Goal: Task Accomplishment & Management: Manage account settings

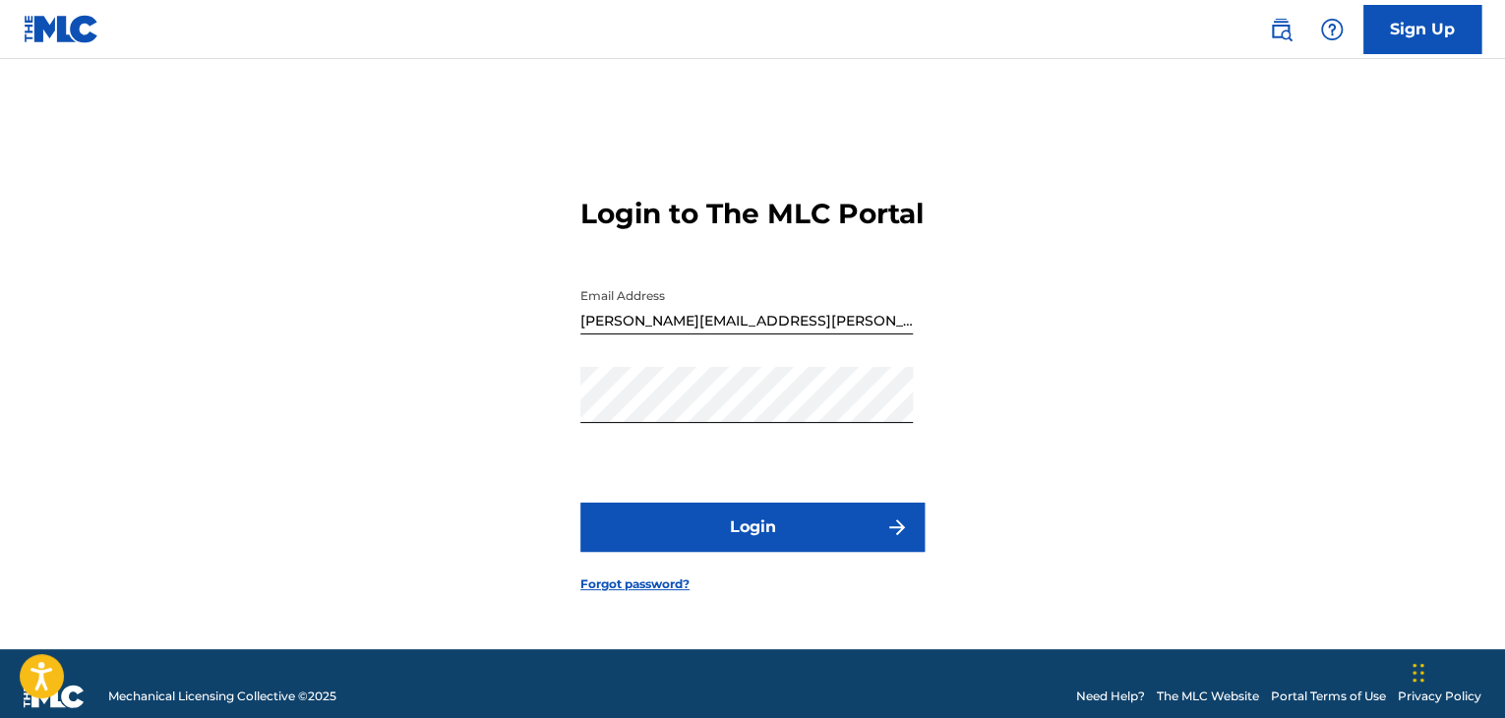
click at [647, 532] on button "Login" at bounding box center [752, 527] width 344 height 49
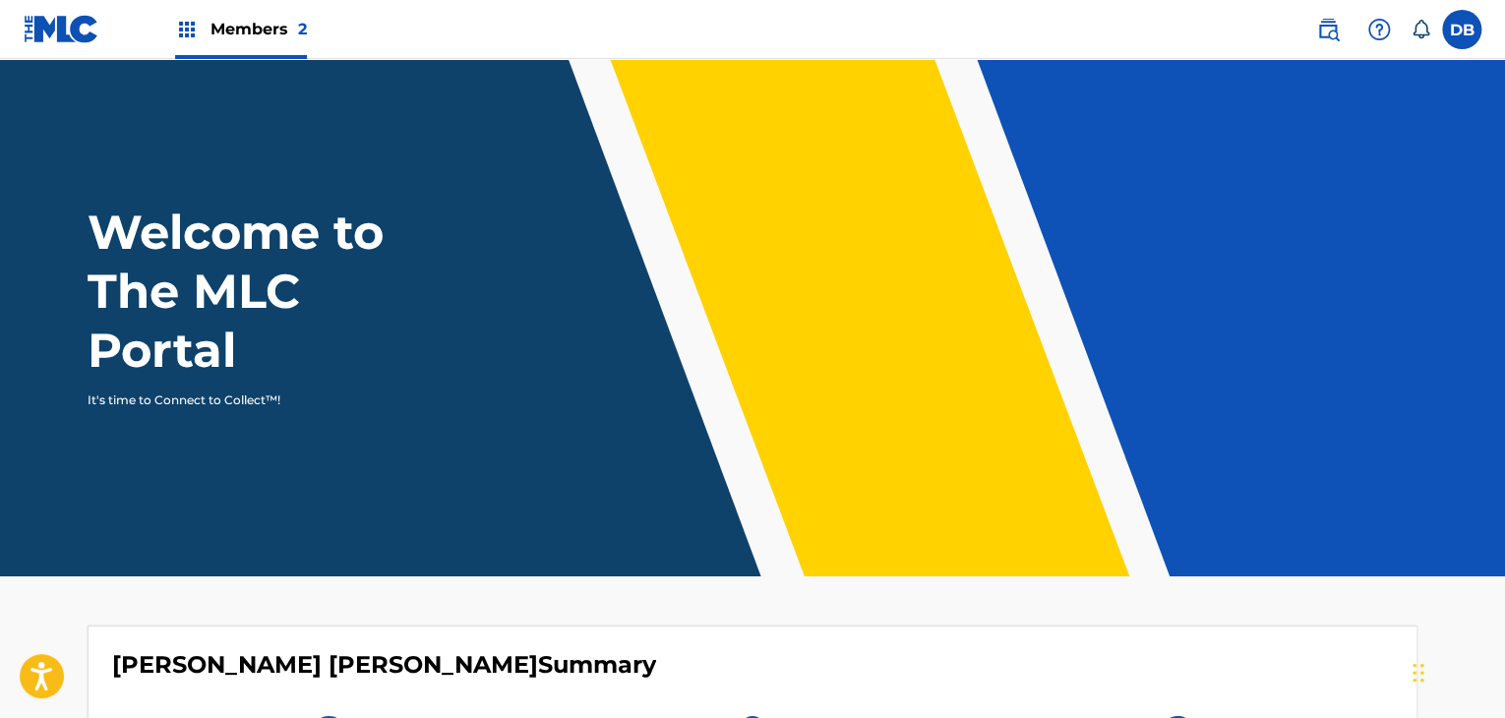
click at [232, 36] on span "Members 2" at bounding box center [258, 29] width 96 height 23
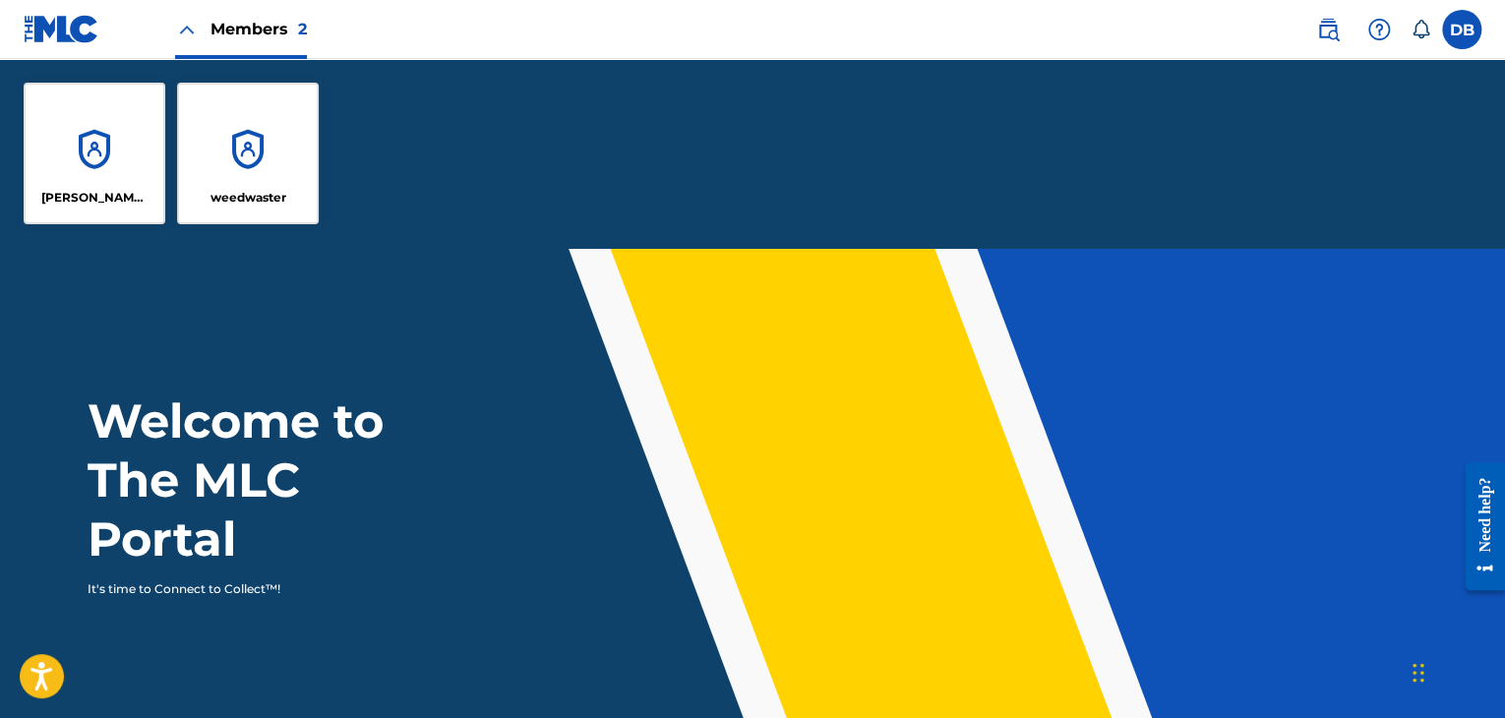
click at [243, 117] on div "weedwaster" at bounding box center [248, 154] width 142 height 142
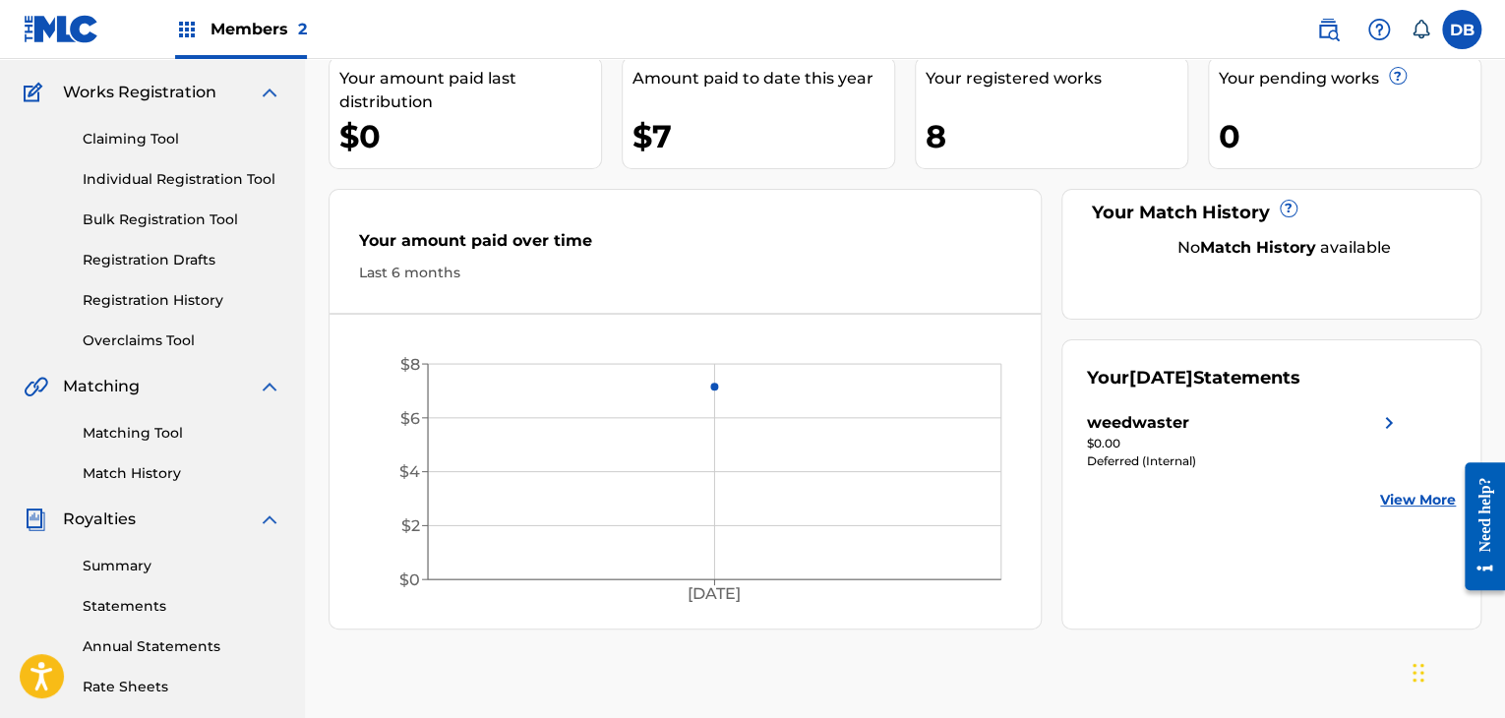
scroll to position [197, 0]
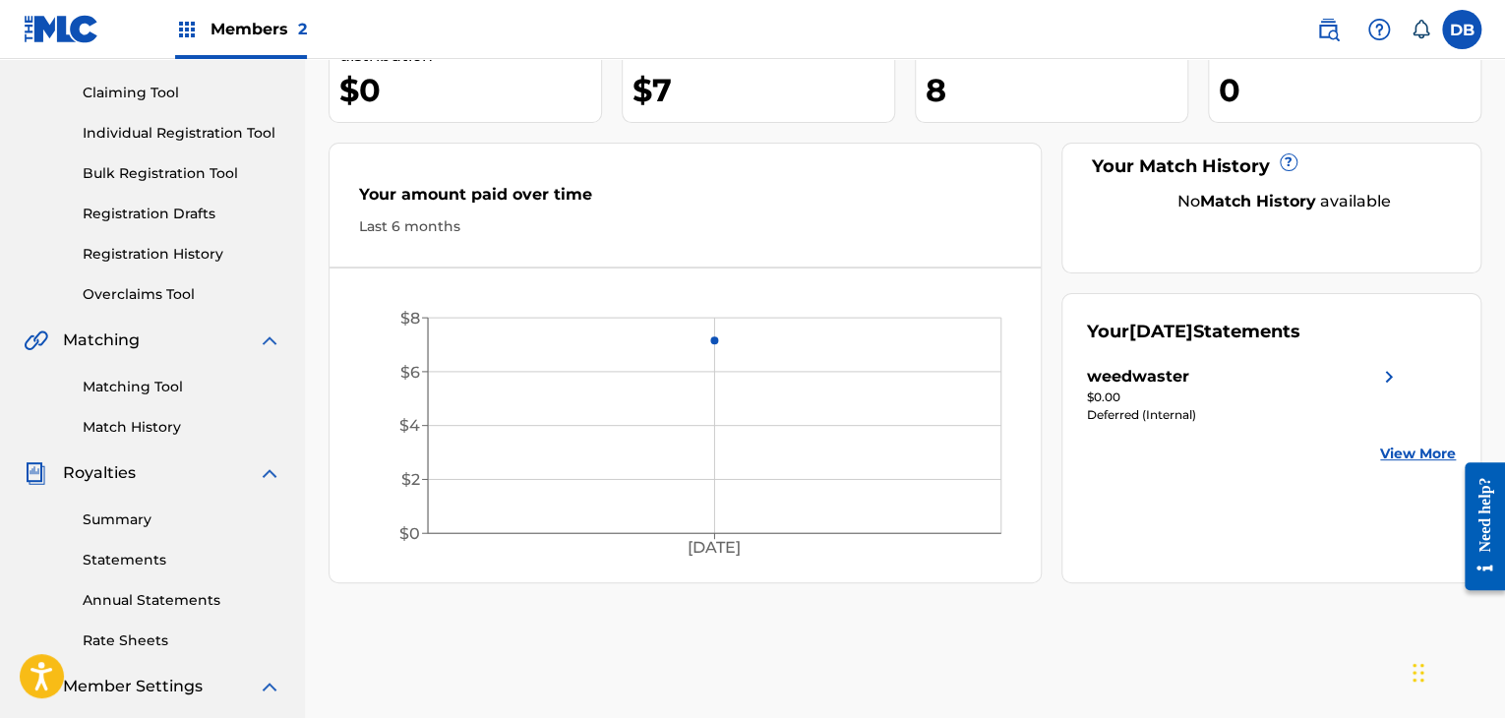
click at [1140, 402] on div "$0.00" at bounding box center [1244, 398] width 314 height 18
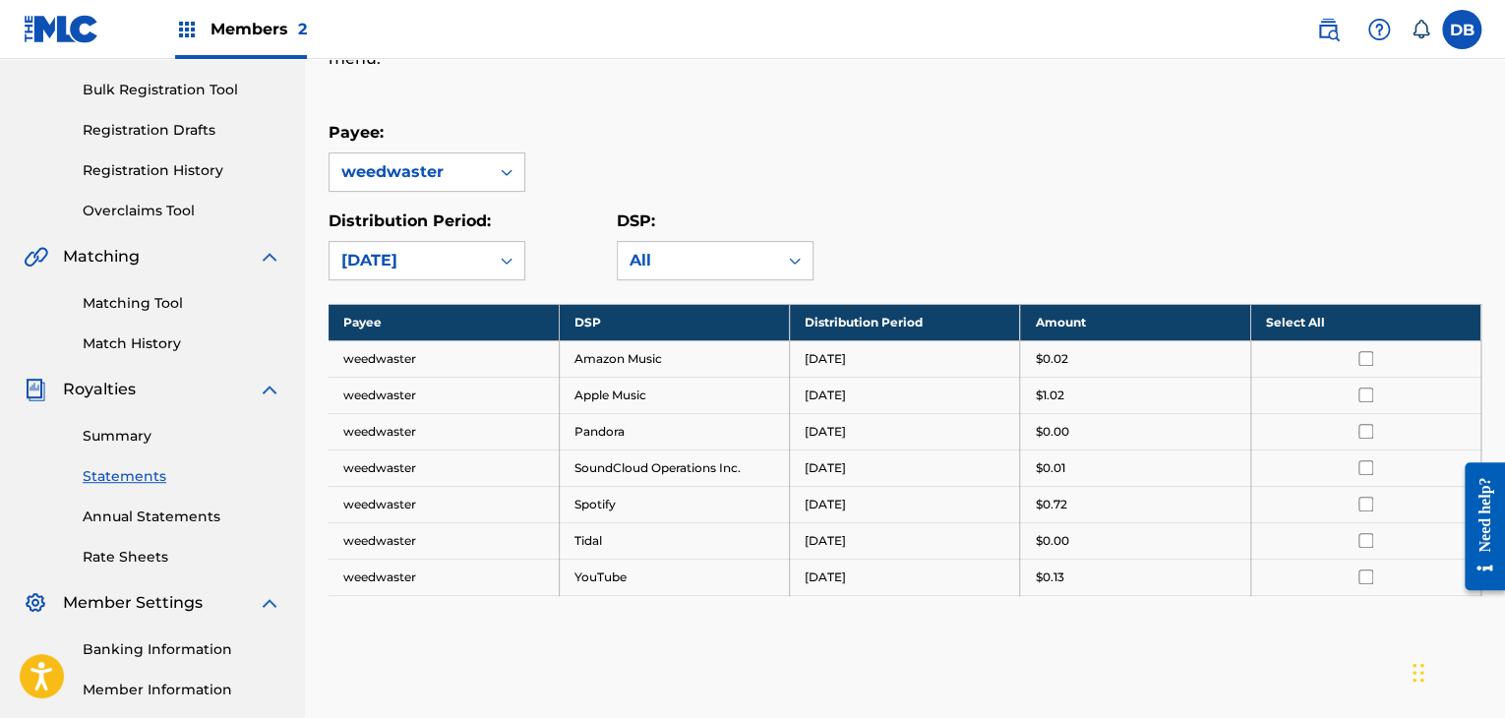
scroll to position [295, 0]
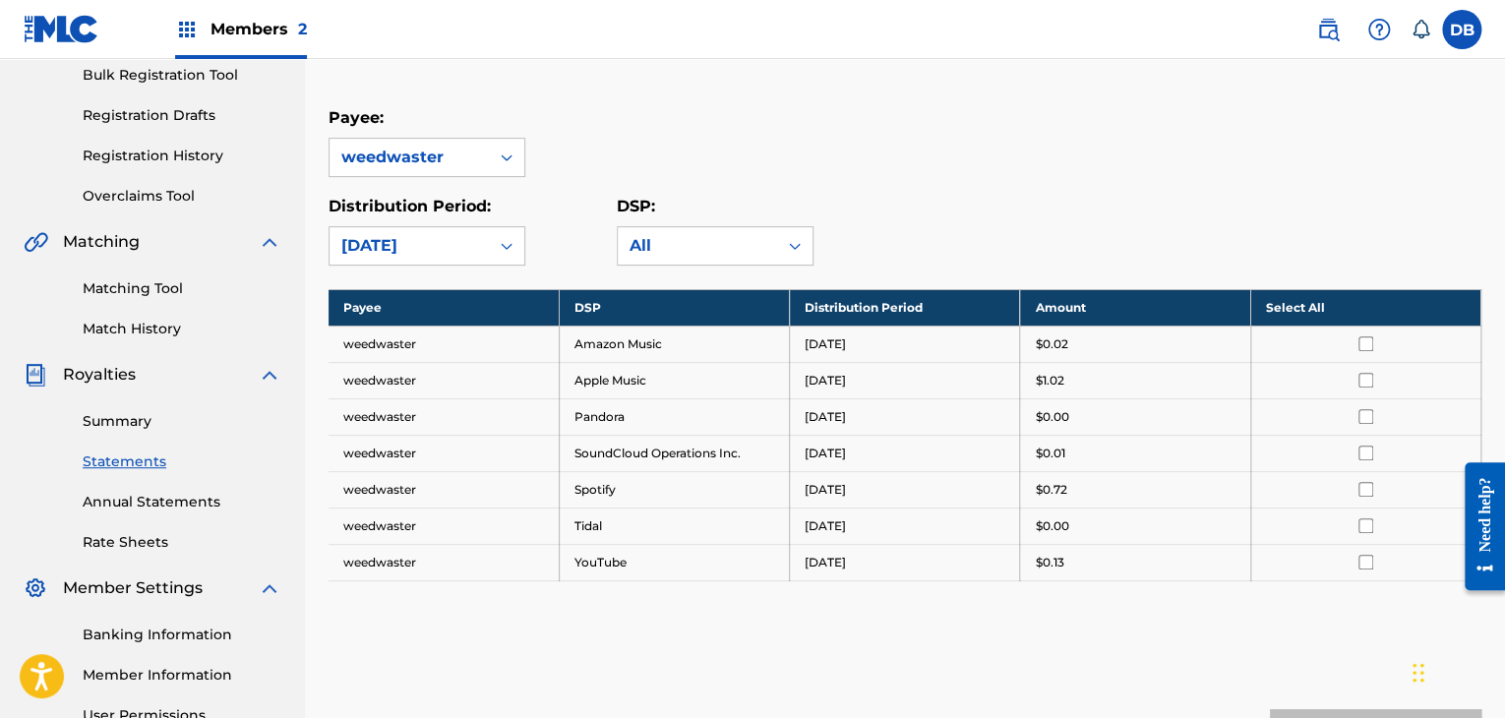
drag, startPoint x: 1076, startPoint y: 567, endPoint x: 977, endPoint y: 333, distance: 253.4
click at [989, 328] on tbody "Payee DSP Distribution Period Amount Select All weedwaster Amazon Music August …" at bounding box center [905, 434] width 1153 height 291
click at [700, 636] on div "Royalty Statements Select your desired payee from the Payee drop-down menu. The…" at bounding box center [905, 325] width 1153 height 1024
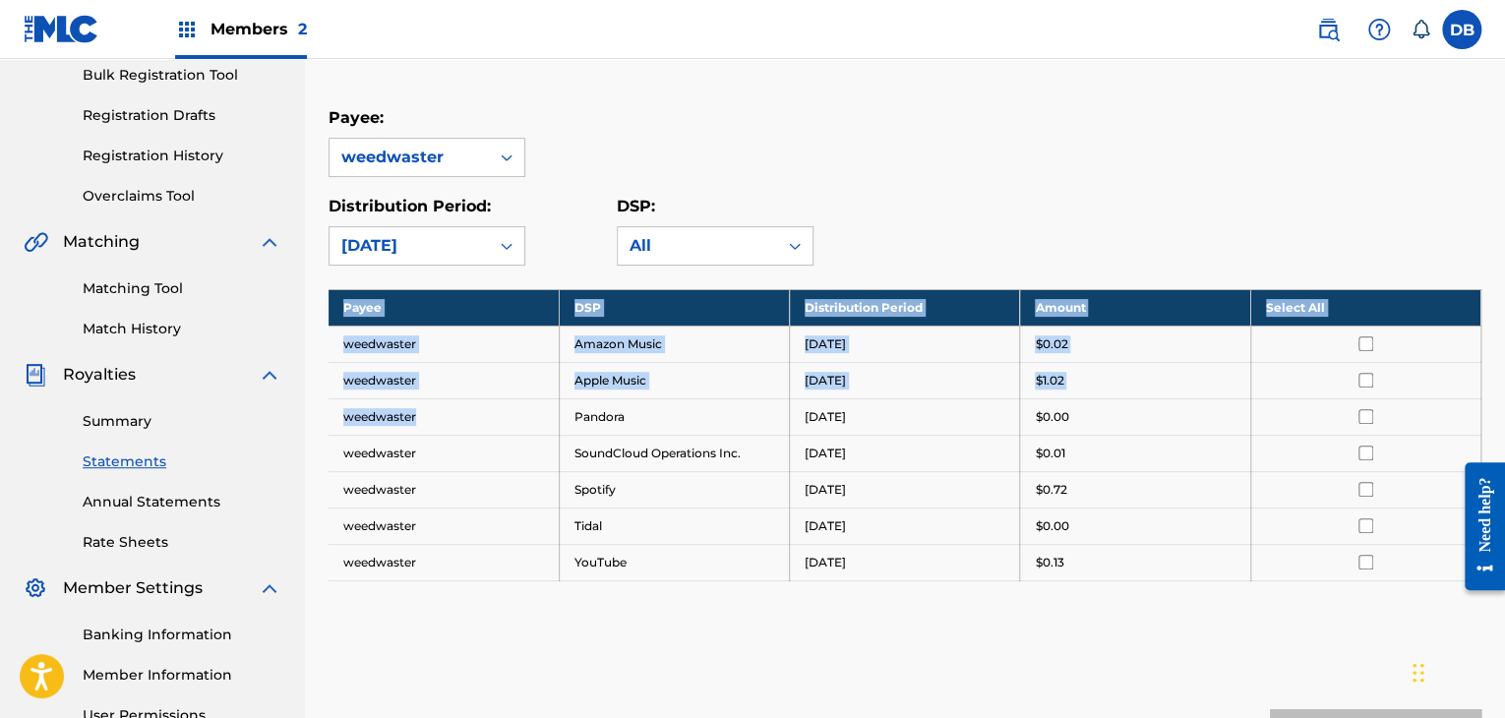
drag, startPoint x: 615, startPoint y: 556, endPoint x: 533, endPoint y: 428, distance: 151.7
click at [533, 428] on div "Payee DSP Distribution Period Amount Select All weedwaster Amazon Music August …" at bounding box center [905, 459] width 1153 height 341
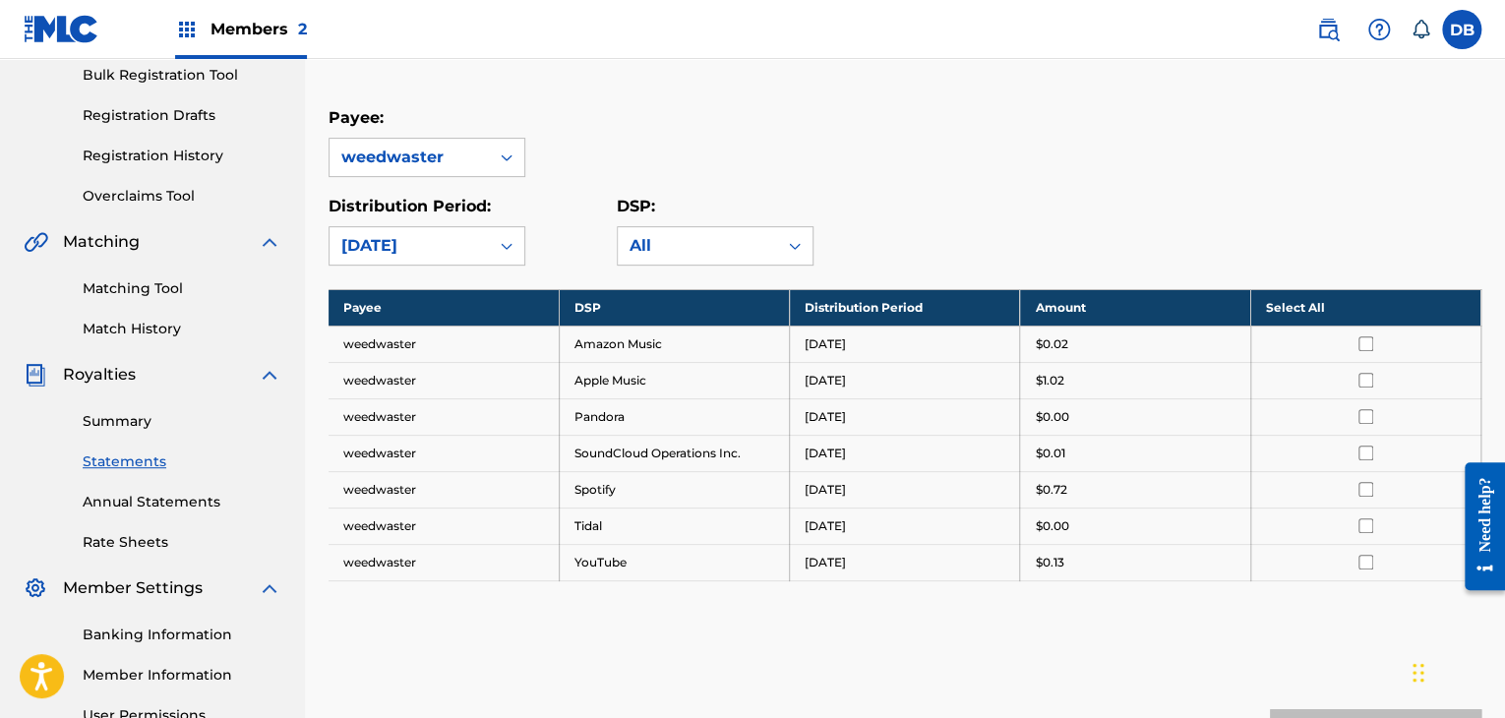
click at [712, 517] on td "Tidal" at bounding box center [674, 526] width 230 height 36
drag, startPoint x: 1043, startPoint y: 431, endPoint x: 1062, endPoint y: 457, distance: 33.1
click at [1043, 431] on td "$0.00" at bounding box center [1135, 416] width 230 height 36
drag, startPoint x: 1066, startPoint y: 461, endPoint x: 841, endPoint y: 438, distance: 226.5
click at [999, 444] on tr "weedwaster SoundCloud Operations Inc. August 2025 $0.01" at bounding box center [905, 453] width 1153 height 36
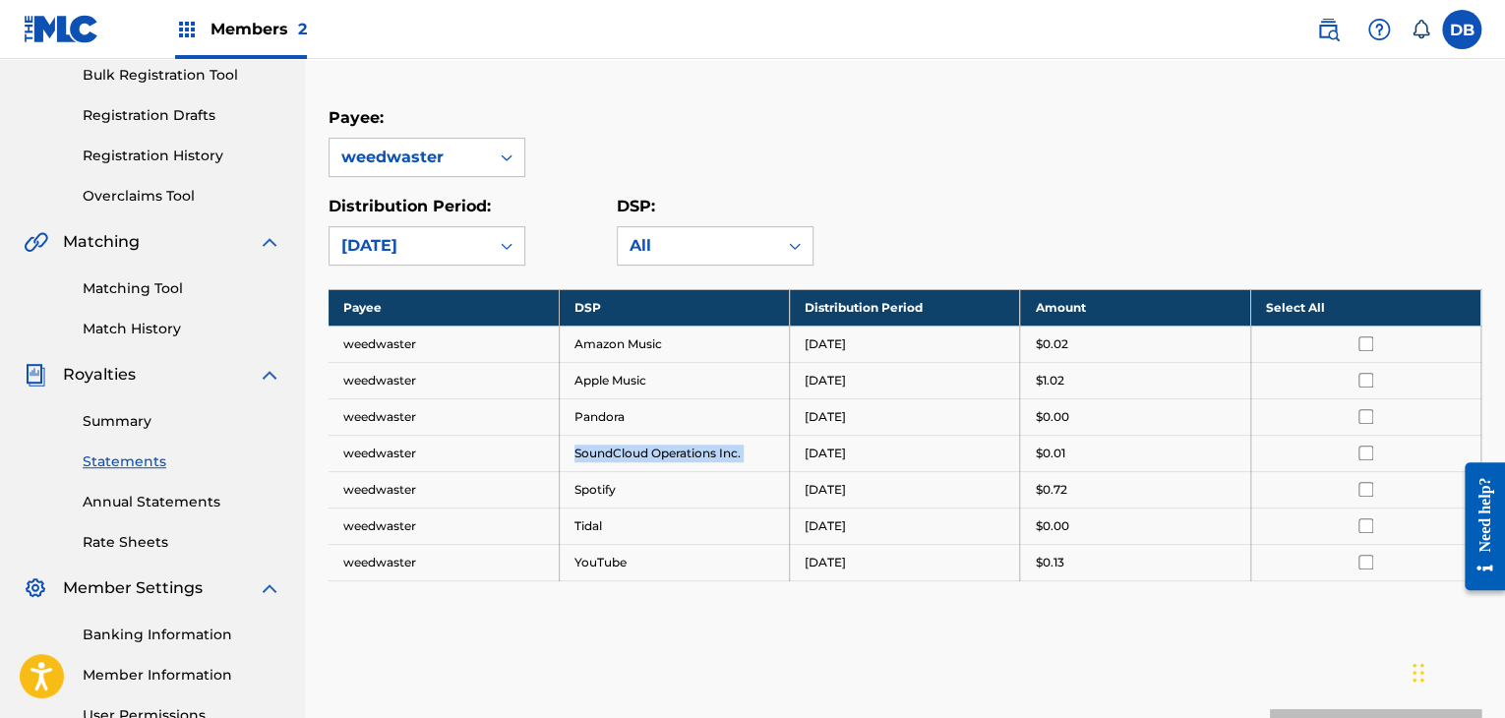
drag, startPoint x: 799, startPoint y: 446, endPoint x: 540, endPoint y: 477, distance: 260.6
click at [528, 451] on tr "weedwaster SoundCloud Operations Inc. August 2025 $0.01" at bounding box center [905, 453] width 1153 height 36
click at [1078, 455] on div "$0.01" at bounding box center [1135, 454] width 200 height 18
click at [746, 635] on div "Royalty Statements Select your desired payee from the Payee drop-down menu. The…" at bounding box center [905, 325] width 1153 height 1024
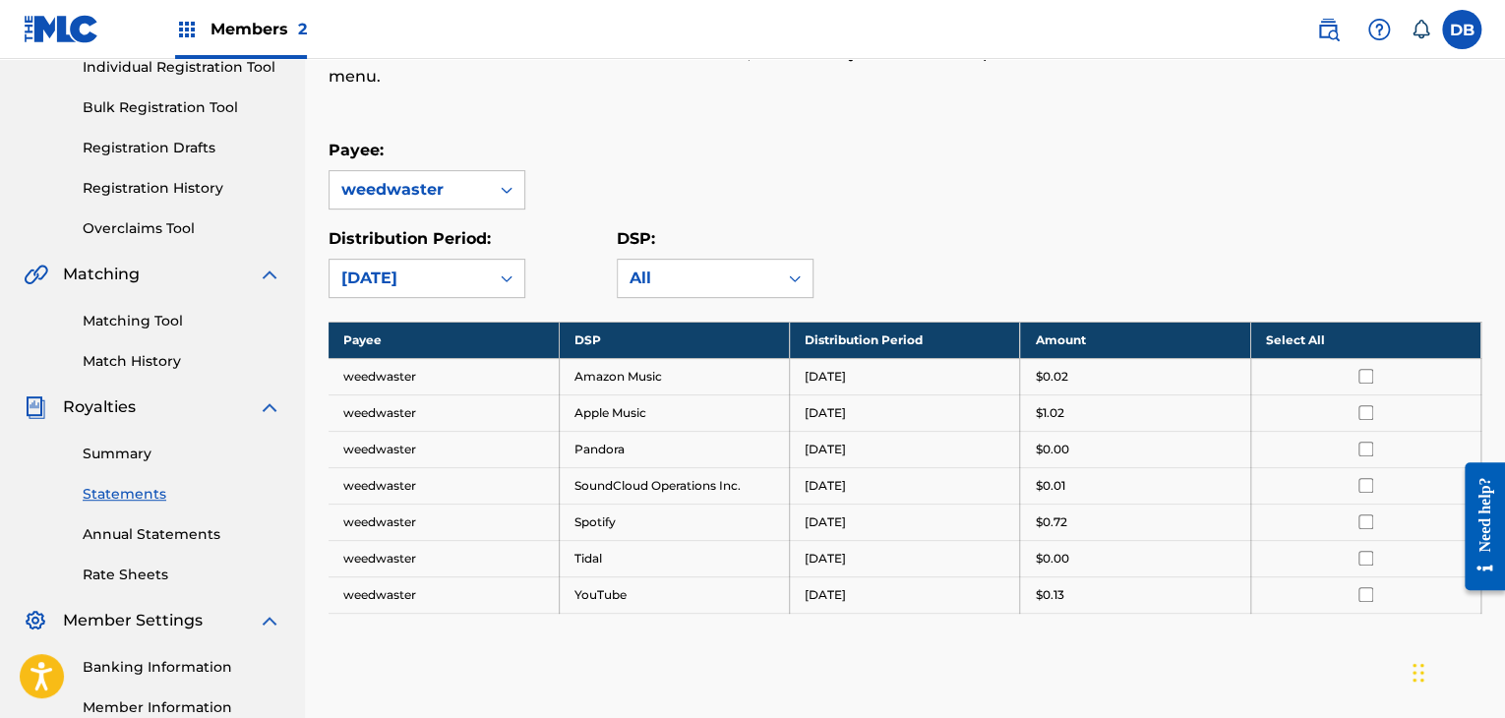
scroll to position [0, 0]
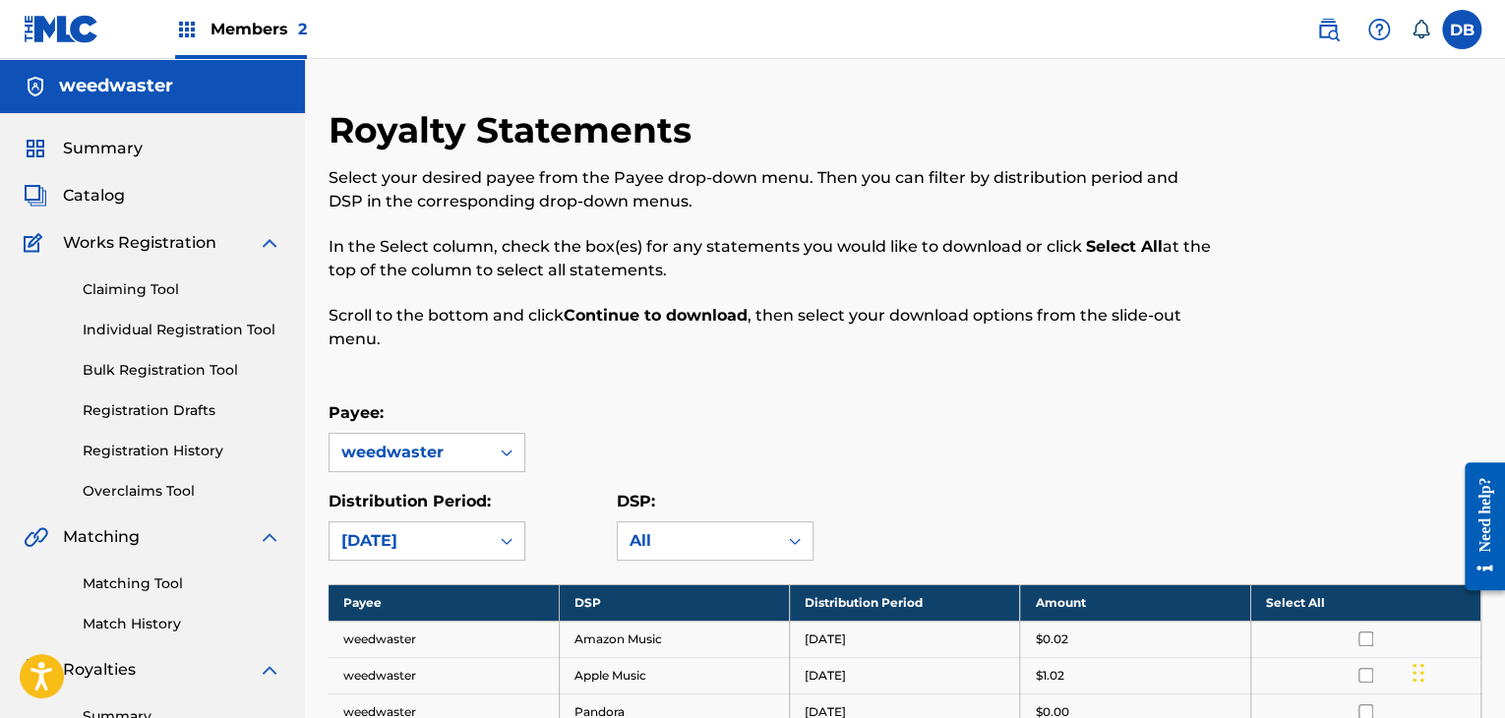
click at [209, 28] on div "Members 2" at bounding box center [241, 29] width 132 height 58
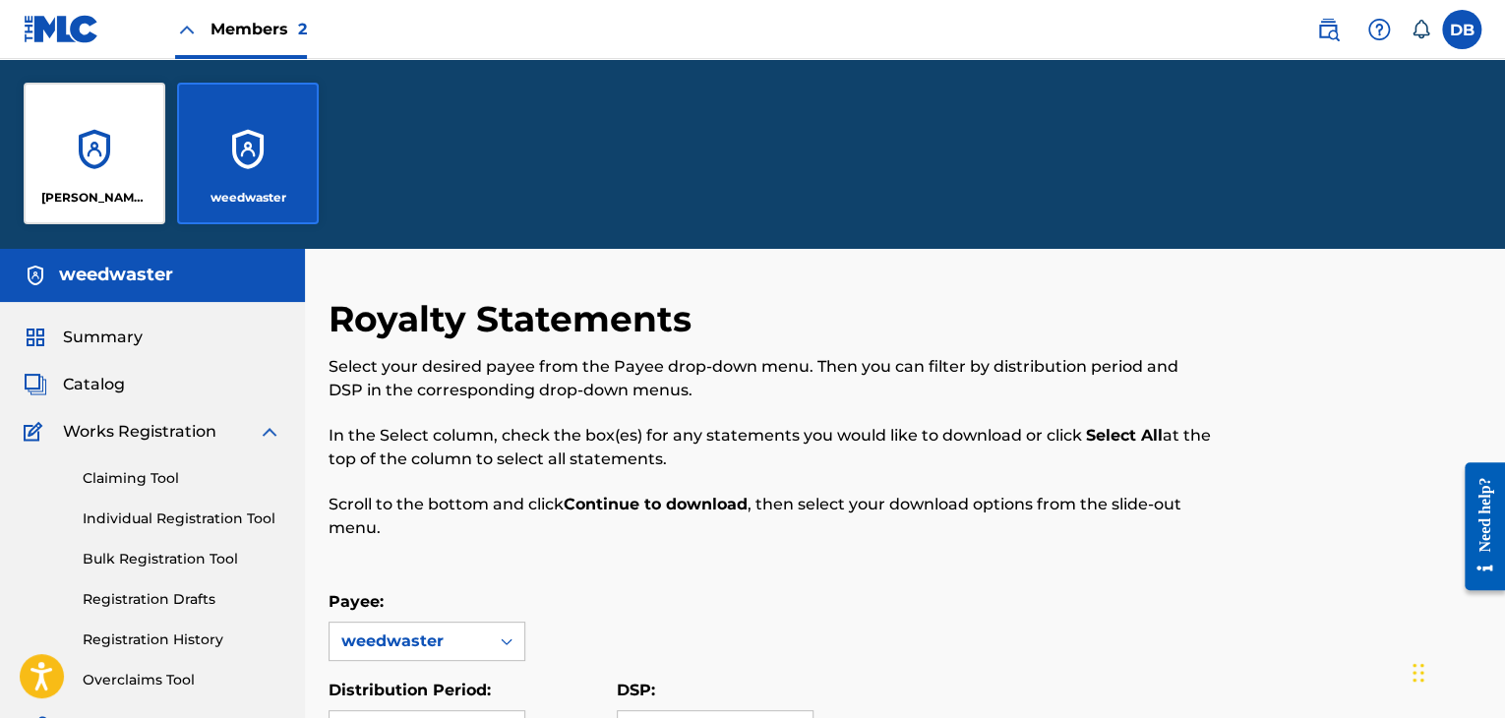
click at [99, 160] on div "[PERSON_NAME] [PERSON_NAME]" at bounding box center [95, 154] width 142 height 142
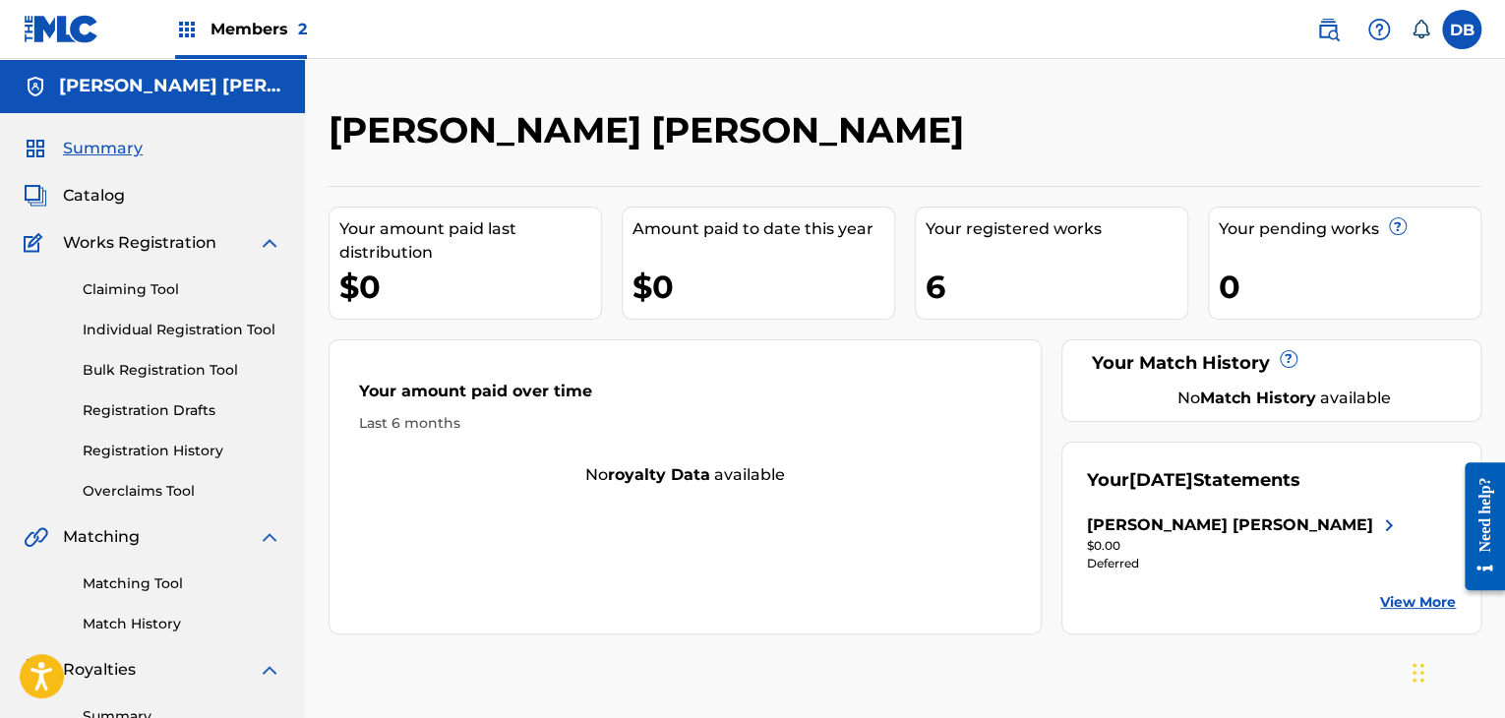
click at [1143, 564] on div "Deferred" at bounding box center [1244, 564] width 314 height 18
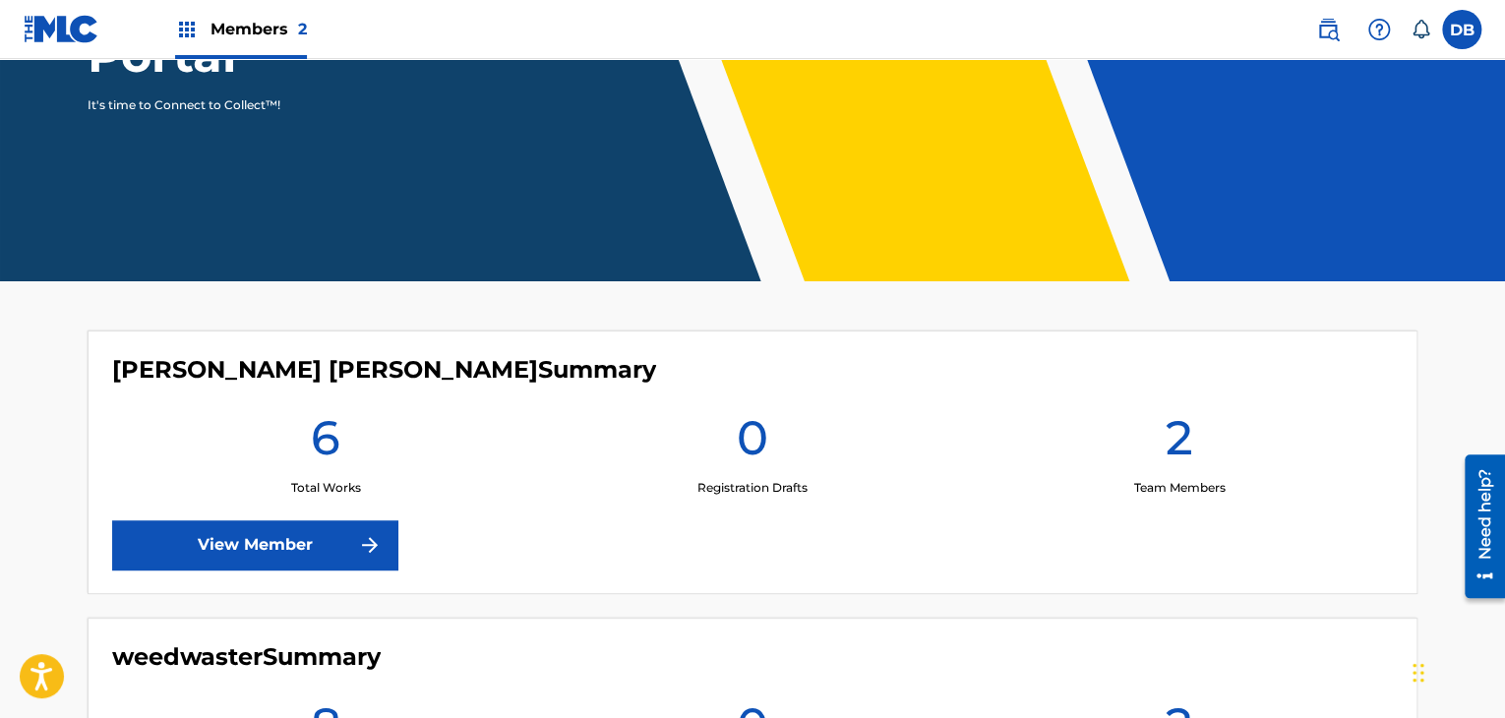
click at [220, 35] on span "Members 2" at bounding box center [258, 29] width 96 height 23
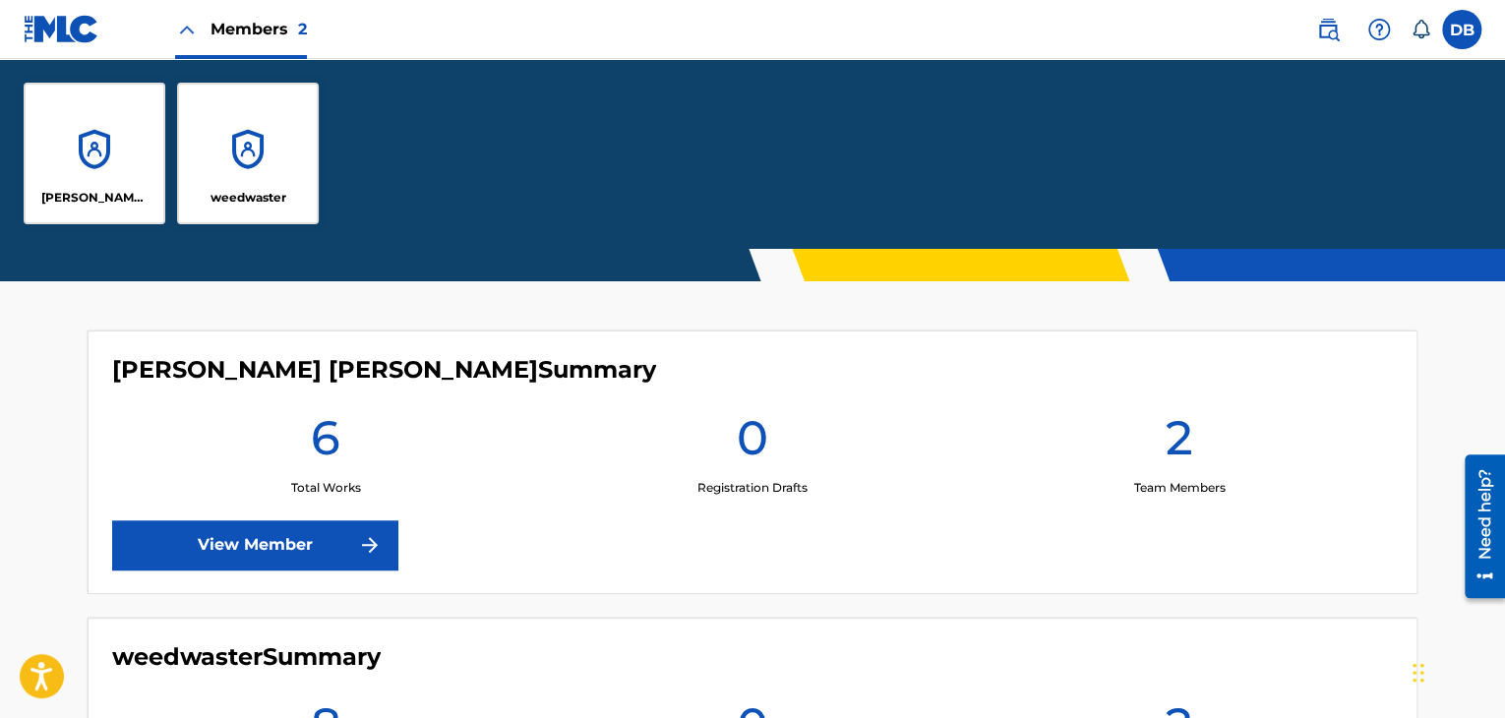
click at [91, 127] on div "[PERSON_NAME] [PERSON_NAME]" at bounding box center [95, 154] width 142 height 142
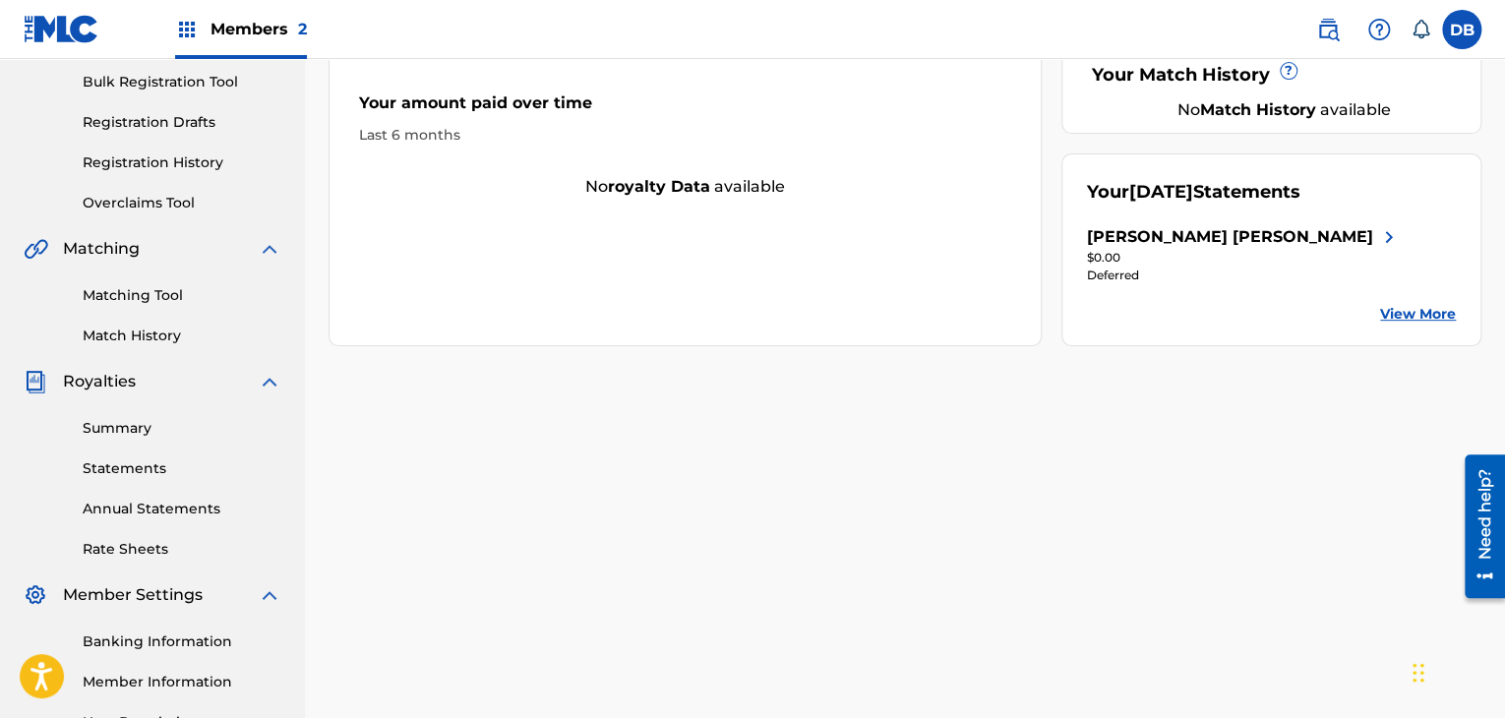
scroll to position [295, 0]
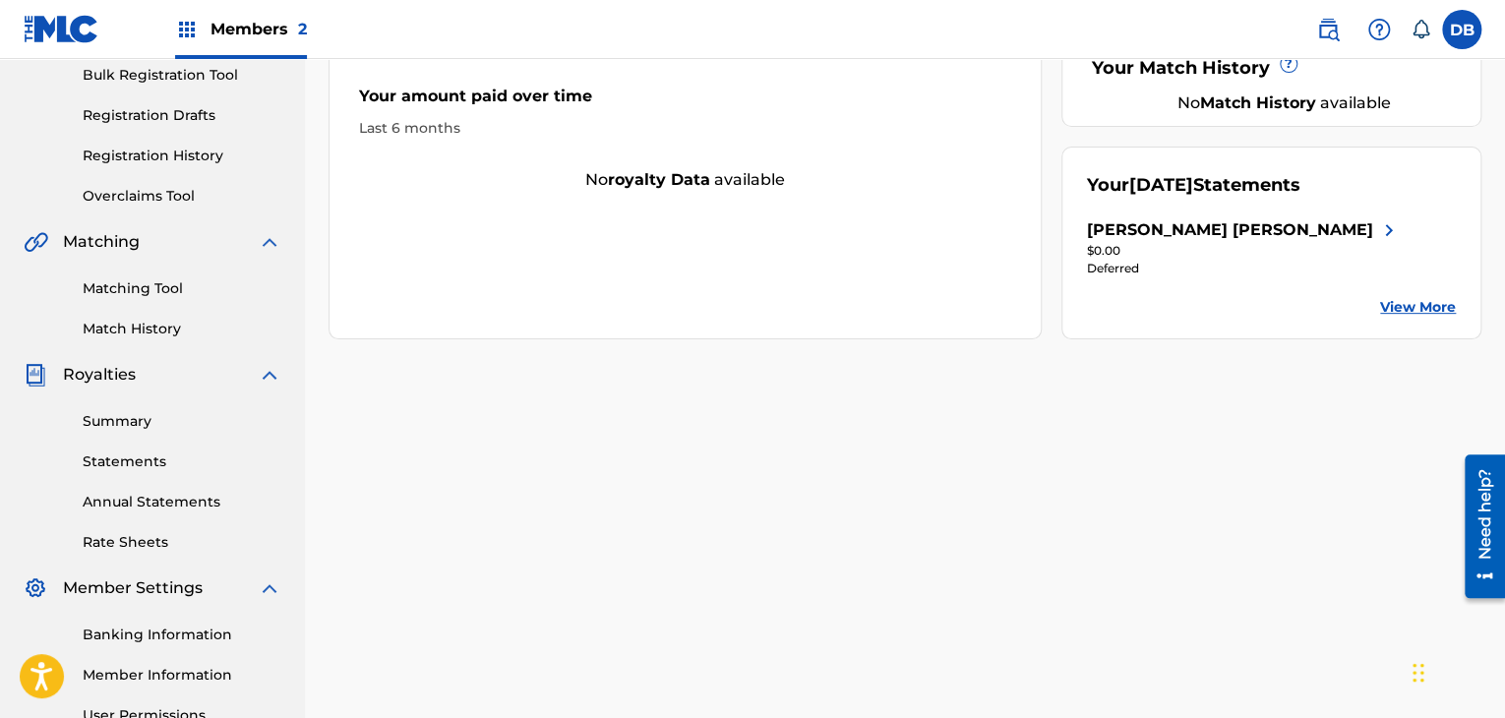
click at [1322, 221] on div "[PERSON_NAME] [PERSON_NAME]" at bounding box center [1244, 230] width 314 height 24
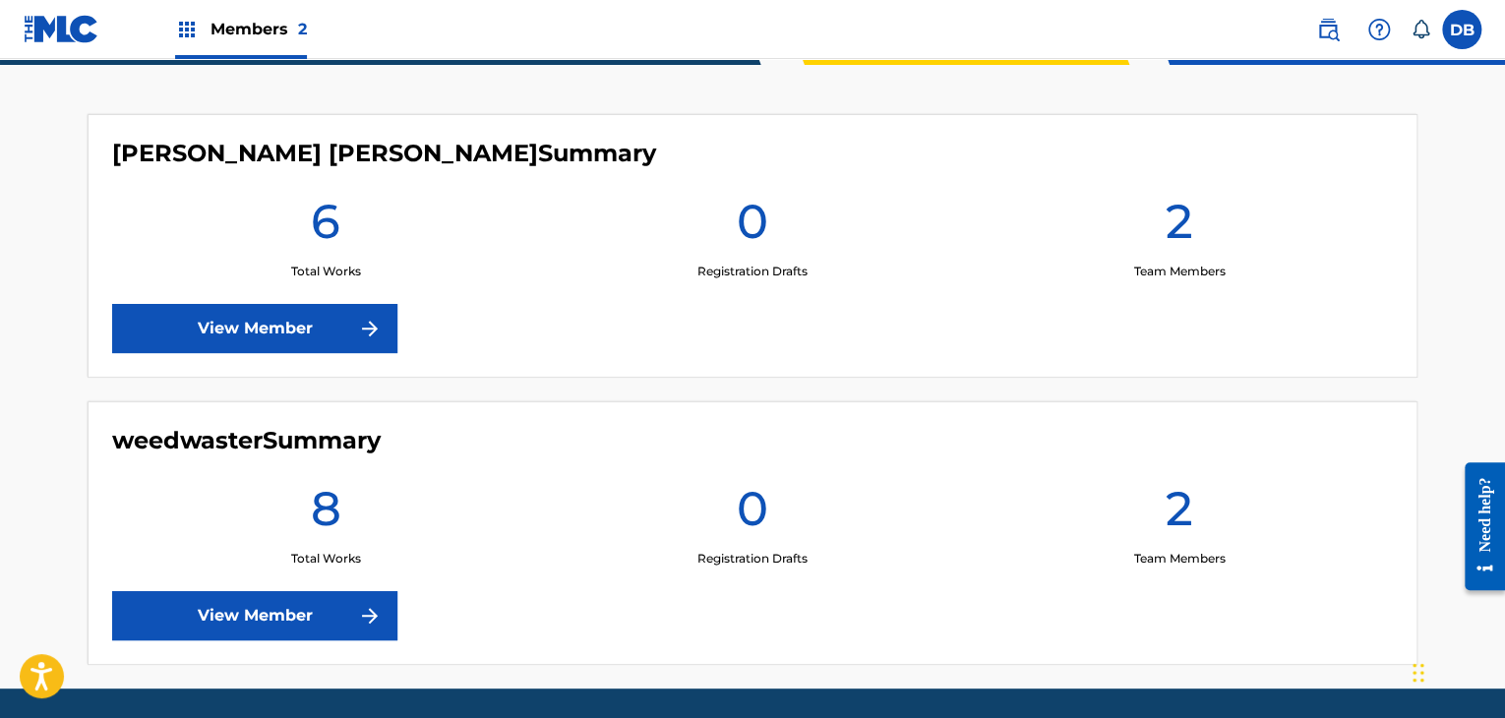
scroll to position [477, 0]
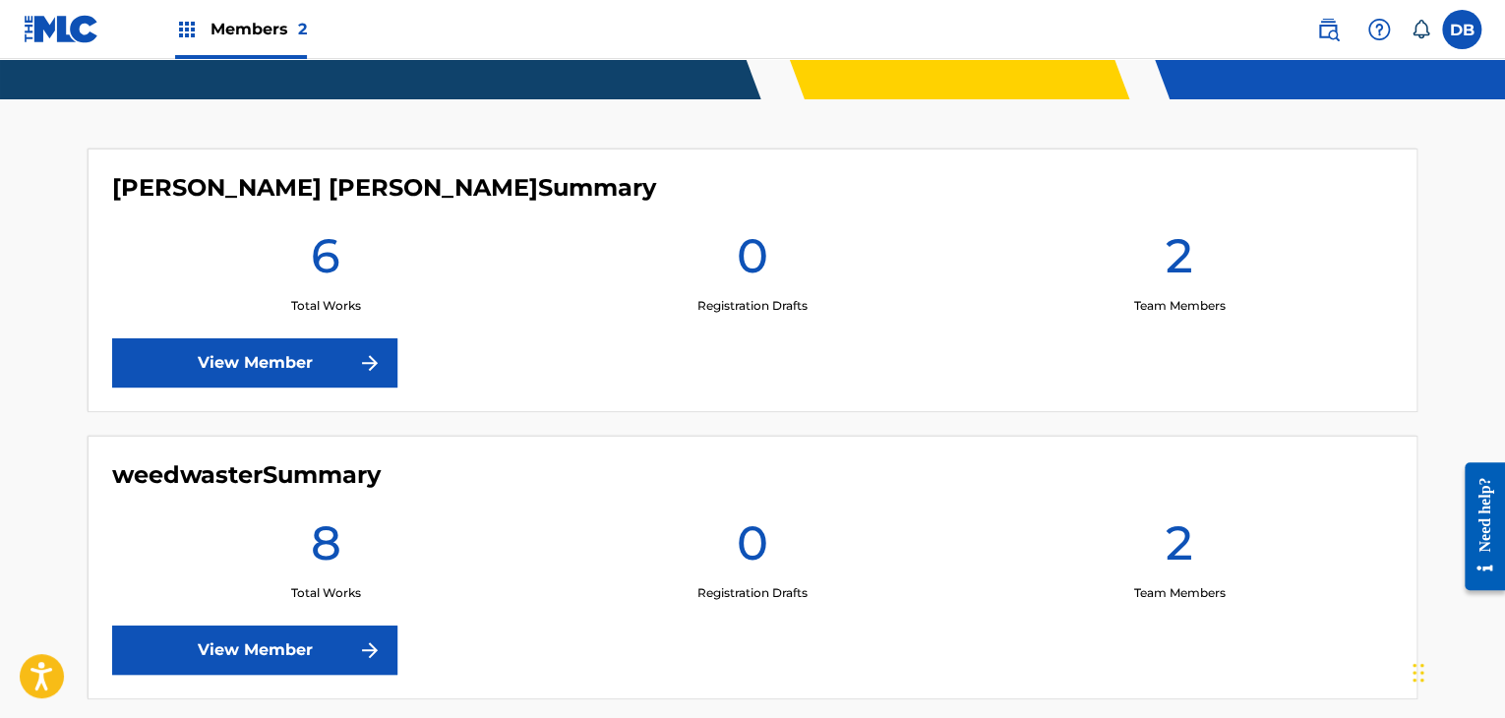
click at [356, 358] on link "View Member" at bounding box center [254, 362] width 285 height 49
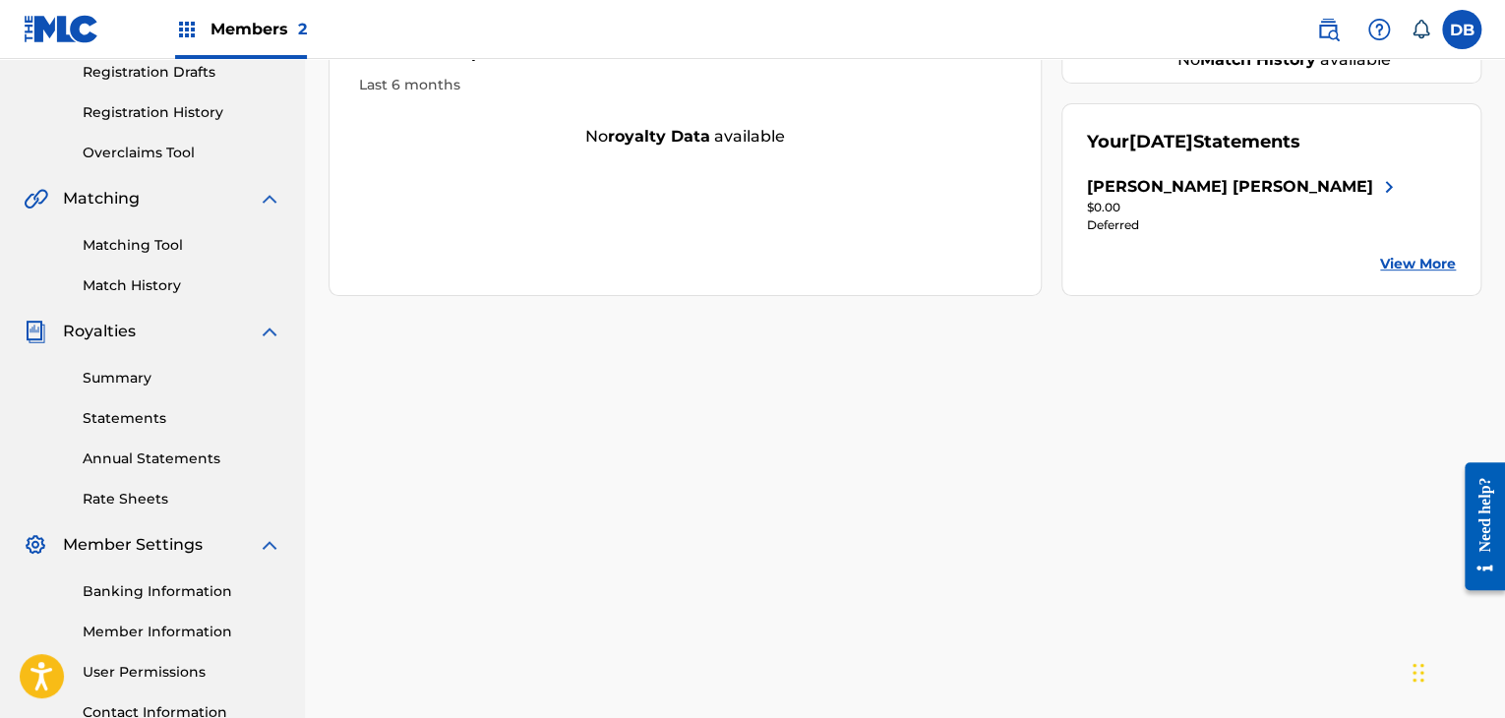
scroll to position [393, 0]
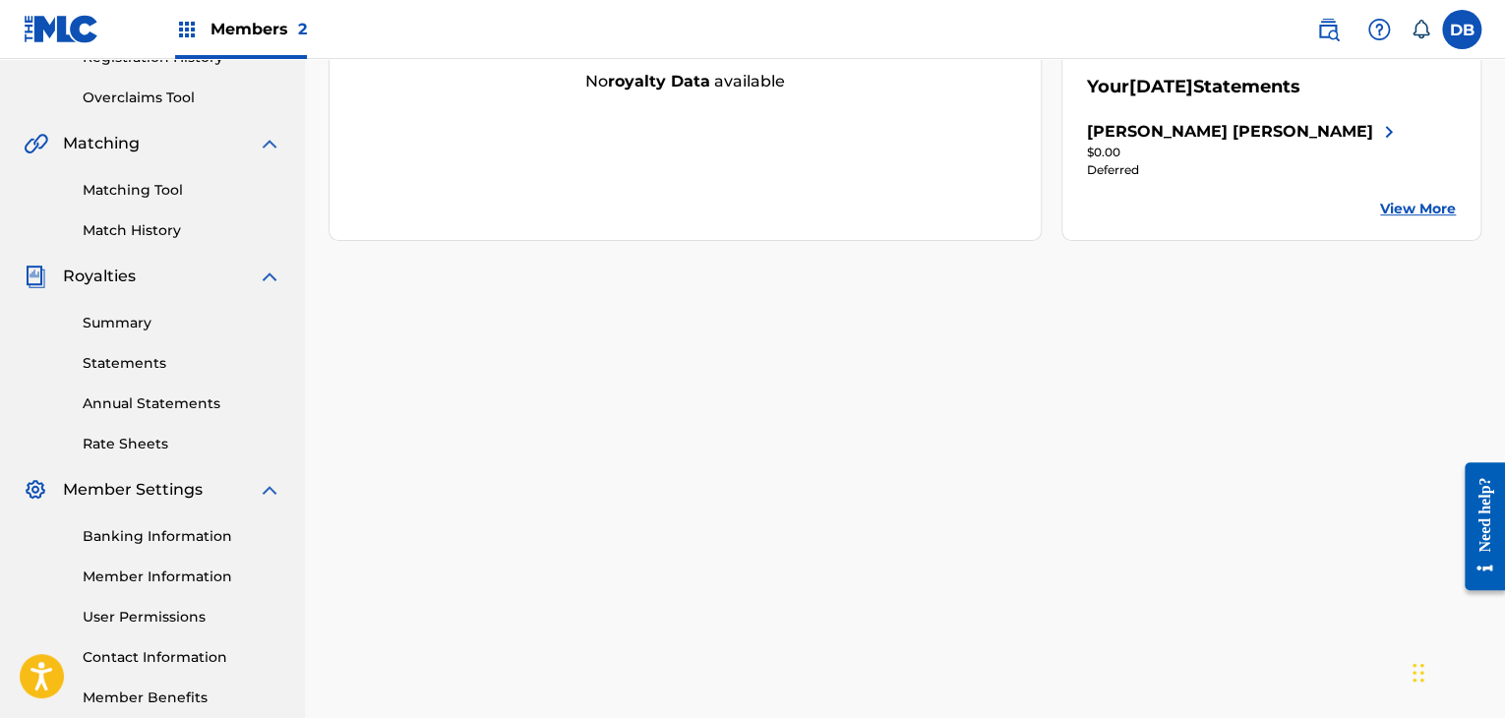
click at [1193, 94] on span "[DATE]" at bounding box center [1161, 87] width 64 height 22
click at [1069, 135] on div "Your [DATE] Statements [PERSON_NAME] [PERSON_NAME] $0.00 Deferred View More" at bounding box center [1271, 144] width 420 height 193
click at [1113, 135] on div "[PERSON_NAME] [PERSON_NAME]" at bounding box center [1230, 132] width 286 height 24
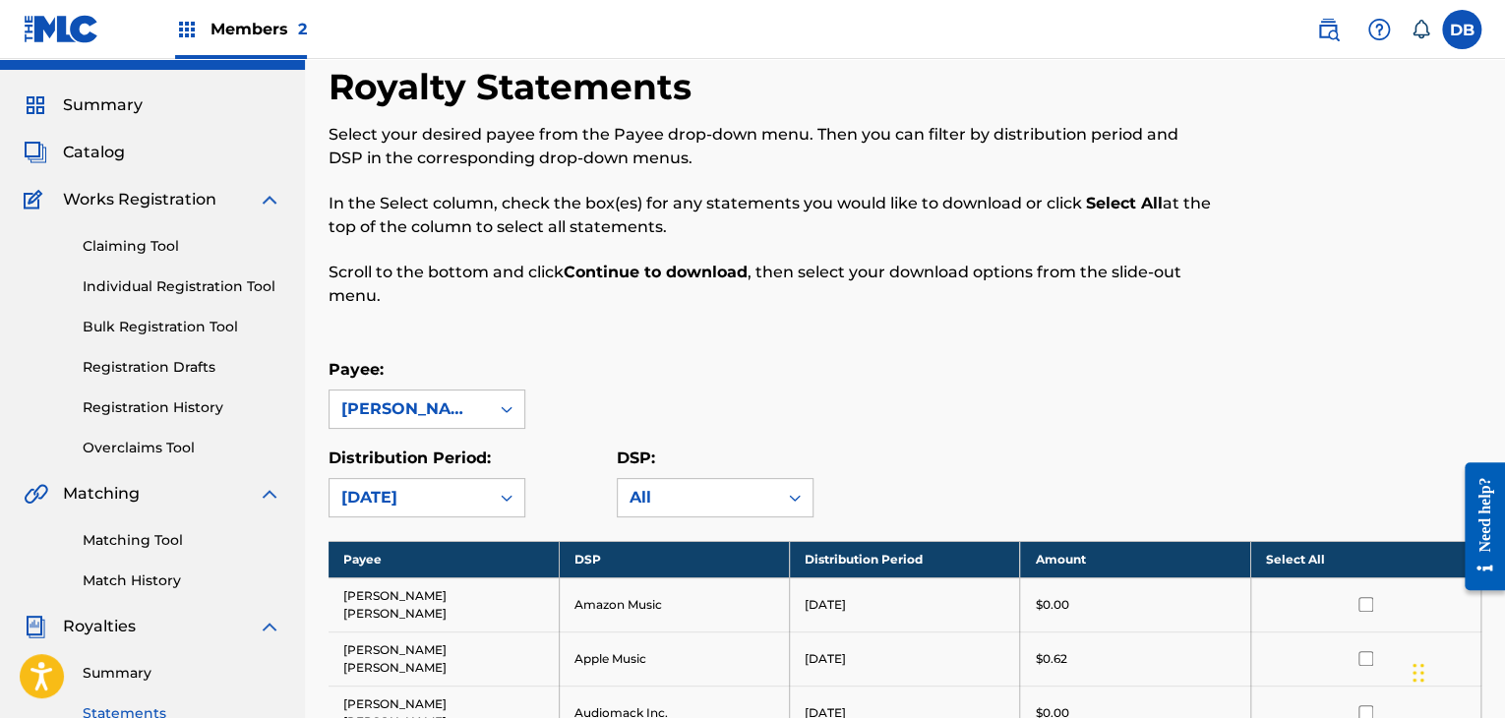
scroll to position [295, 0]
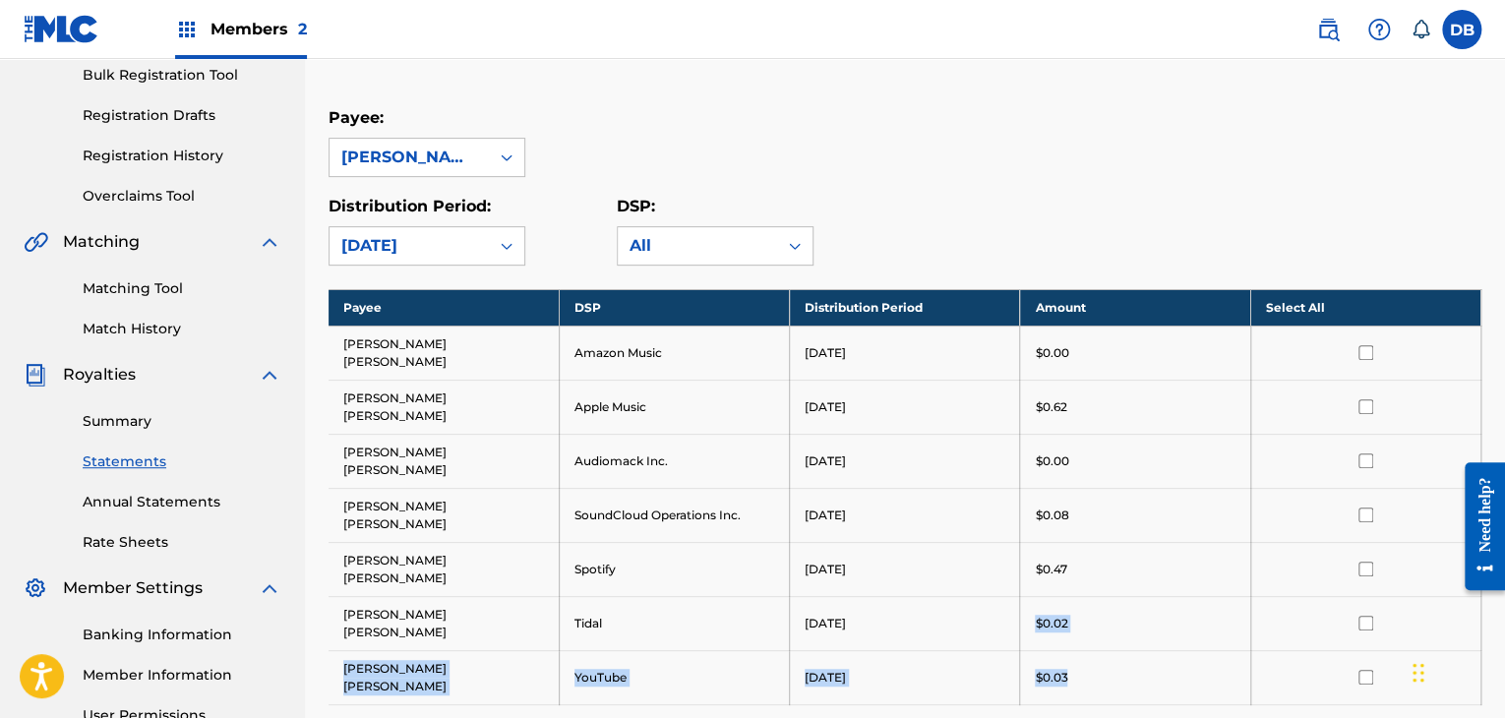
drag, startPoint x: 1079, startPoint y: 562, endPoint x: 1031, endPoint y: 512, distance: 68.9
click at [1032, 523] on tbody "Payee DSP Distribution Period Amount Select All [PERSON_NAME] [PERSON_NAME] Ama…" at bounding box center [905, 496] width 1153 height 415
click at [1031, 542] on td "$0.47" at bounding box center [1135, 569] width 230 height 54
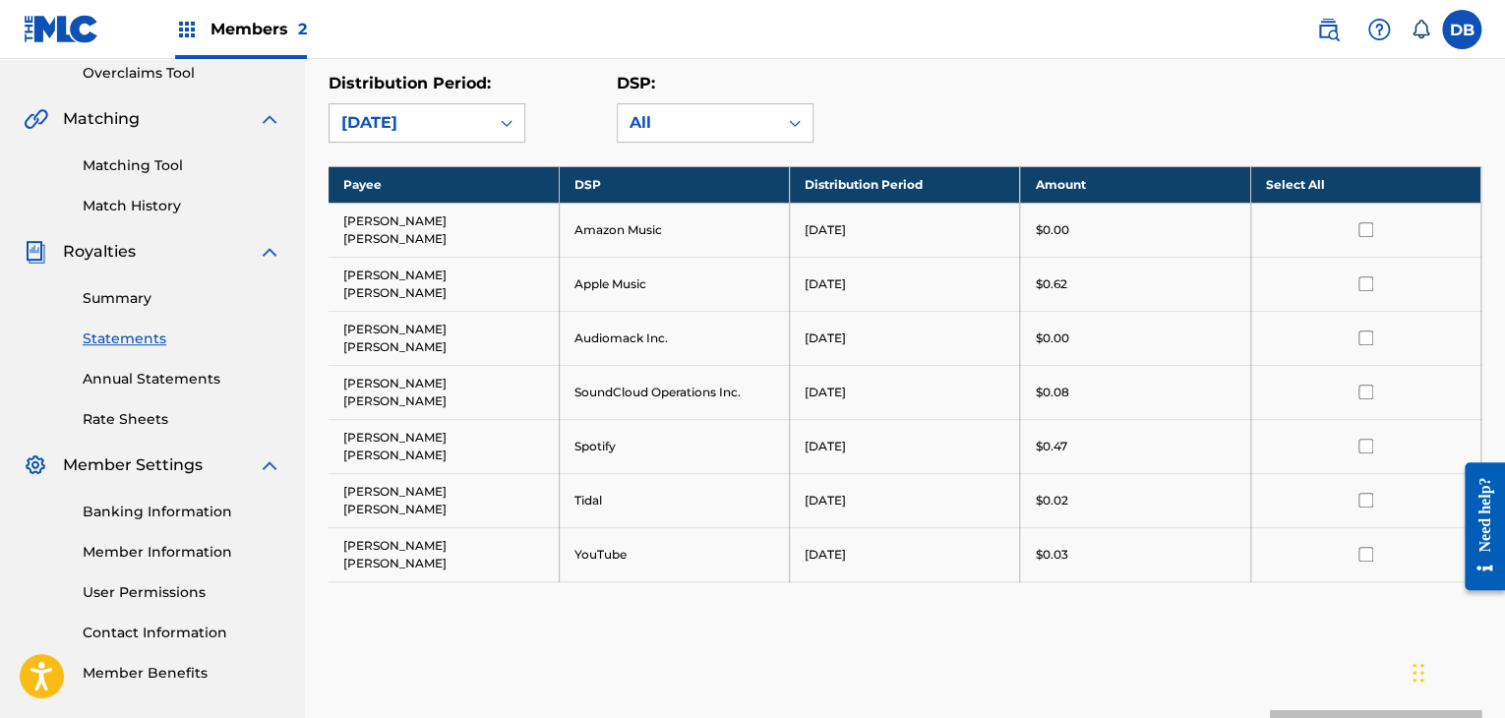
scroll to position [506, 0]
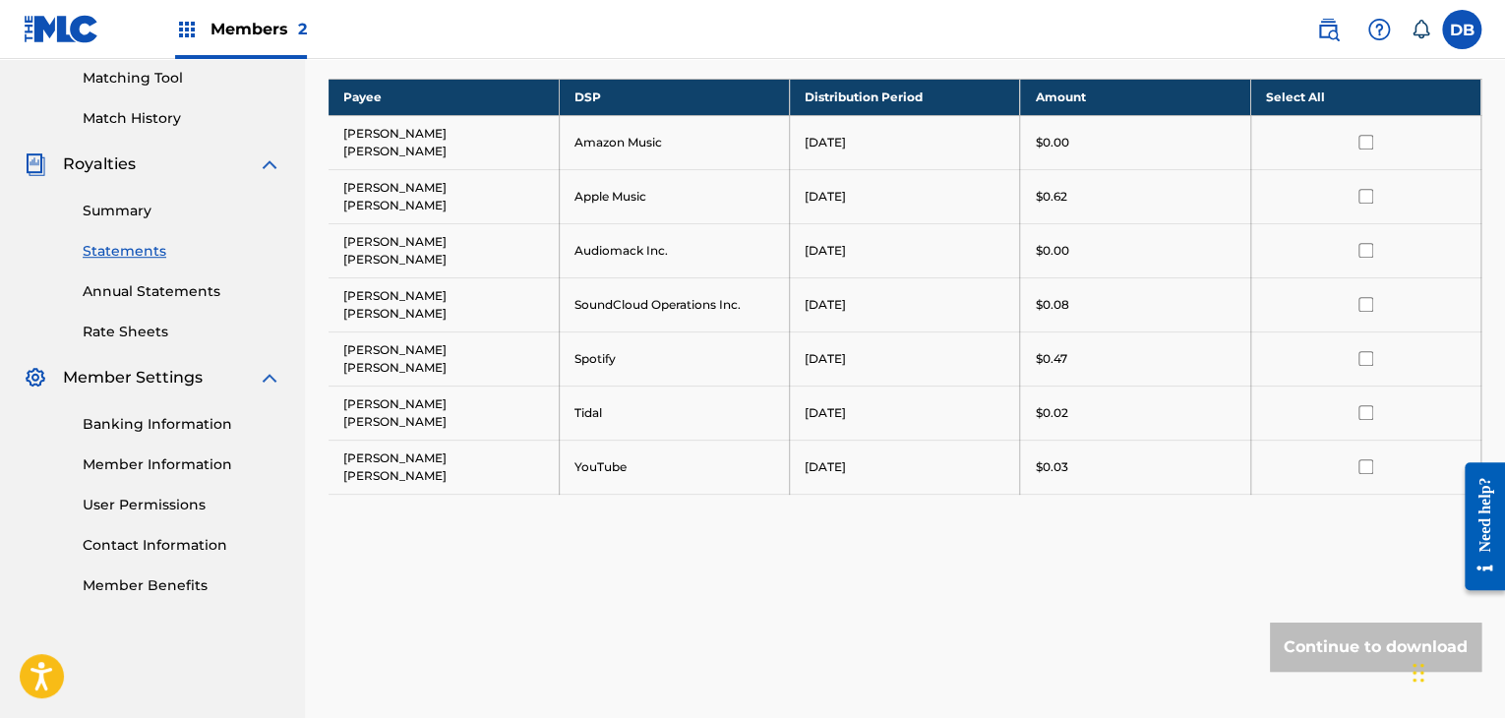
drag, startPoint x: 1058, startPoint y: 243, endPoint x: 988, endPoint y: 241, distance: 70.8
click at [988, 277] on tr "[PERSON_NAME] [PERSON_NAME] SoundCloud Operations Inc. [DATE] $0.08" at bounding box center [905, 304] width 1153 height 54
click at [1094, 277] on td "$0.08" at bounding box center [1135, 304] width 230 height 54
drag, startPoint x: 1078, startPoint y: 271, endPoint x: 1028, endPoint y: 269, distance: 50.3
click at [1028, 331] on td "$0.47" at bounding box center [1135, 358] width 230 height 54
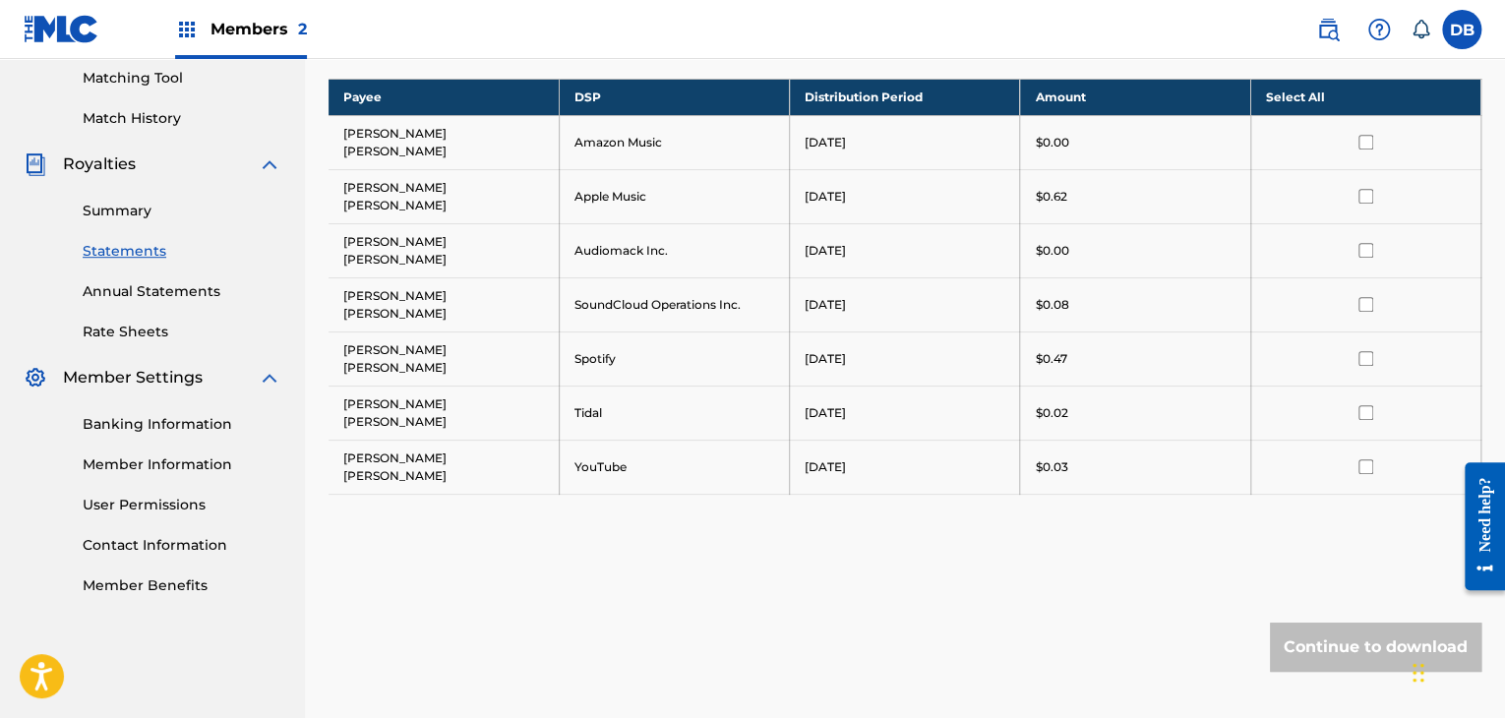
click at [995, 440] on td "[DATE]" at bounding box center [905, 467] width 230 height 54
drag, startPoint x: 1069, startPoint y: 311, endPoint x: 1047, endPoint y: 318, distance: 23.6
click at [1051, 404] on div "$0.02" at bounding box center [1135, 413] width 200 height 18
click at [1070, 458] on div "$0.03" at bounding box center [1135, 467] width 200 height 18
click at [1057, 277] on td "$0.08" at bounding box center [1135, 304] width 230 height 54
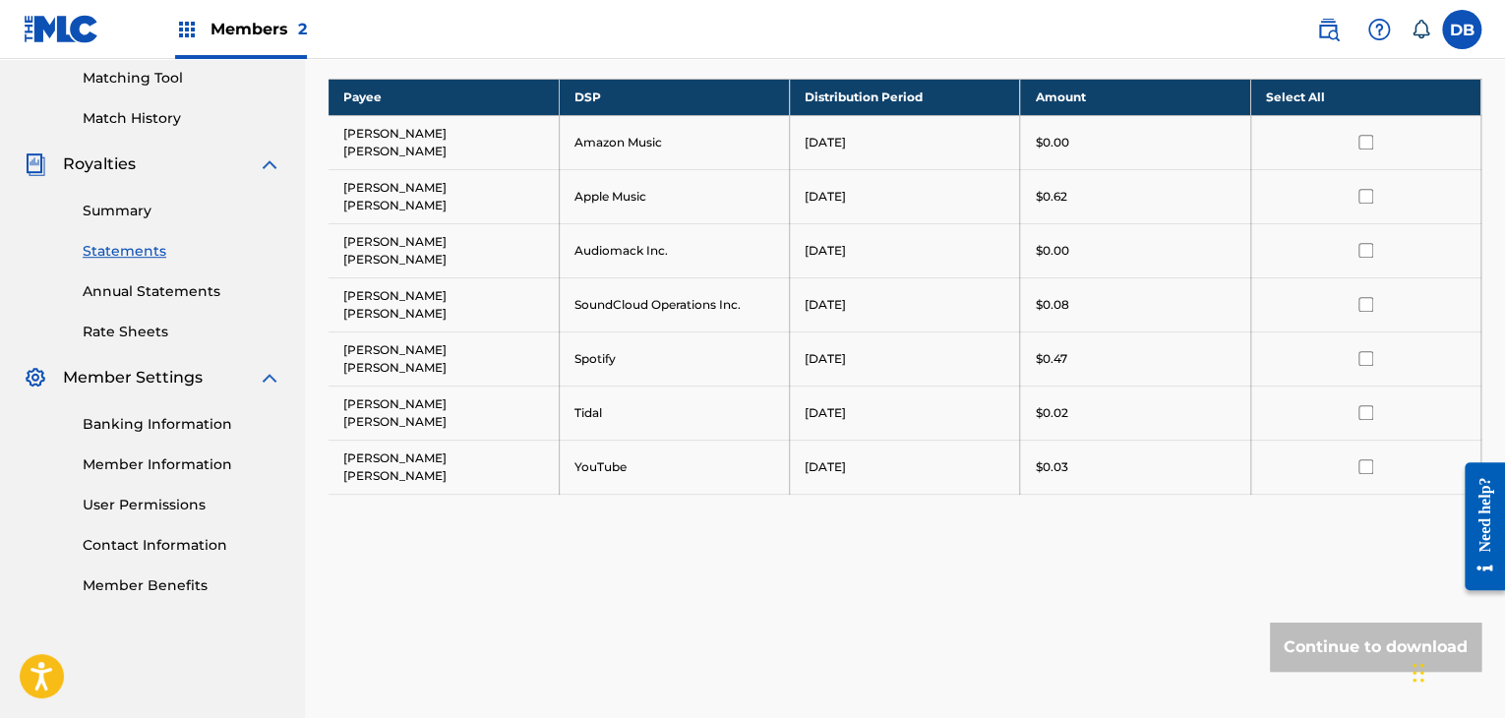
drag, startPoint x: 1048, startPoint y: 154, endPoint x: 1062, endPoint y: 155, distance: 14.8
click at [1048, 169] on td "$0.62" at bounding box center [1135, 196] width 230 height 54
drag, startPoint x: 1086, startPoint y: 159, endPoint x: 1032, endPoint y: 158, distance: 54.1
click at [1039, 188] on div "$0.62" at bounding box center [1135, 197] width 200 height 18
drag, startPoint x: 919, startPoint y: 351, endPoint x: 933, endPoint y: 286, distance: 66.6
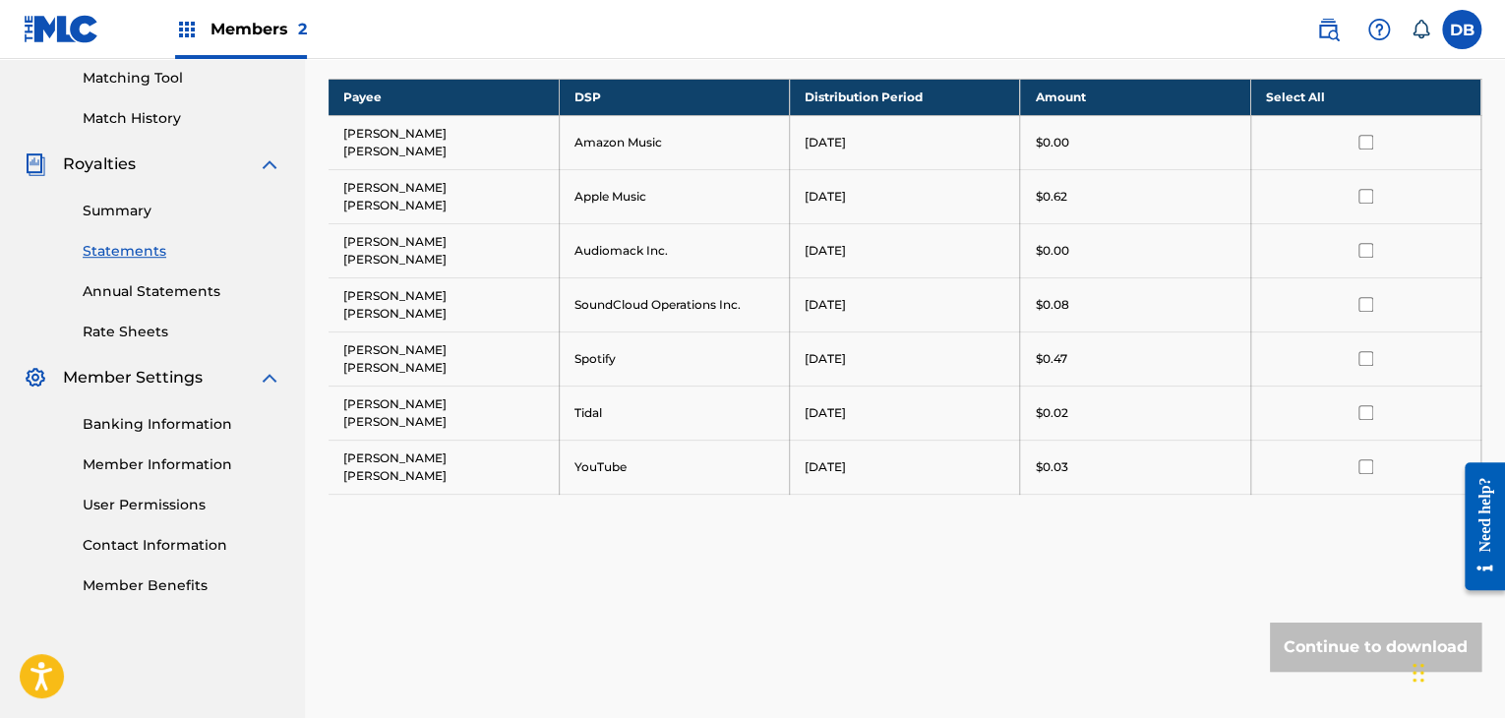
click at [922, 440] on td "[DATE]" at bounding box center [905, 467] width 230 height 54
click at [1119, 172] on tr "[PERSON_NAME] [PERSON_NAME] Apple Music [DATE] $0.62" at bounding box center [905, 196] width 1153 height 54
click at [905, 386] on td "[DATE]" at bounding box center [905, 413] width 230 height 54
click at [586, 623] on div "Continue to download" at bounding box center [905, 647] width 1153 height 49
click at [130, 418] on link "Banking Information" at bounding box center [182, 424] width 199 height 21
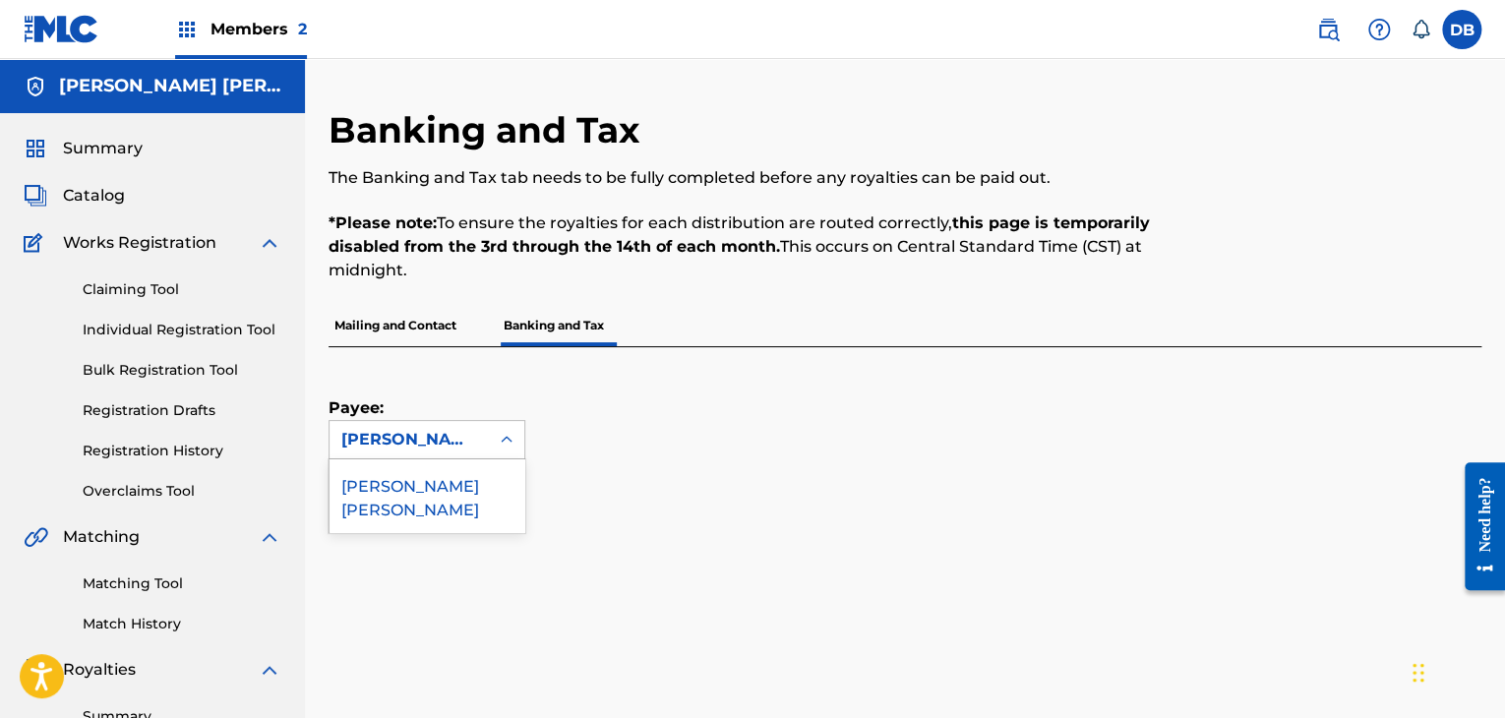
click at [461, 436] on div "[PERSON_NAME] [PERSON_NAME]" at bounding box center [409, 440] width 136 height 24
click at [724, 286] on div "Banking and Tax The Banking and Tax tab needs to be fully completed before any …" at bounding box center [772, 206] width 887 height 197
click at [254, 36] on span "Members 2" at bounding box center [258, 29] width 96 height 23
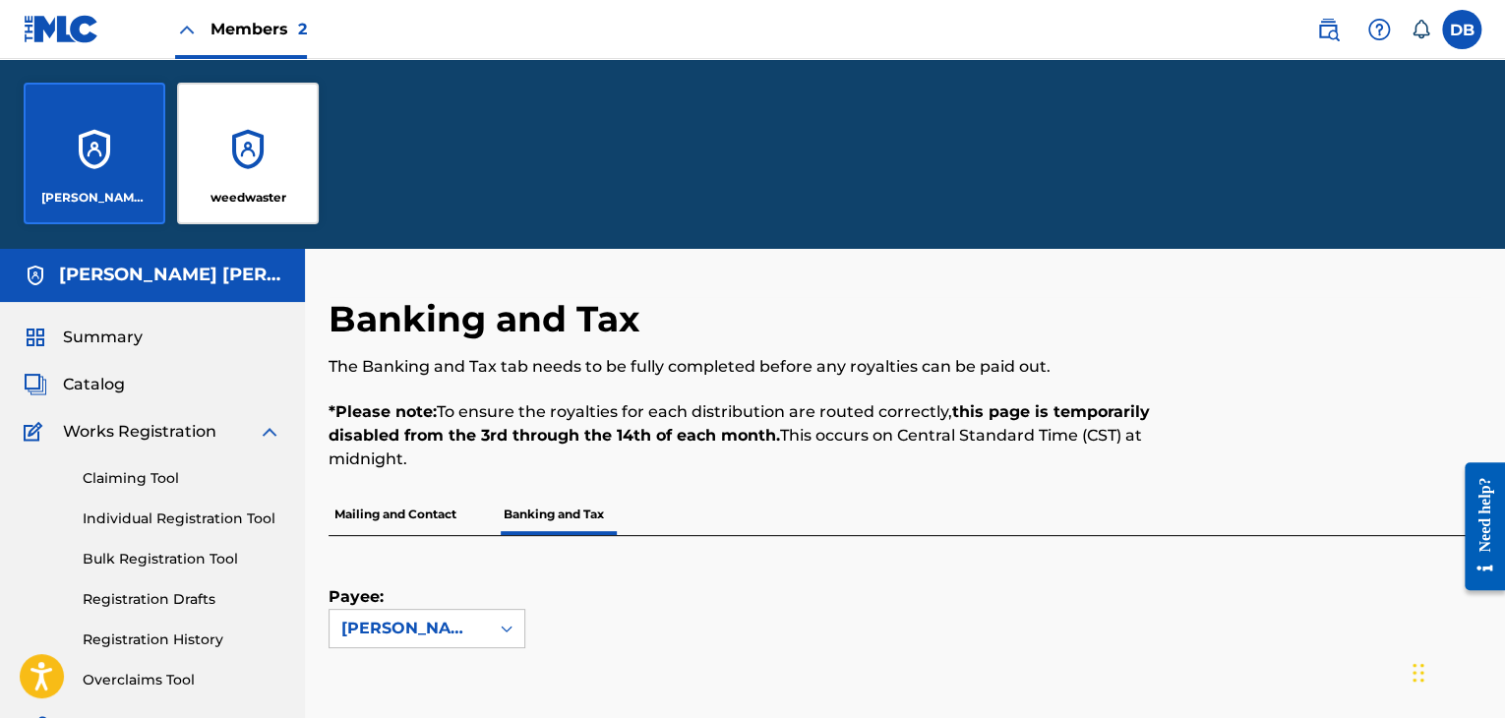
click at [240, 151] on div "weedwaster" at bounding box center [248, 154] width 142 height 142
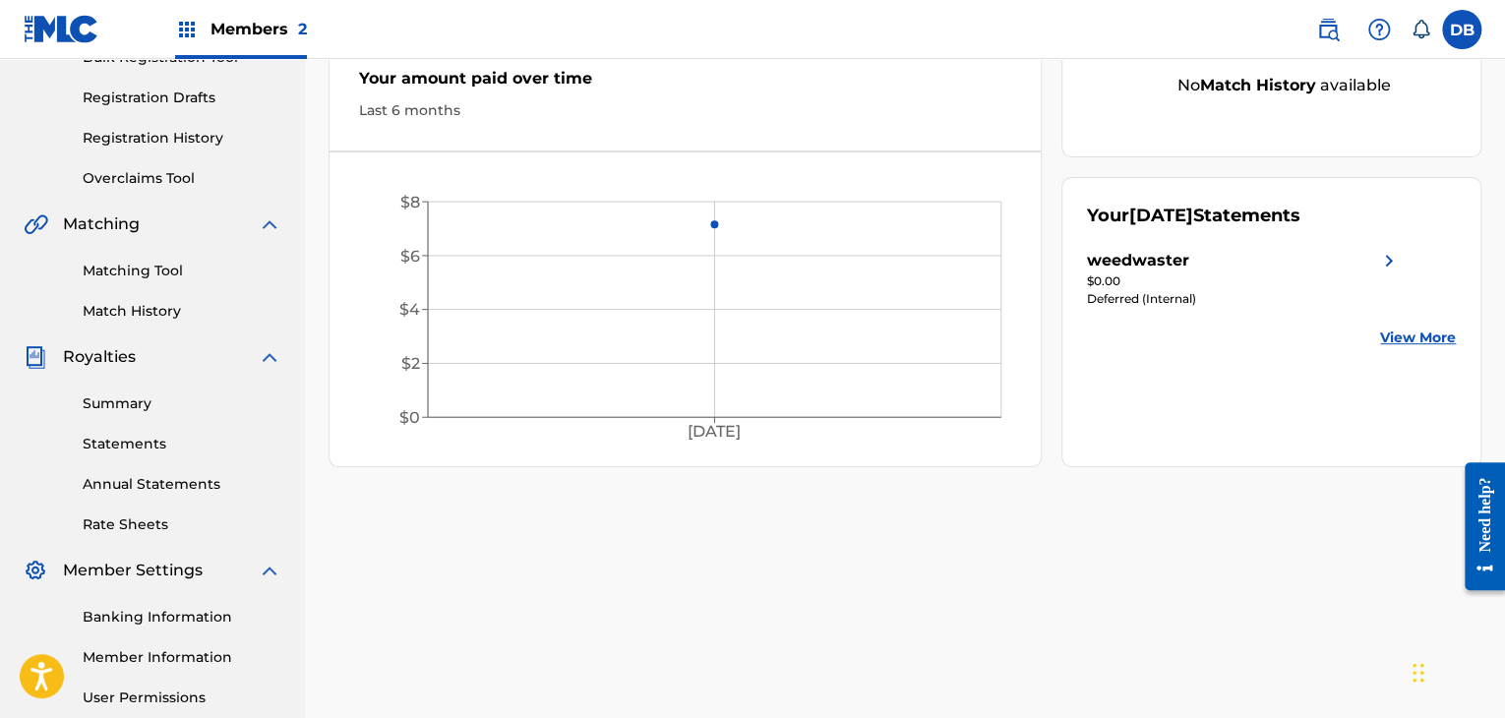
scroll to position [98, 0]
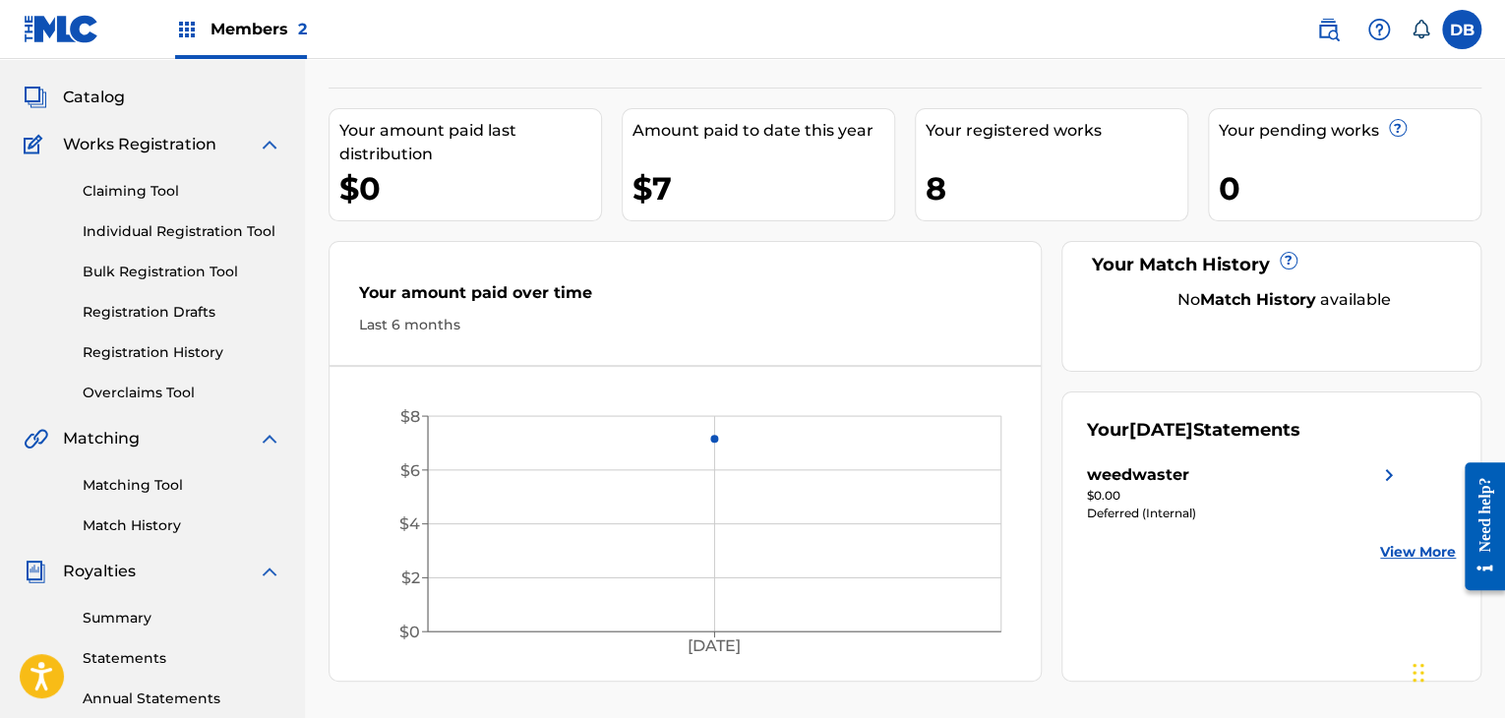
click at [71, 95] on span "Catalog" at bounding box center [94, 98] width 62 height 24
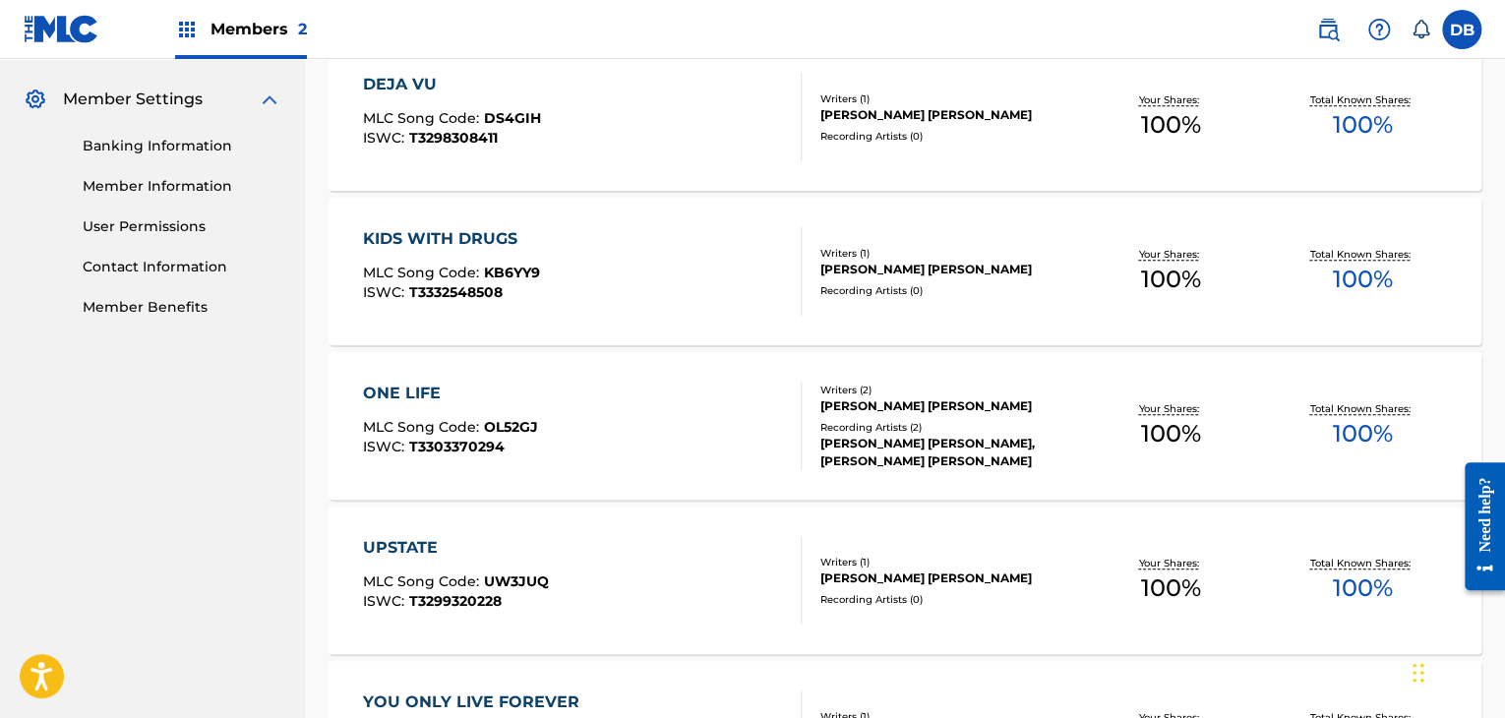
scroll to position [885, 0]
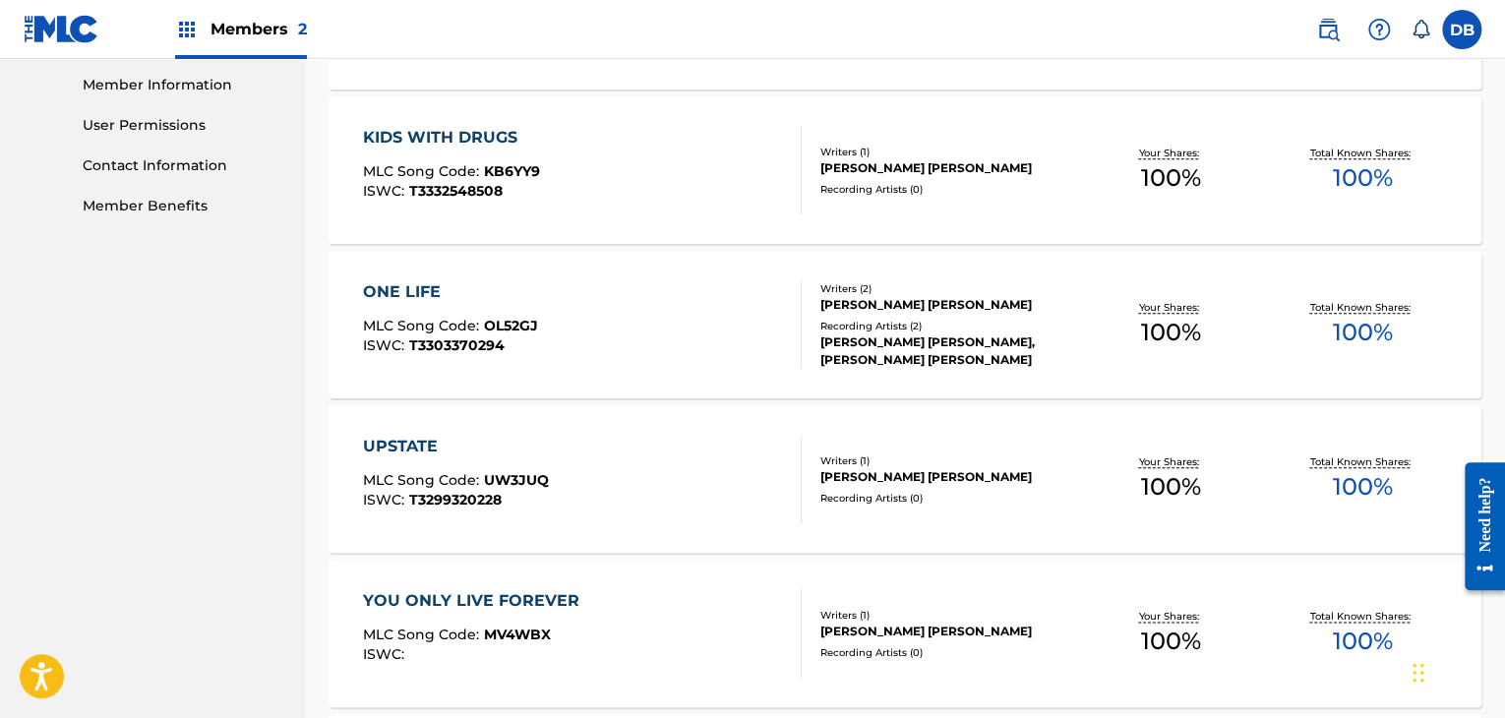
click at [952, 304] on div "[PERSON_NAME] [PERSON_NAME]" at bounding box center [947, 305] width 255 height 18
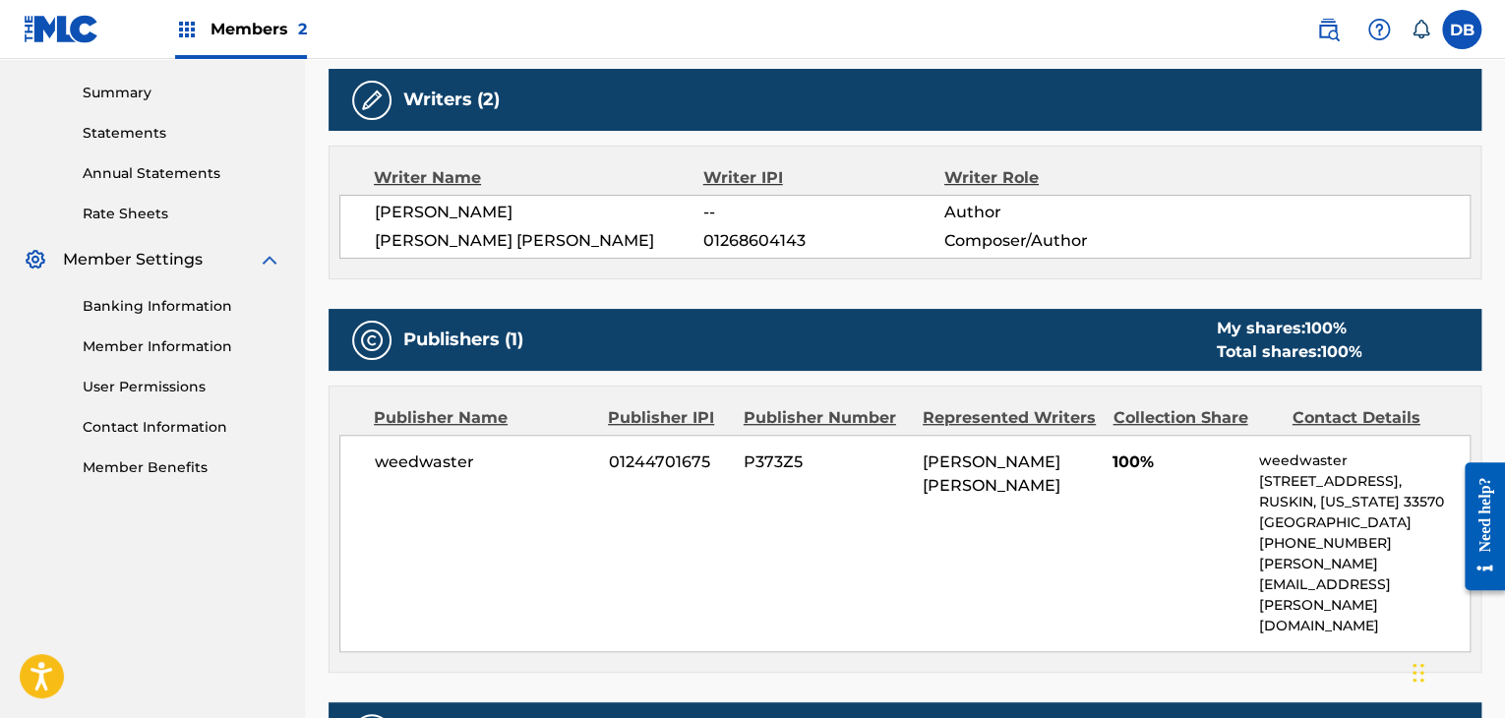
scroll to position [689, 0]
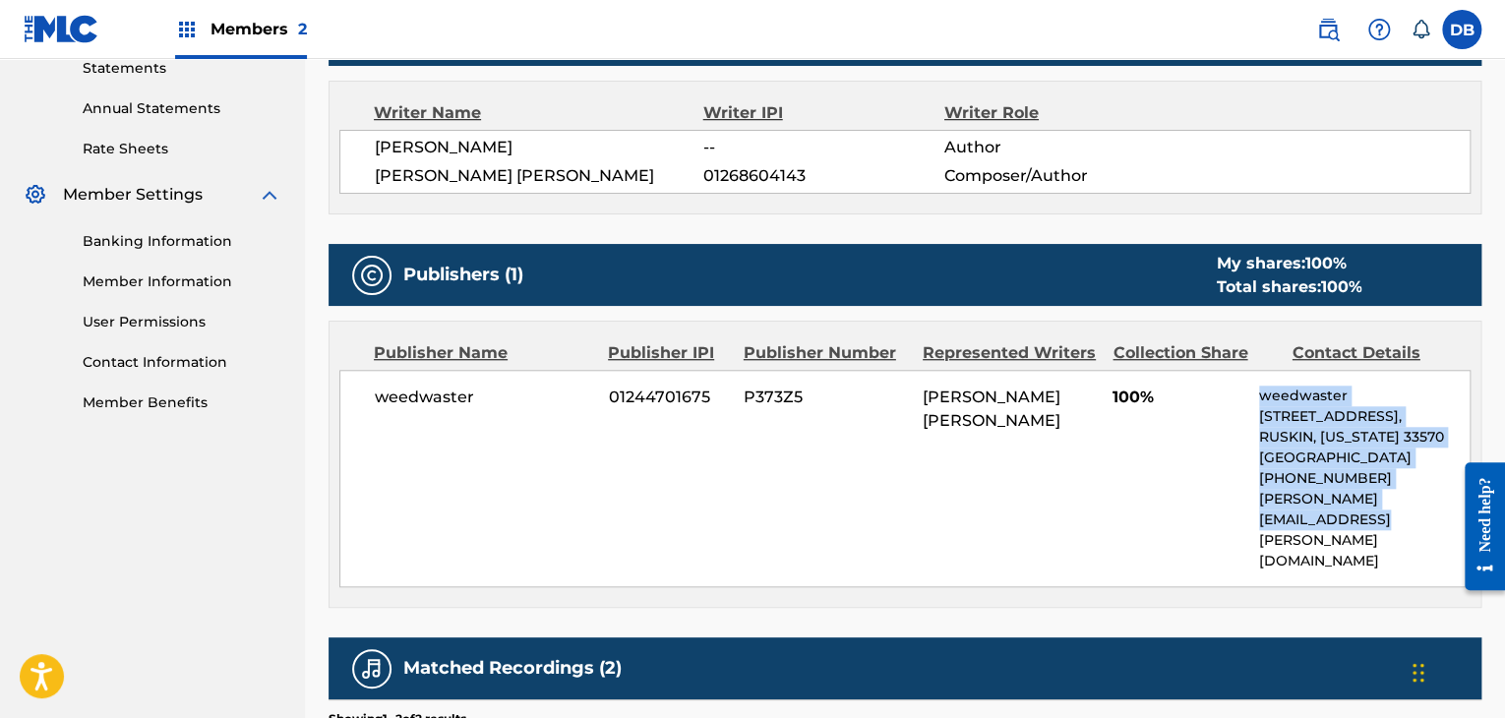
drag, startPoint x: 1257, startPoint y: 414, endPoint x: 1324, endPoint y: 525, distance: 129.7
click at [1324, 525] on div "weedwaster 01244701675 P373Z5 LENNON [PERSON_NAME] 100% weedwaster [STREET_ADDR…" at bounding box center [904, 478] width 1131 height 217
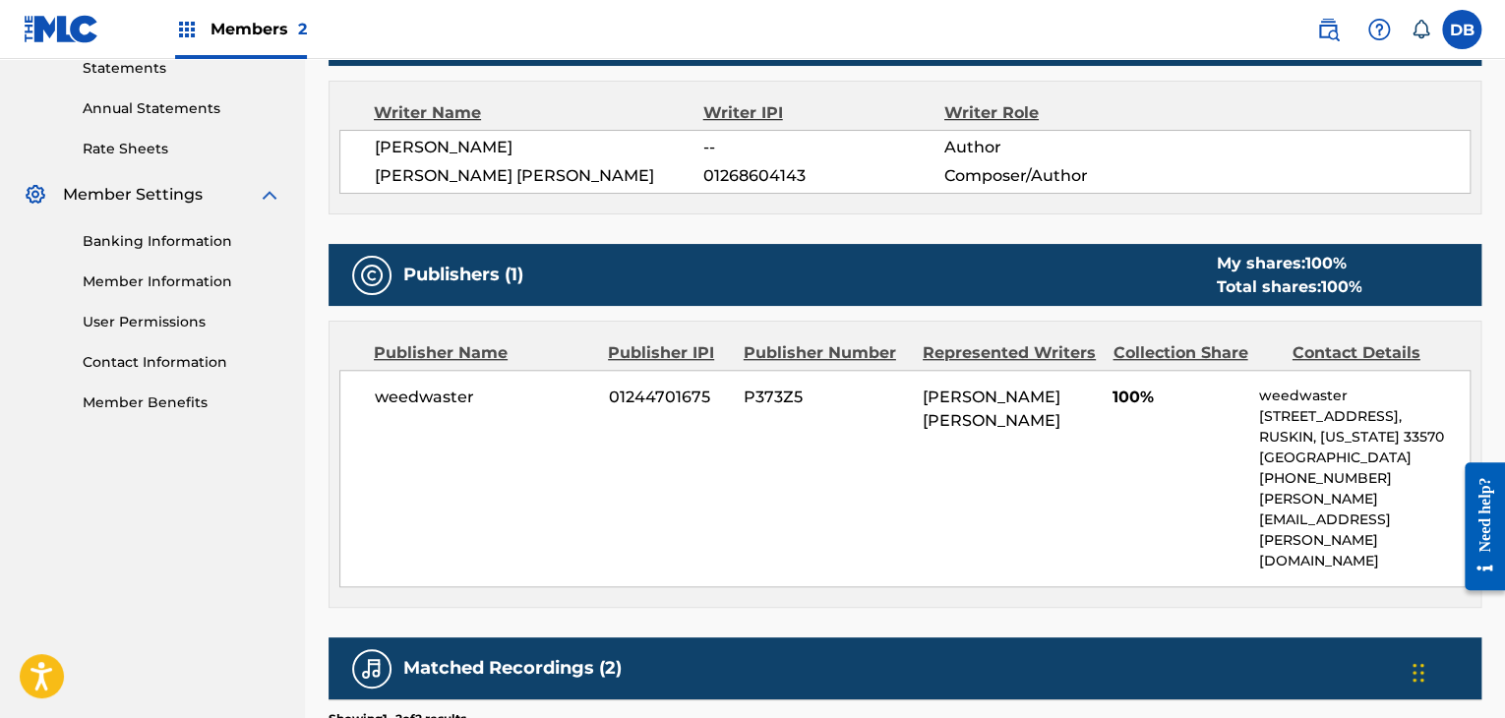
click at [1117, 470] on div "weedwaster 01244701675 P373Z5 LENNON [PERSON_NAME] 100% weedwaster [STREET_ADDR…" at bounding box center [904, 478] width 1131 height 217
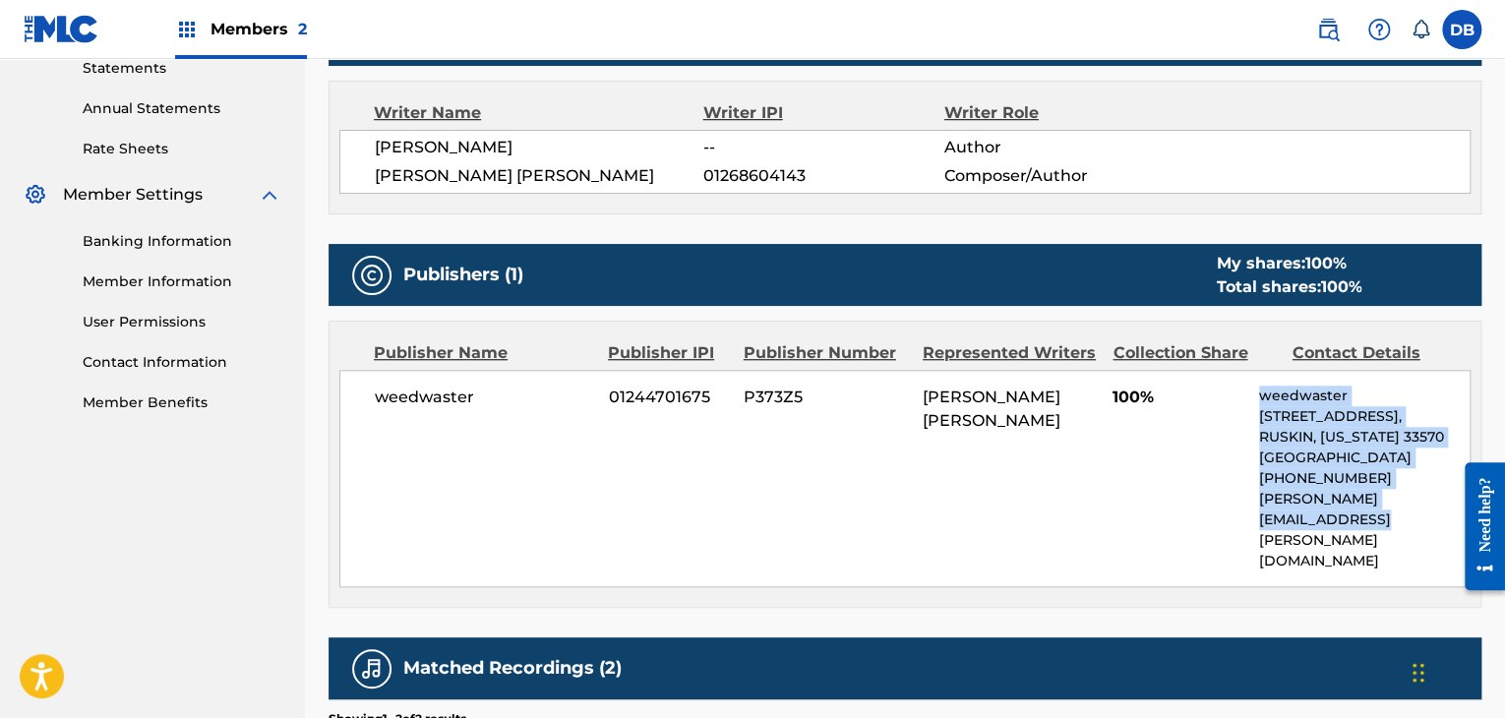
drag, startPoint x: 1254, startPoint y: 387, endPoint x: 1337, endPoint y: 521, distance: 158.1
click at [1337, 521] on div "weedwaster 01244701675 P373Z5 LENNON [PERSON_NAME] 100% weedwaster [STREET_ADDR…" at bounding box center [904, 478] width 1131 height 217
click at [1337, 521] on p "[PERSON_NAME][EMAIL_ADDRESS][PERSON_NAME][DOMAIN_NAME]" at bounding box center [1364, 530] width 210 height 83
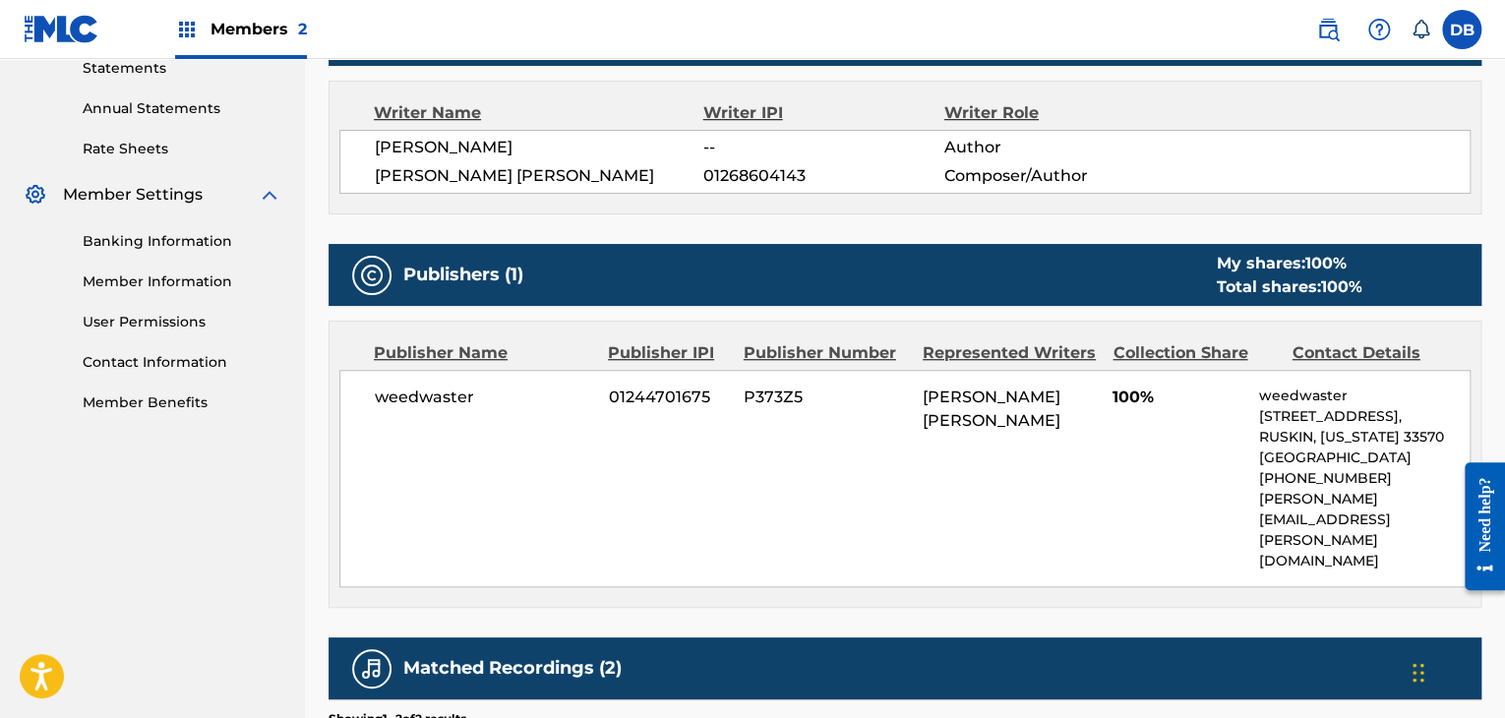
click at [1105, 455] on div "weedwaster 01244701675 P373Z5 LENNON [PERSON_NAME] 100% weedwaster [STREET_ADDR…" at bounding box center [904, 478] width 1131 height 217
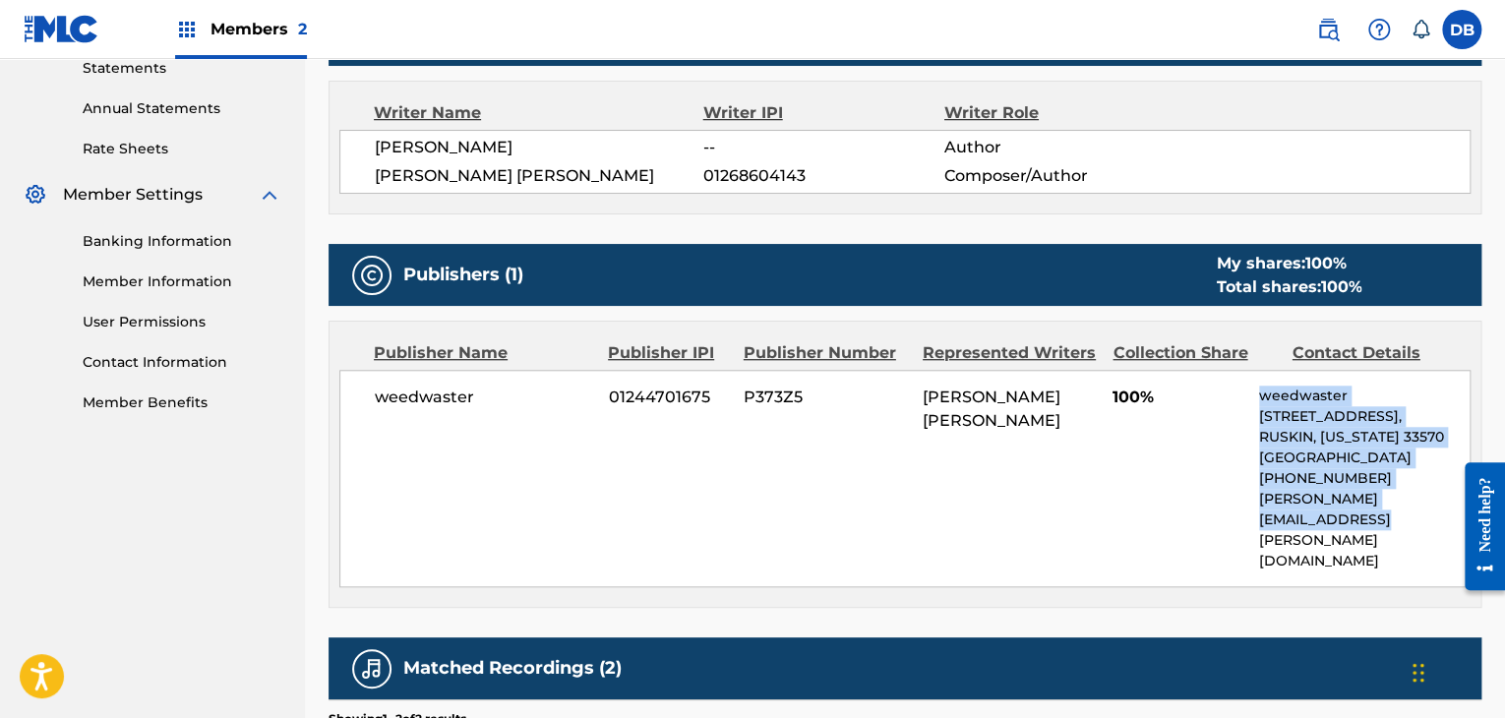
drag, startPoint x: 1212, startPoint y: 430, endPoint x: 1291, endPoint y: 532, distance: 129.7
click at [1291, 532] on div "weedwaster 01244701675 P373Z5 LENNON [PERSON_NAME] 100% weedwaster [STREET_ADDR…" at bounding box center [904, 478] width 1131 height 217
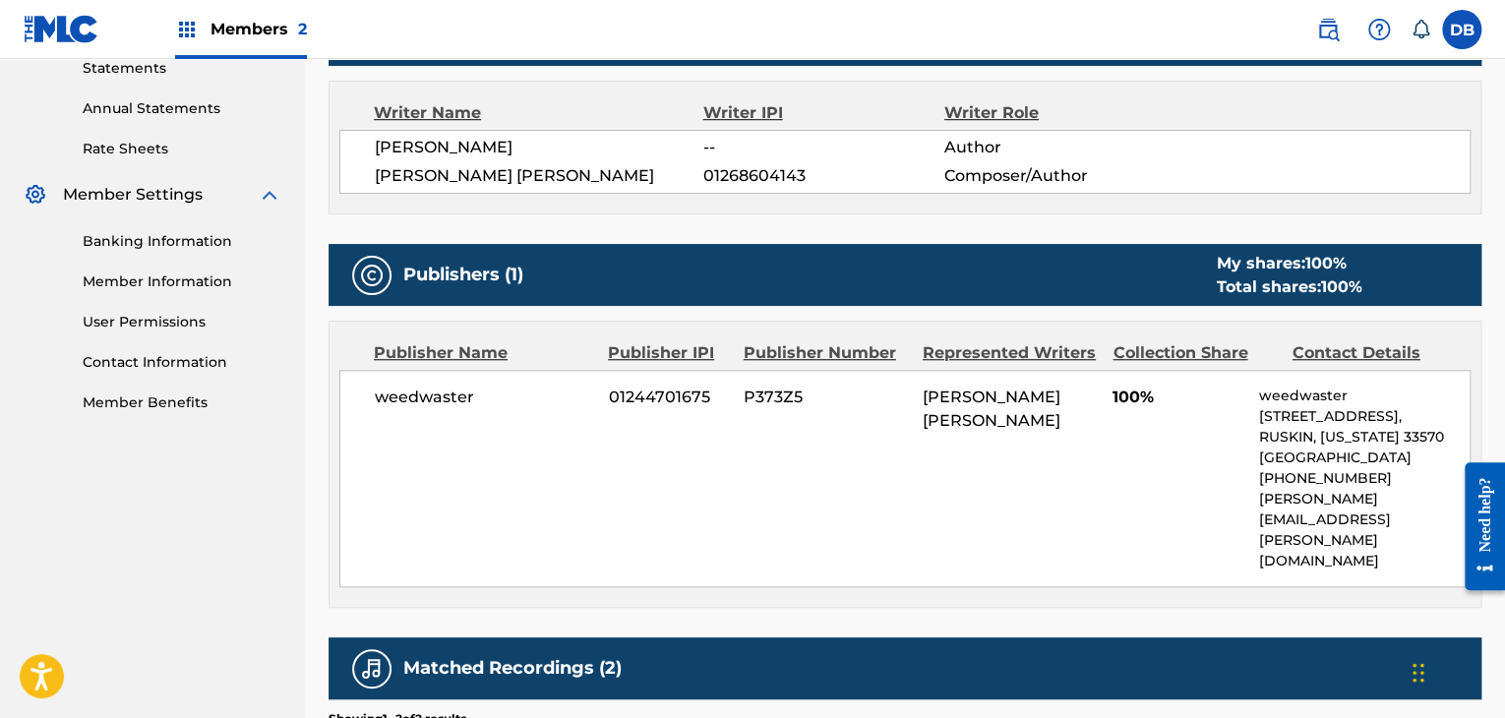
click at [1063, 466] on div "weedwaster 01244701675 P373Z5 LENNON [PERSON_NAME] 100% weedwaster [STREET_ADDR…" at bounding box center [904, 478] width 1131 height 217
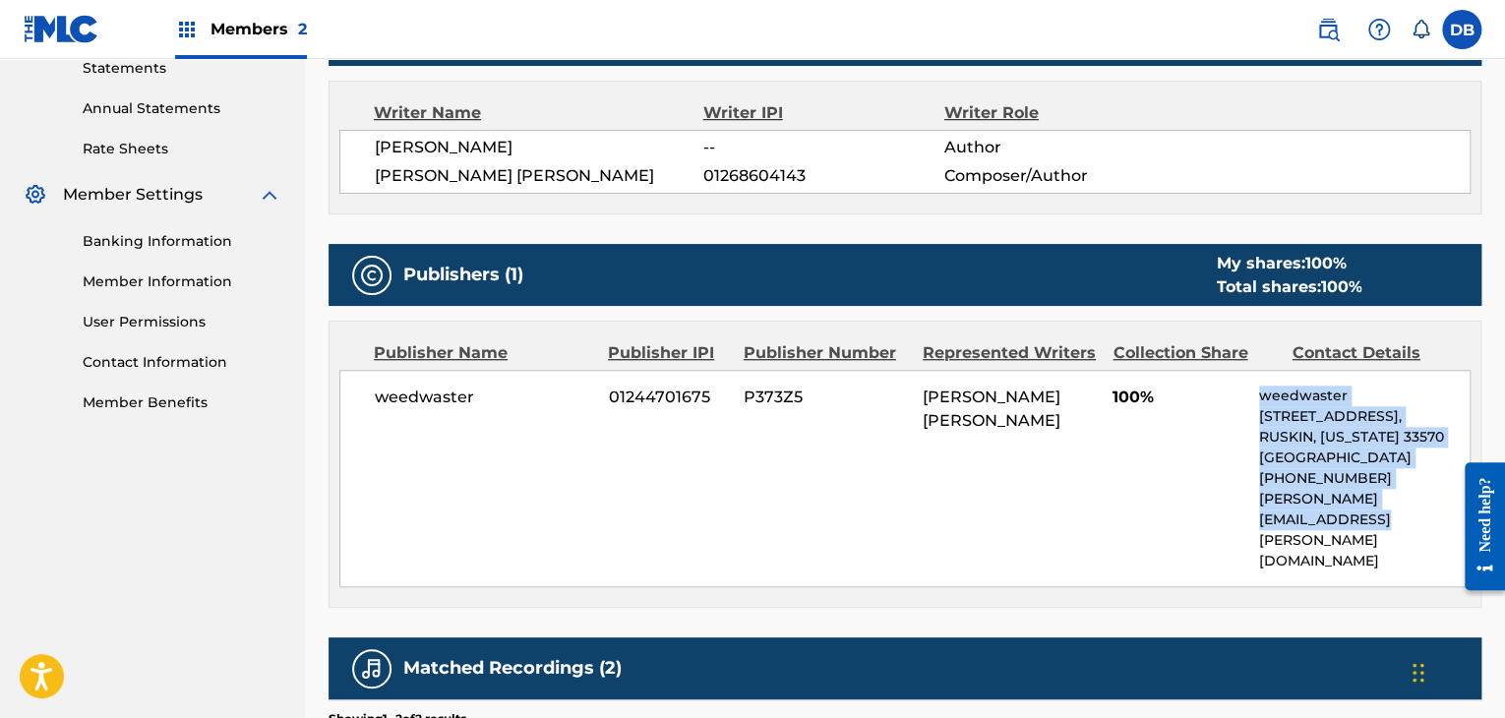
drag, startPoint x: 1234, startPoint y: 383, endPoint x: 1342, endPoint y: 532, distance: 184.0
click at [1342, 532] on div "weedwaster 01244701675 P373Z5 LENNON [PERSON_NAME] 100% weedwaster [STREET_ADDR…" at bounding box center [904, 478] width 1131 height 217
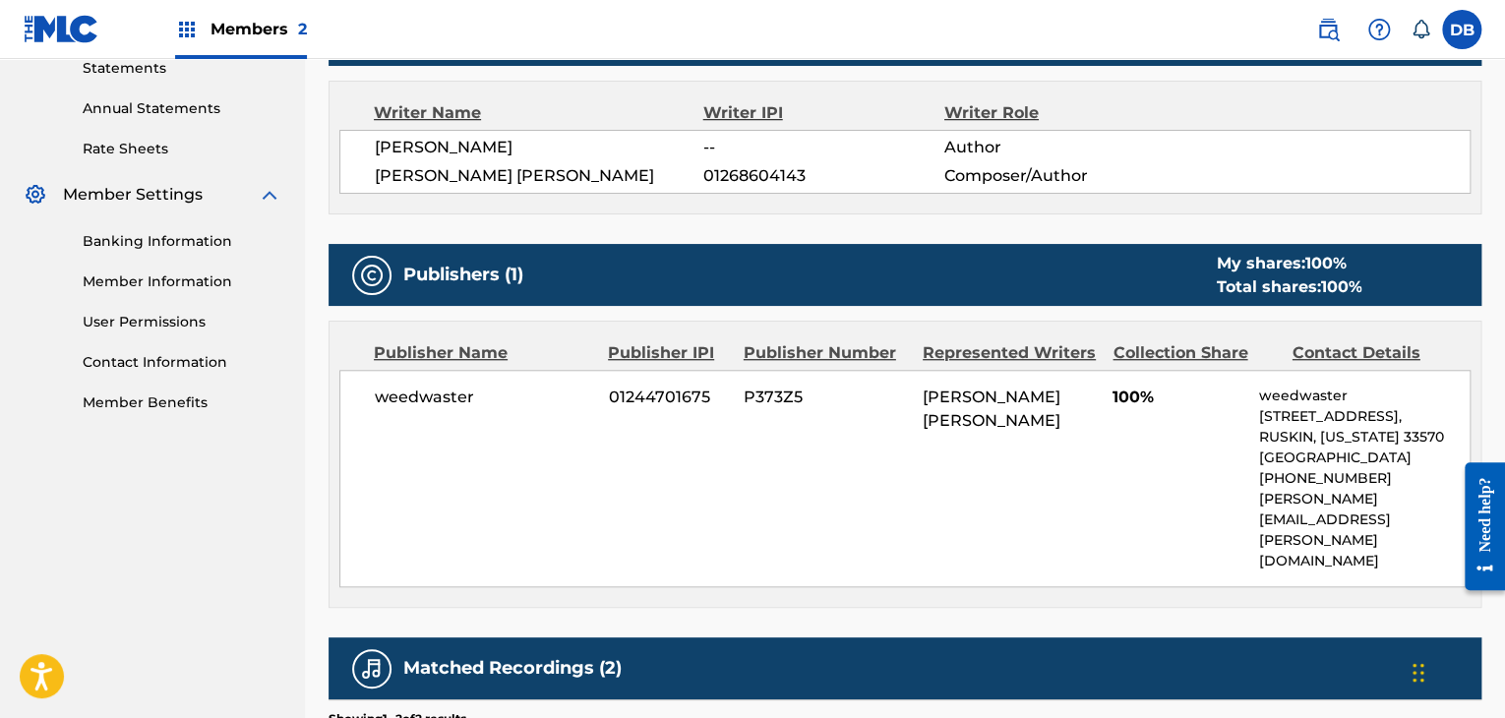
click at [1116, 476] on div "weedwaster 01244701675 P373Z5 LENNON [PERSON_NAME] 100% weedwaster [STREET_ADDR…" at bounding box center [904, 478] width 1131 height 217
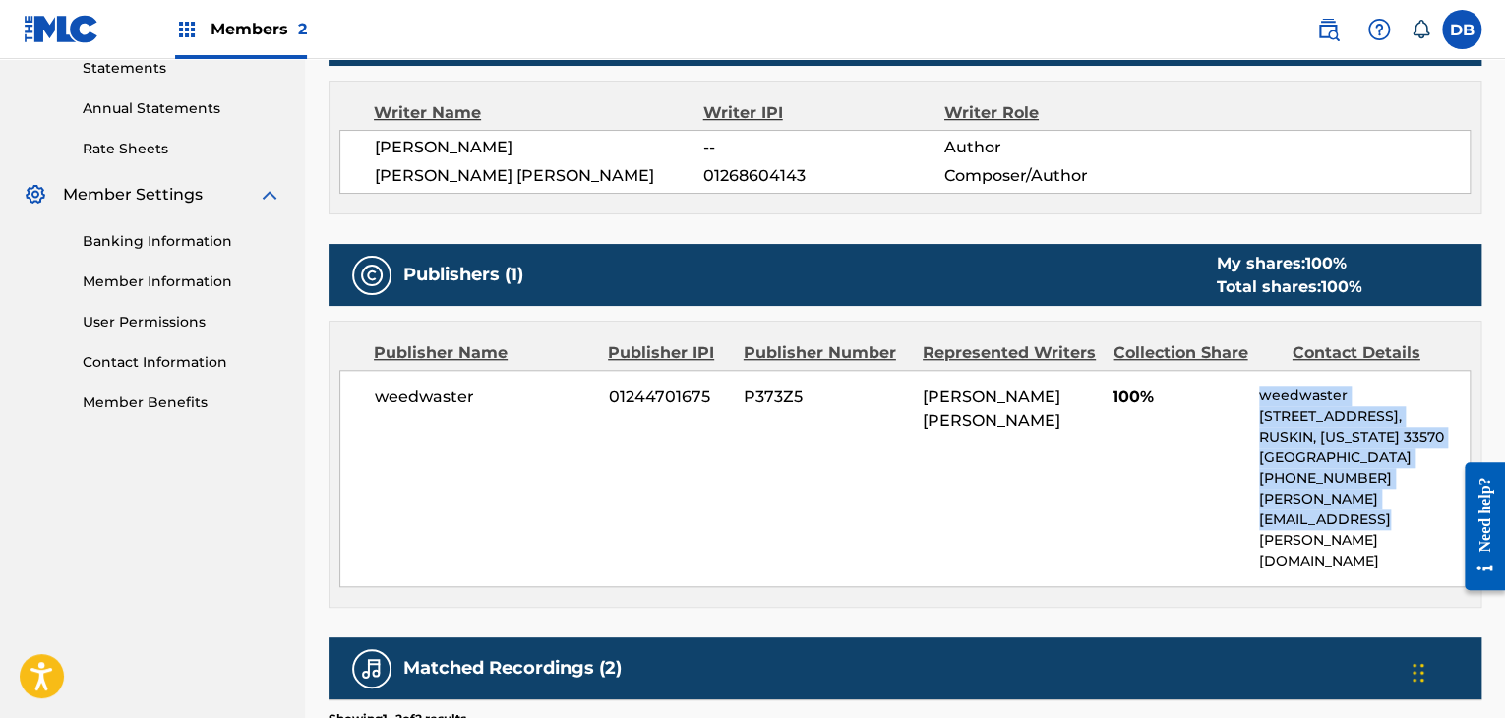
drag, startPoint x: 1255, startPoint y: 385, endPoint x: 1355, endPoint y: 528, distance: 175.2
click at [1355, 528] on div "weedwaster 01244701675 P373Z5 LENNON [PERSON_NAME] 100% weedwaster [STREET_ADDR…" at bounding box center [904, 478] width 1131 height 217
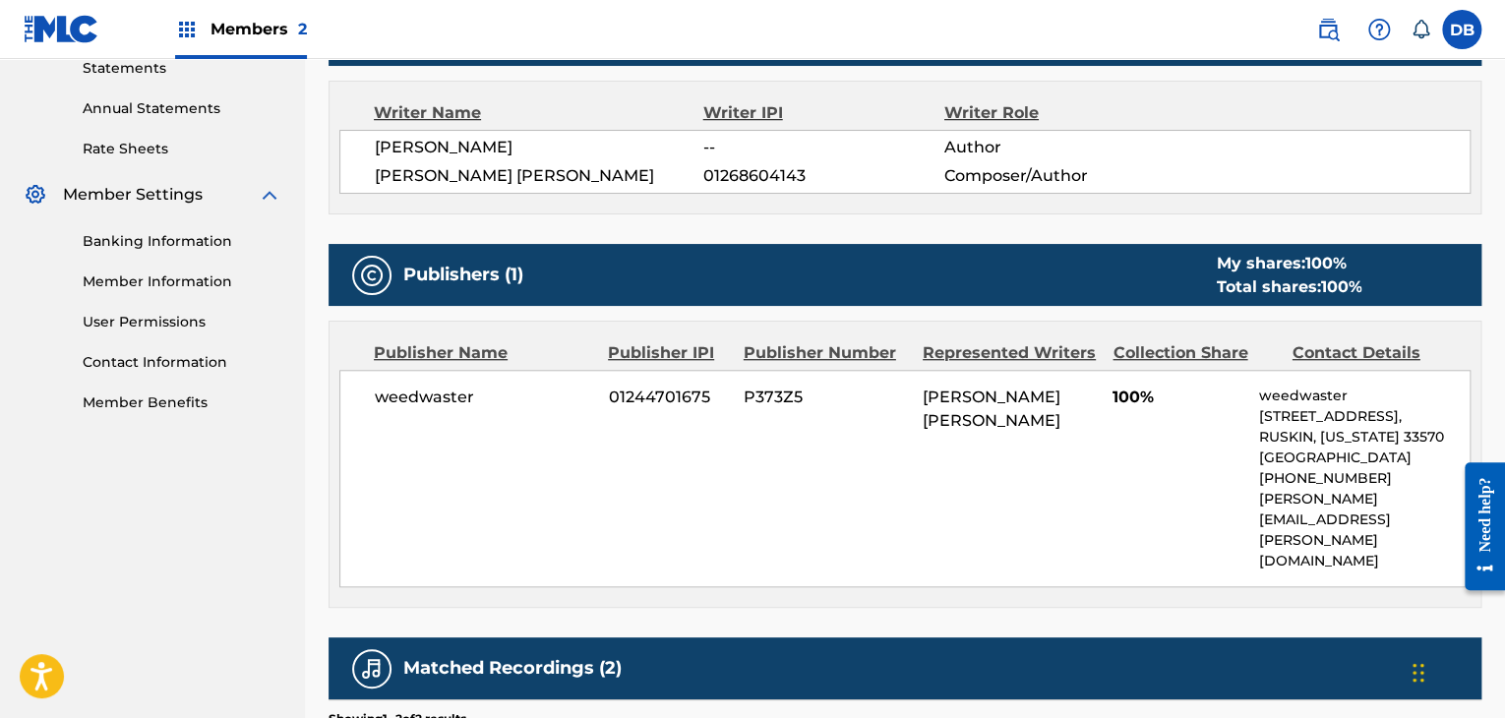
click at [1153, 471] on div "weedwaster 01244701675 P373Z5 LENNON [PERSON_NAME] 100% weedwaster [STREET_ADDR…" at bounding box center [904, 478] width 1131 height 217
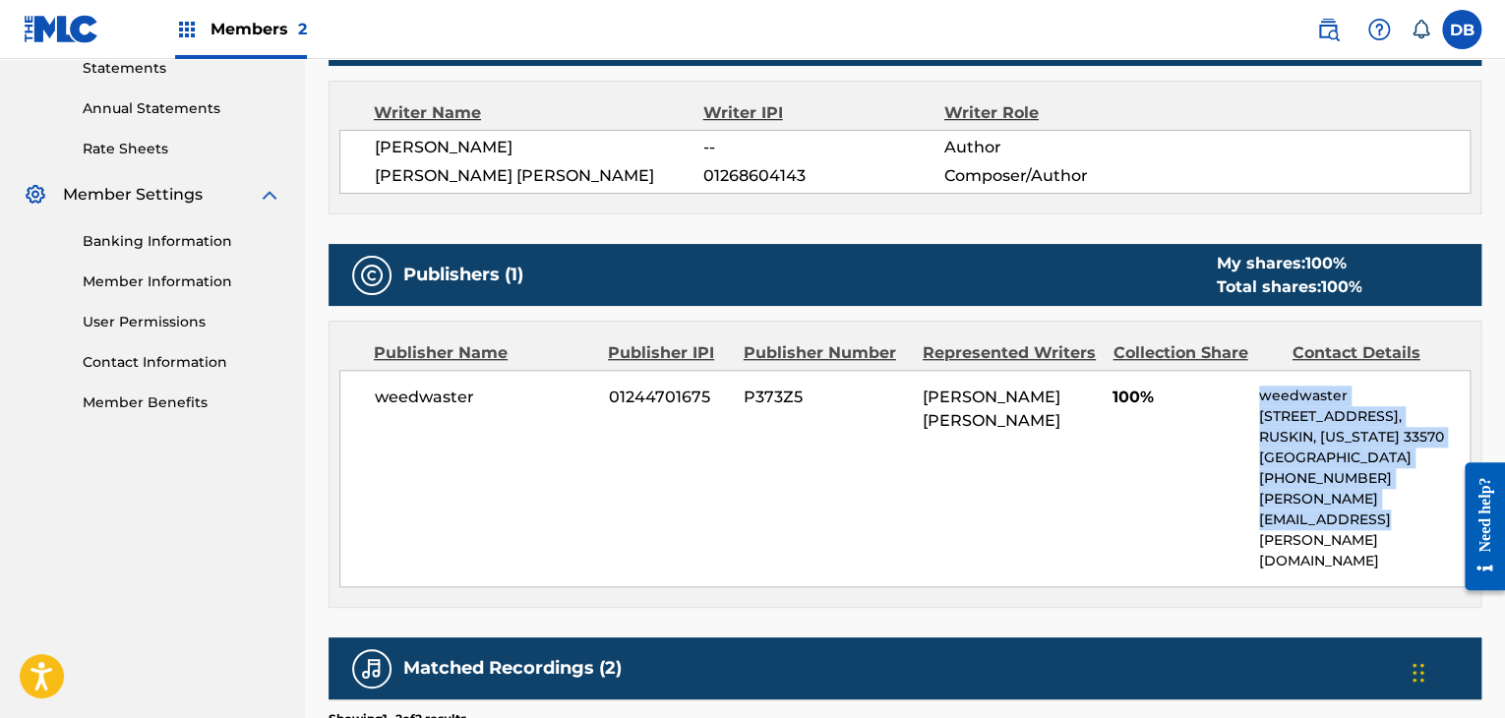
drag, startPoint x: 1258, startPoint y: 402, endPoint x: 1331, endPoint y: 521, distance: 139.5
click at [1332, 521] on div "weedwaster [STREET_ADDRESS][US_STATE] [PHONE_NUMBER] [PERSON_NAME][EMAIL_ADDRES…" at bounding box center [1364, 479] width 210 height 186
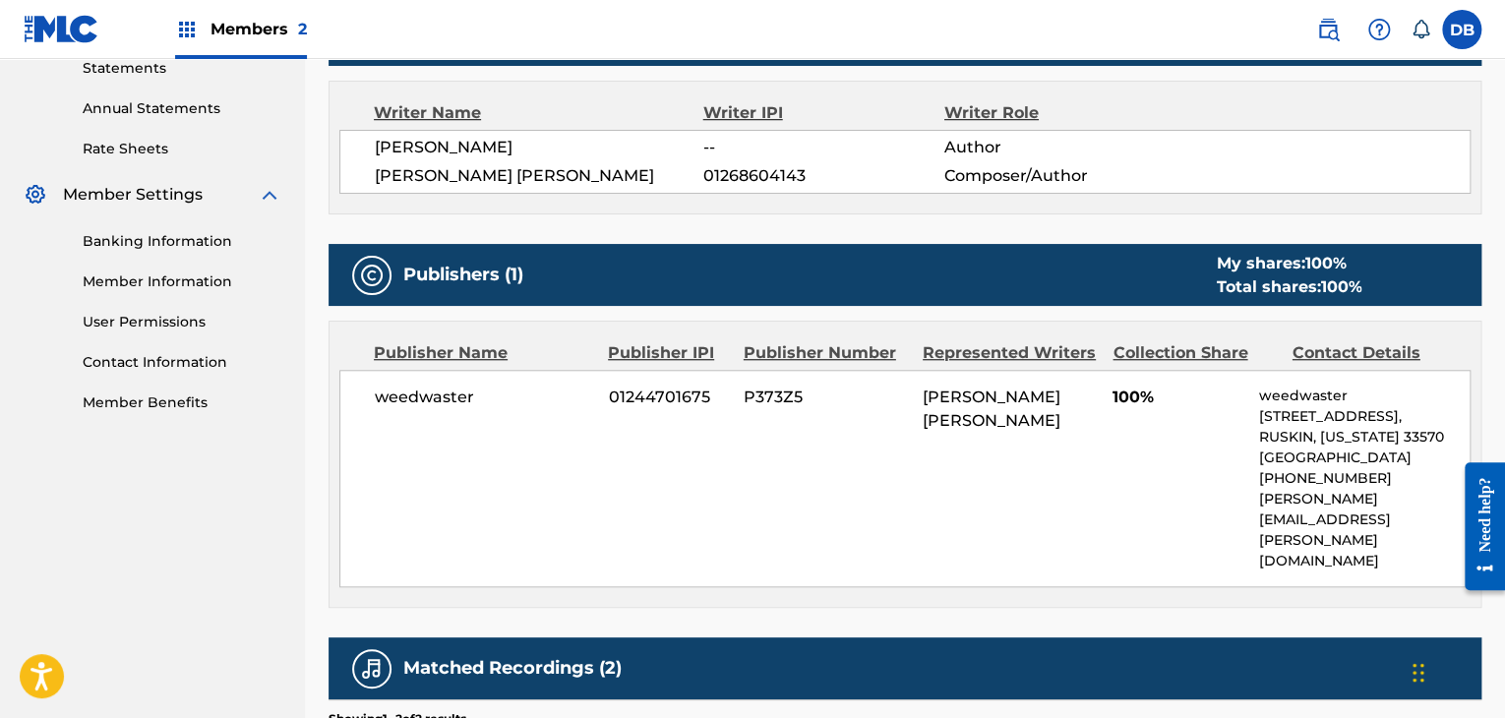
click at [1098, 460] on div "weedwaster 01244701675 P373Z5 LENNON [PERSON_NAME] 100% weedwaster [STREET_ADDR…" at bounding box center [904, 478] width 1131 height 217
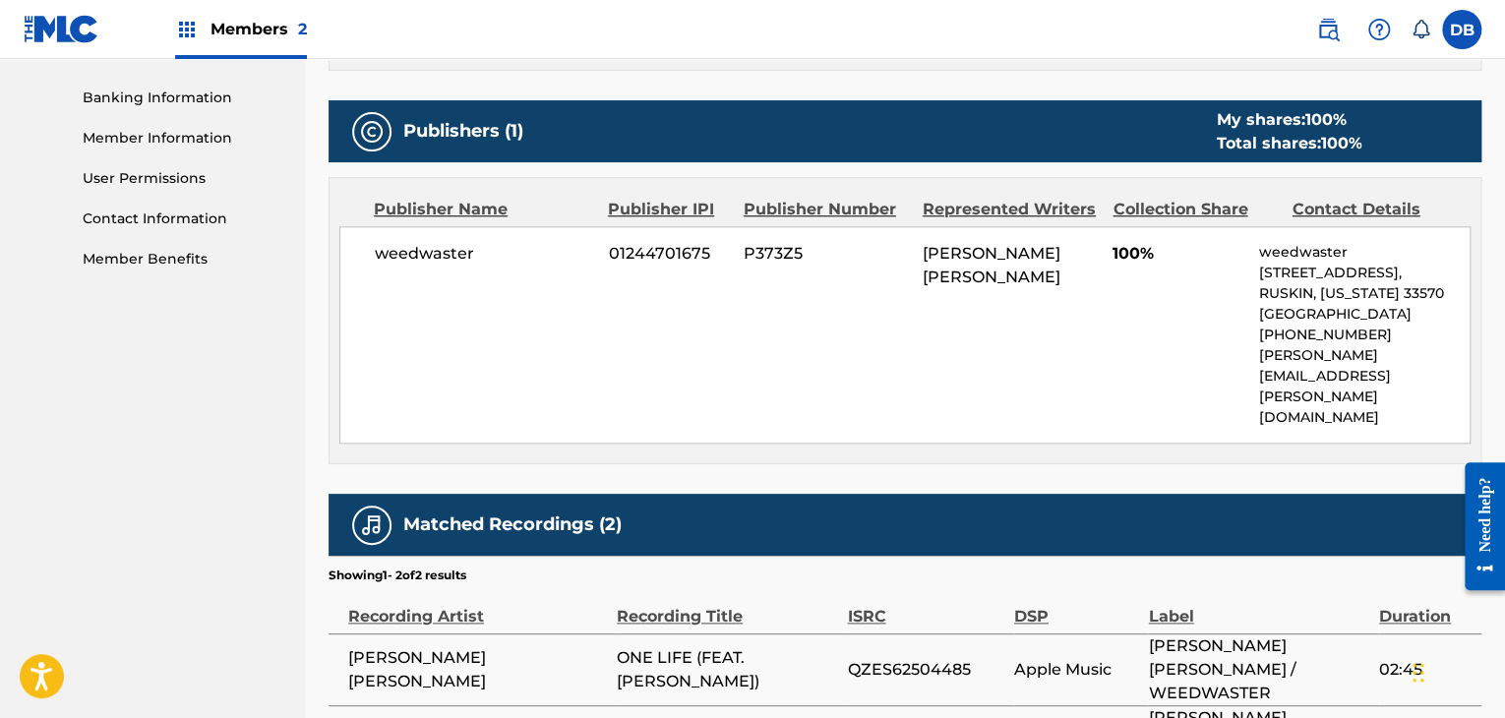
scroll to position [885, 0]
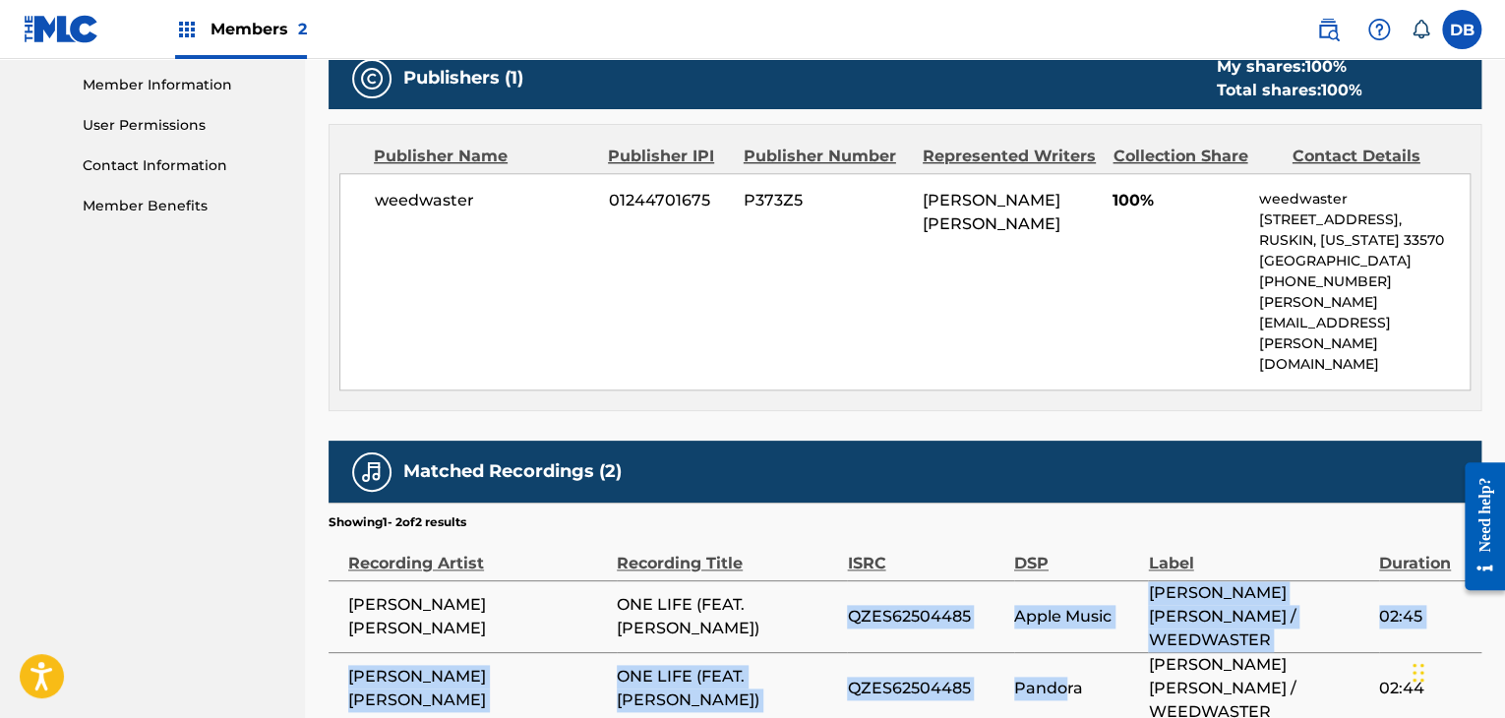
drag, startPoint x: 839, startPoint y: 567, endPoint x: 1065, endPoint y: 611, distance: 230.5
click at [1065, 611] on tbody "[PERSON_NAME] [PERSON_NAME] ONE LIFE (FEAT. [PERSON_NAME]) QZES62504485 Apple M…" at bounding box center [905, 652] width 1153 height 144
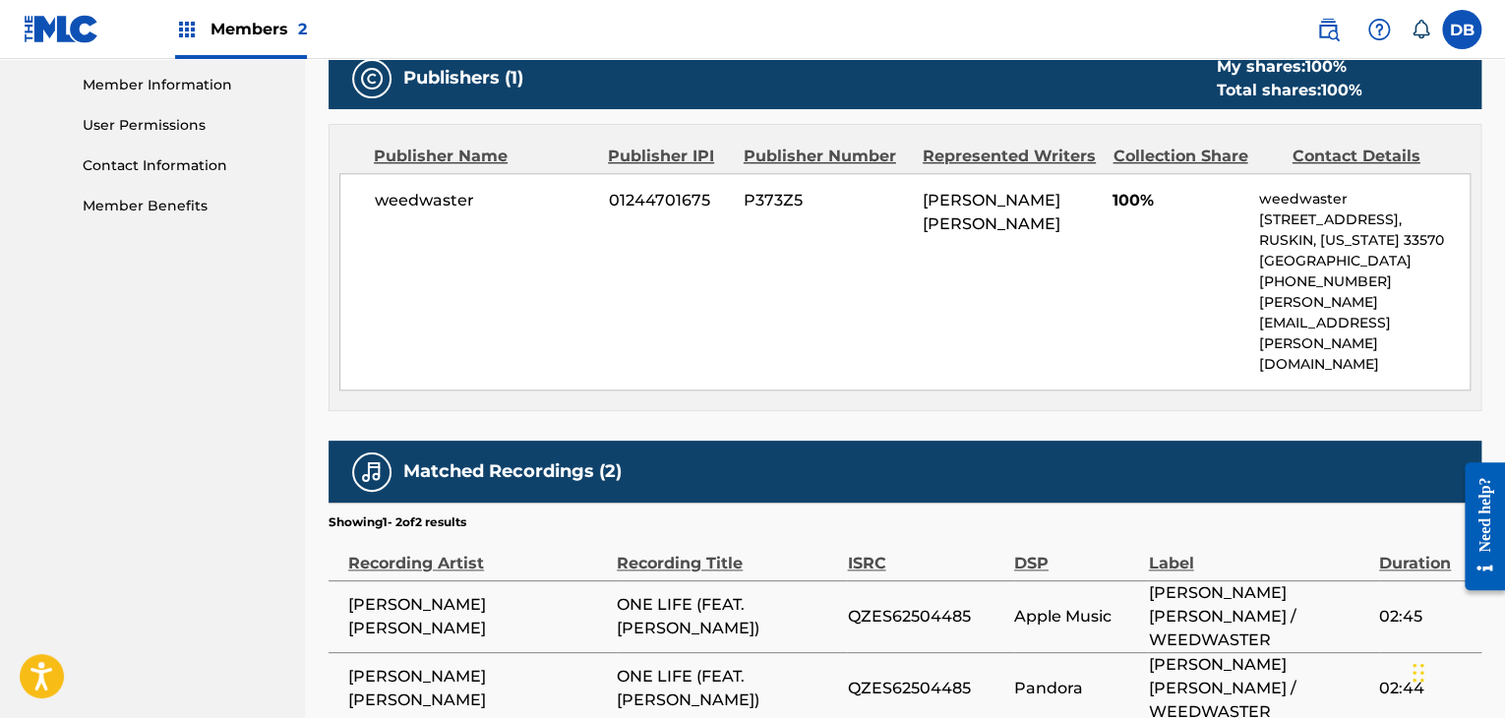
drag, startPoint x: 1087, startPoint y: 626, endPoint x: 1109, endPoint y: 617, distance: 23.4
click at [1090, 652] on td "Pandora" at bounding box center [1081, 688] width 135 height 72
drag, startPoint x: 1122, startPoint y: 593, endPoint x: 1281, endPoint y: 637, distance: 164.4
click at [1281, 634] on table "Recording Artist Recording Title ISRC DSP Label Duration [PERSON_NAME] [PERSON_…" at bounding box center [905, 628] width 1153 height 194
drag, startPoint x: 1274, startPoint y: 641, endPoint x: 1267, endPoint y: 611, distance: 31.3
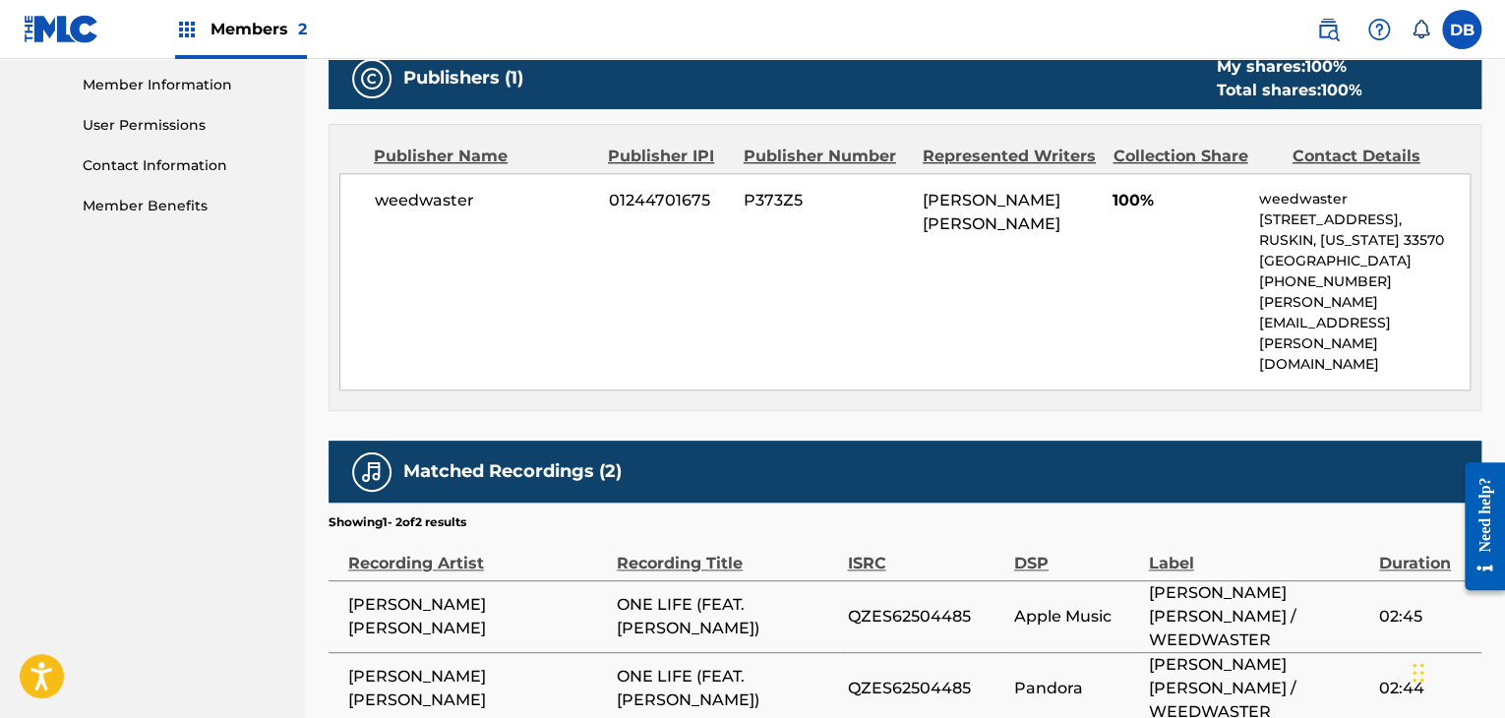
click at [1274, 642] on div "< Back to results Edit Last Edited: [DATE] Source: The MLC ONE LIFE Work Detail…" at bounding box center [905, 13] width 1153 height 1581
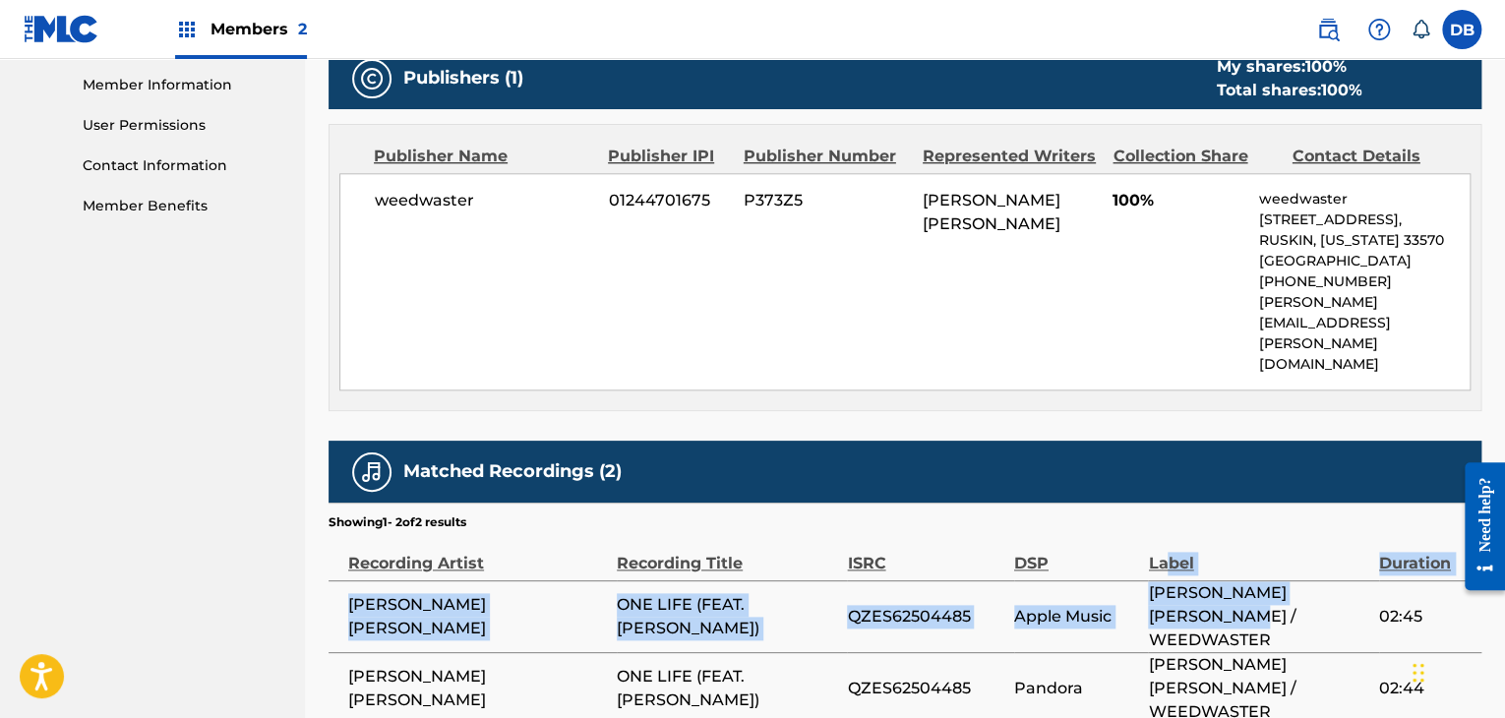
drag, startPoint x: 1253, startPoint y: 564, endPoint x: 1161, endPoint y: 537, distance: 96.2
click at [1161, 533] on table "Recording Artist Recording Title ISRC DSP Label Duration [PERSON_NAME] [PERSON_…" at bounding box center [905, 628] width 1153 height 194
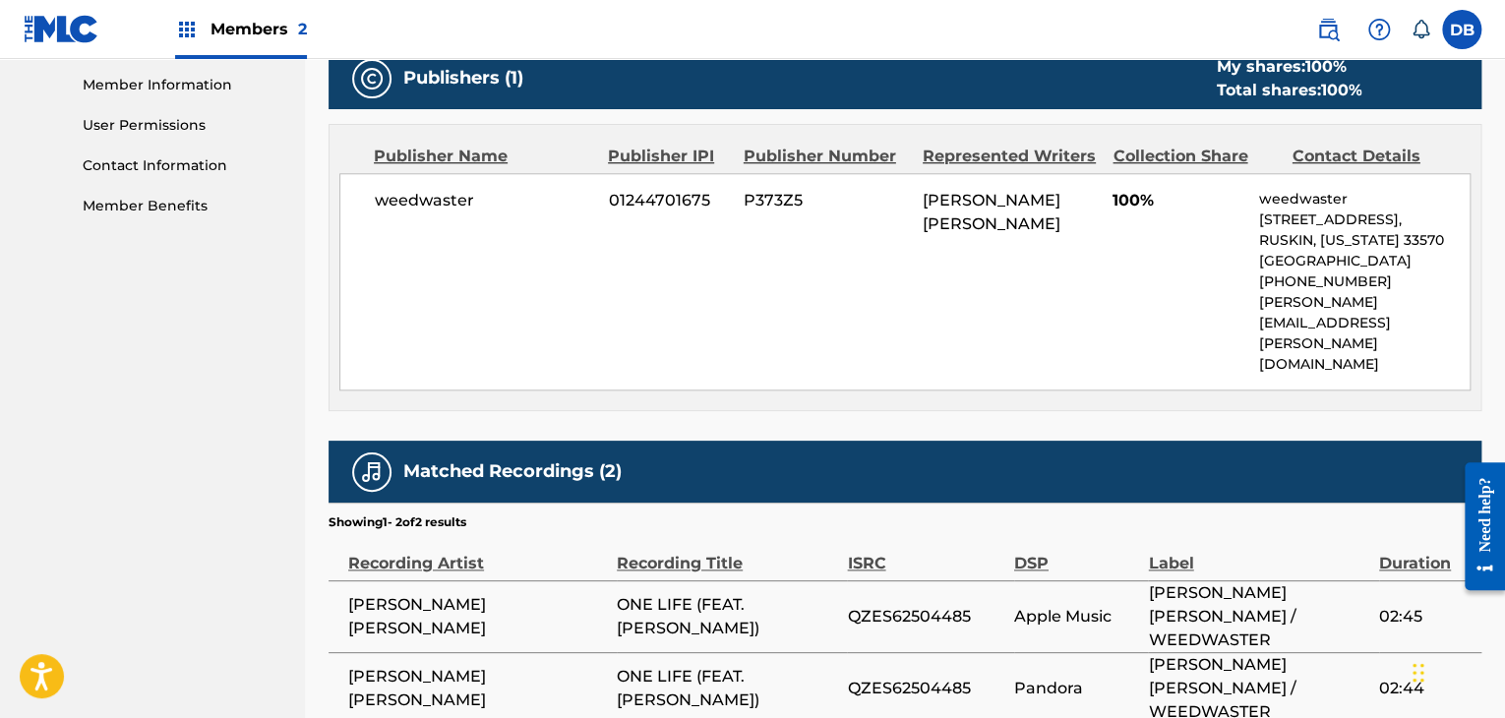
click at [1153, 653] on span "[PERSON_NAME] [PERSON_NAME] / WEEDWASTER" at bounding box center [1258, 688] width 220 height 71
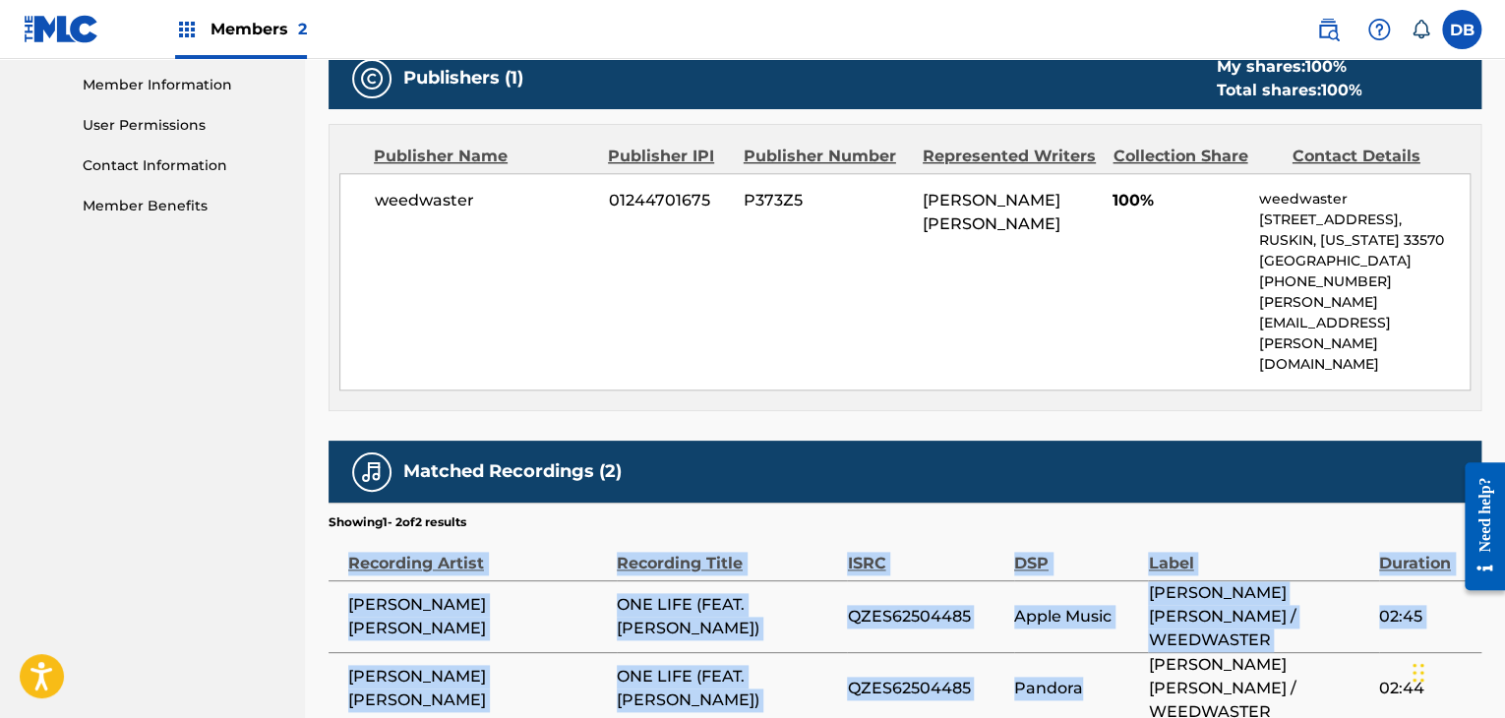
drag, startPoint x: 1179, startPoint y: 598, endPoint x: 1294, endPoint y: 663, distance: 132.1
click at [1294, 663] on div "< Back to results Edit Last Edited: [DATE] Source: The MLC ONE LIFE Work Detail…" at bounding box center [905, 13] width 1153 height 1581
click at [1289, 670] on div "< Back to results Edit Last Edited: [DATE] Source: The MLC ONE LIFE Work Detail…" at bounding box center [905, 13] width 1153 height 1581
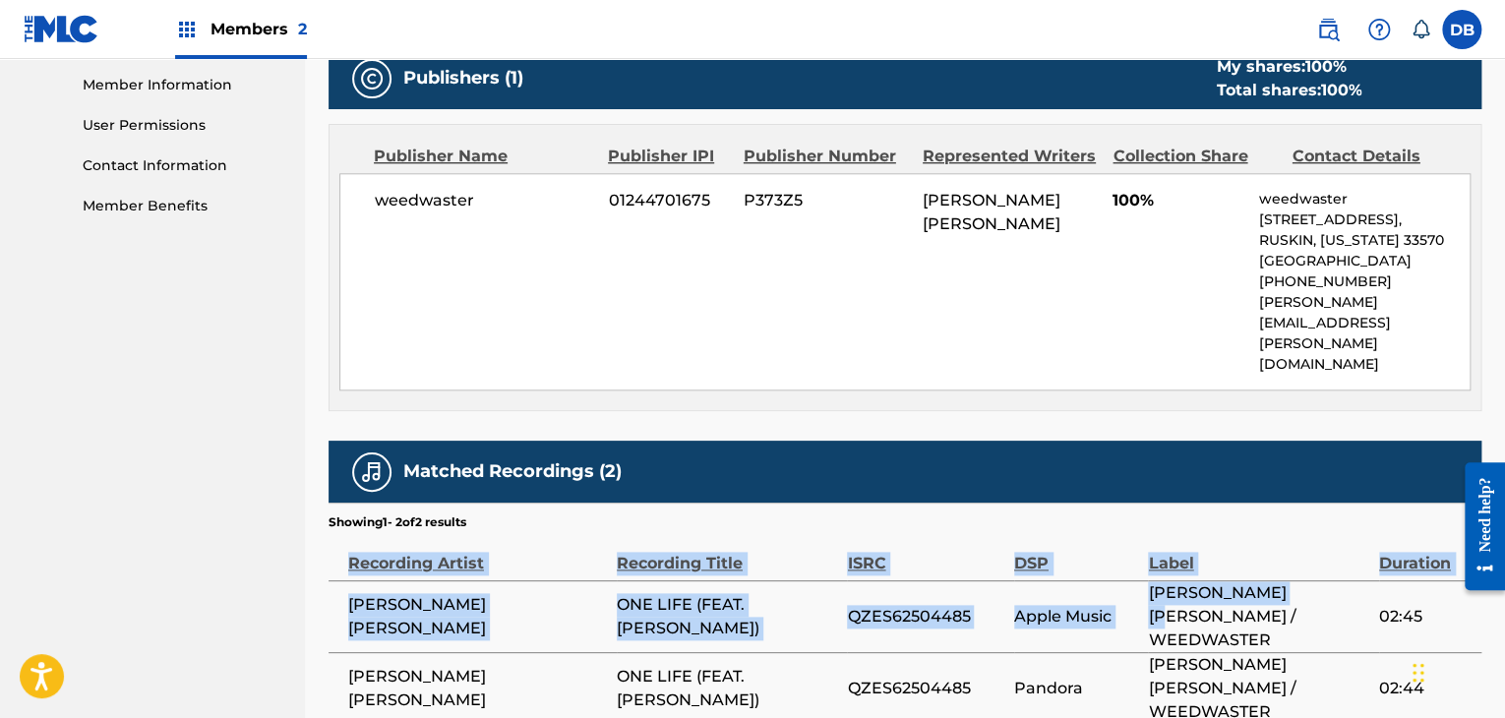
drag, startPoint x: 1266, startPoint y: 646, endPoint x: 1160, endPoint y: 569, distance: 131.6
click at [1160, 569] on div "< Back to results Edit Last Edited: [DATE] Source: The MLC ONE LIFE Work Detail…" at bounding box center [905, 13] width 1153 height 1581
click at [1135, 643] on div "< Back to results Edit Last Edited: [DATE] Source: The MLC ONE LIFE Work Detail…" at bounding box center [905, 13] width 1153 height 1581
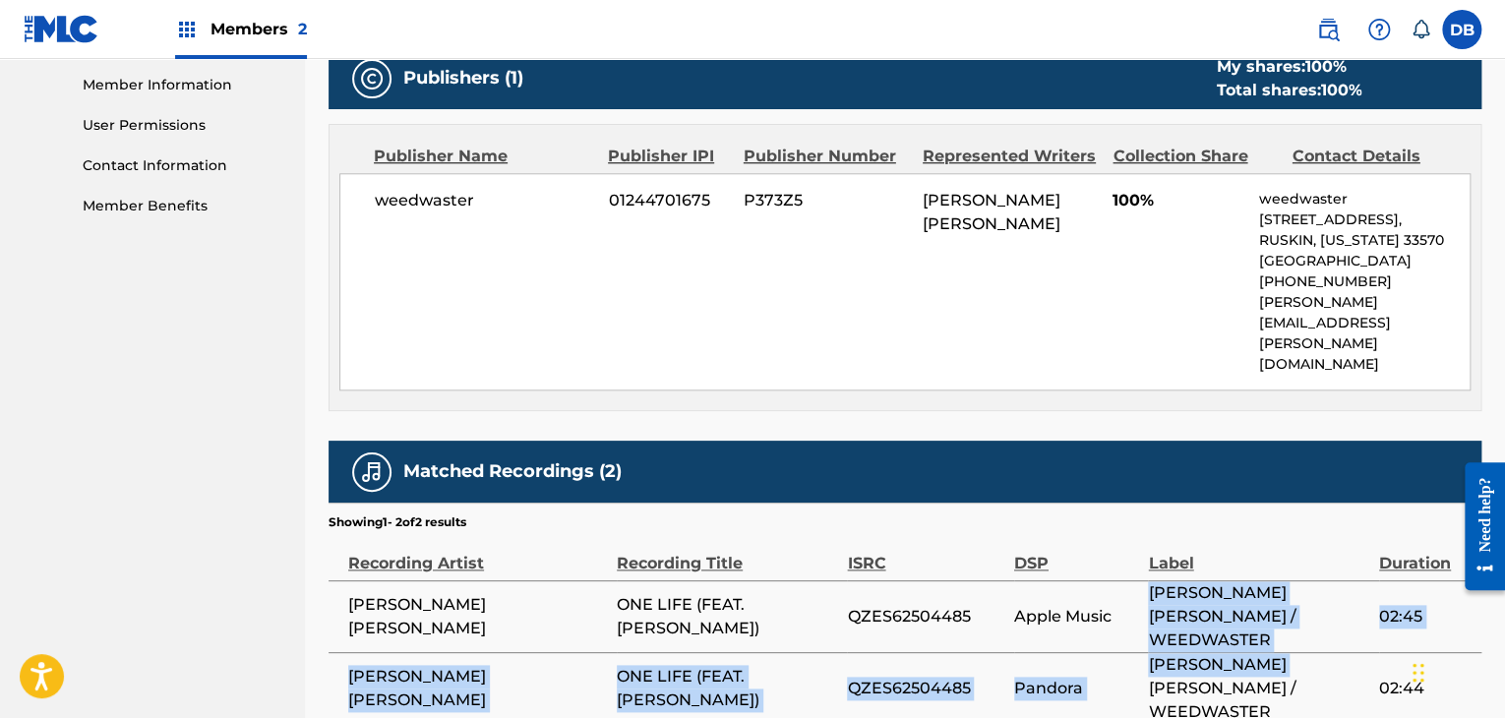
drag, startPoint x: 1149, startPoint y: 549, endPoint x: 1291, endPoint y: 606, distance: 153.6
click at [1291, 606] on tbody "[PERSON_NAME] [PERSON_NAME] ONE LIFE (FEAT. [PERSON_NAME]) QZES62504485 Apple M…" at bounding box center [905, 652] width 1153 height 144
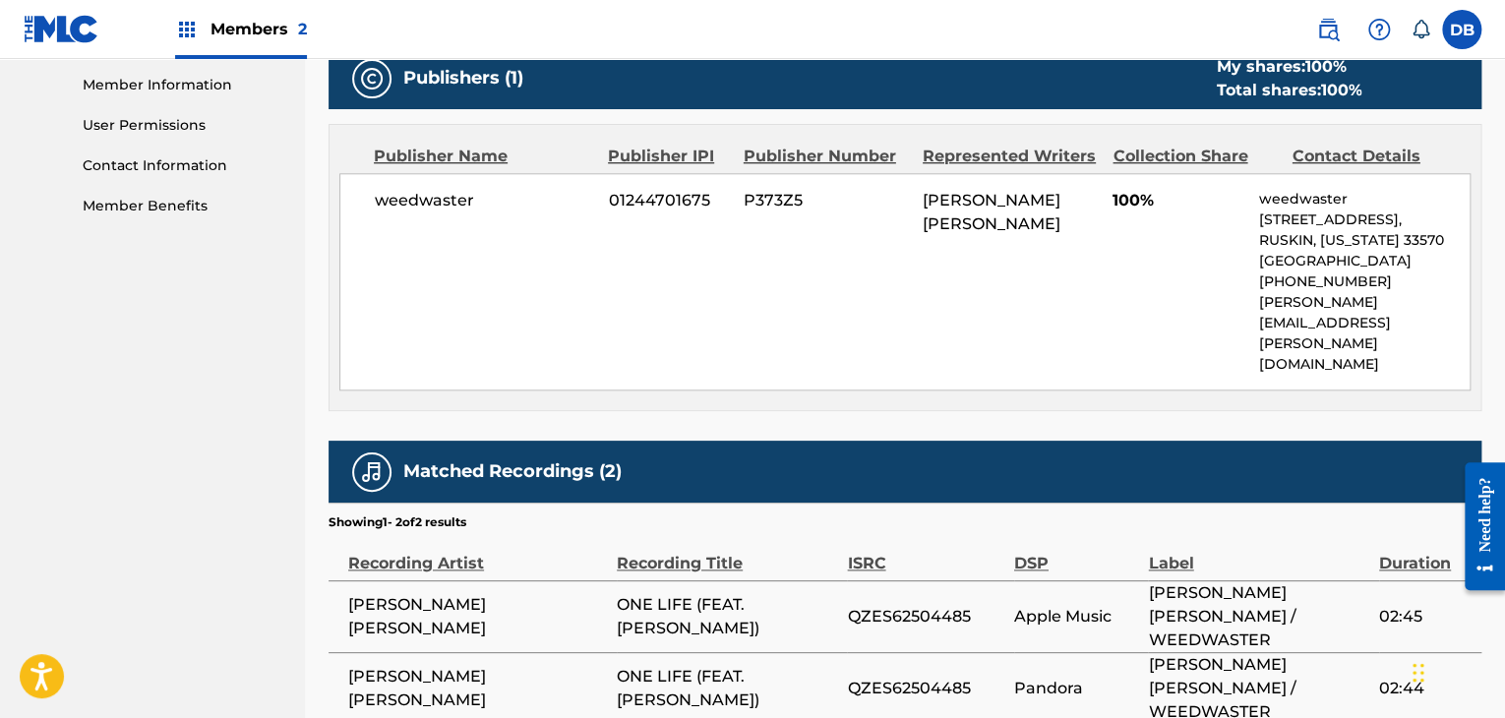
click at [1271, 648] on div "< Back to results Edit Last Edited: [DATE] Source: The MLC ONE LIFE Work Detail…" at bounding box center [905, 13] width 1153 height 1581
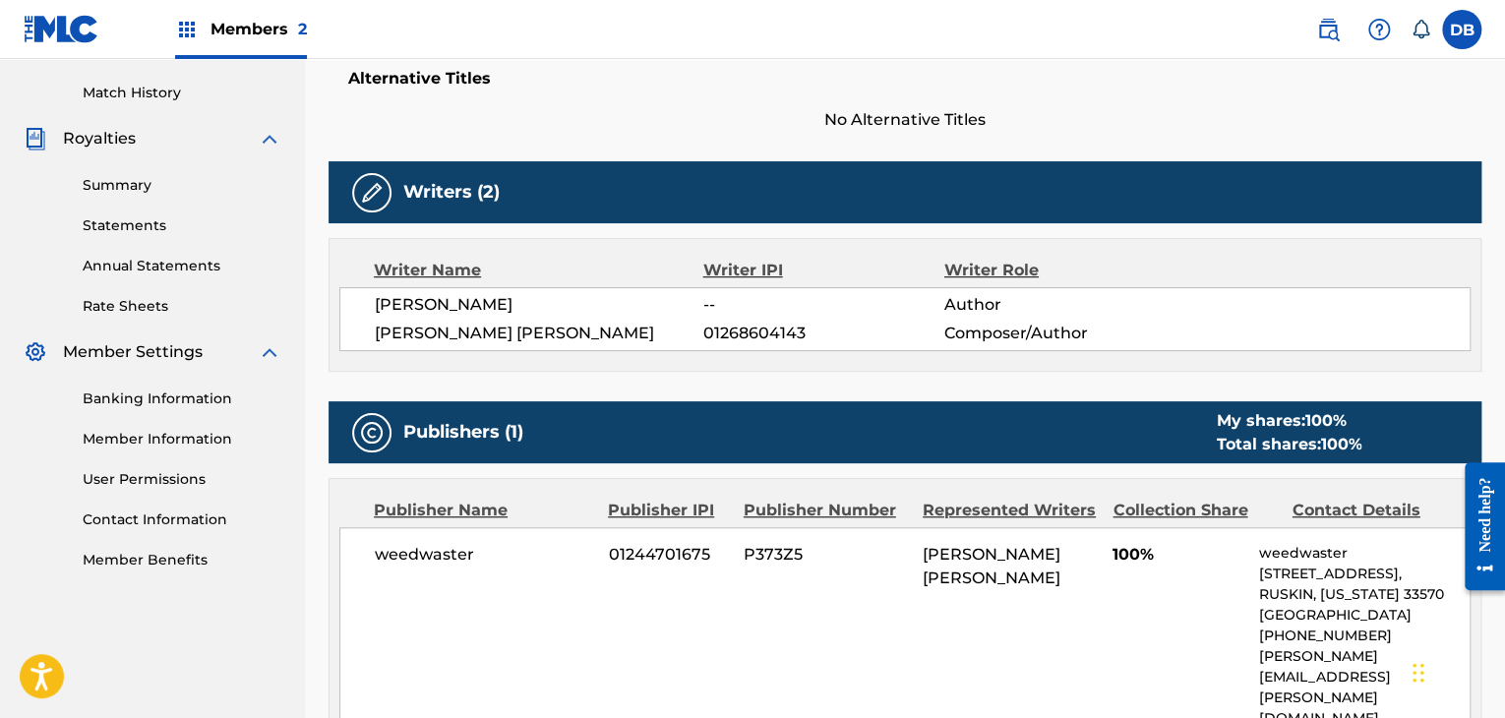
scroll to position [590, 0]
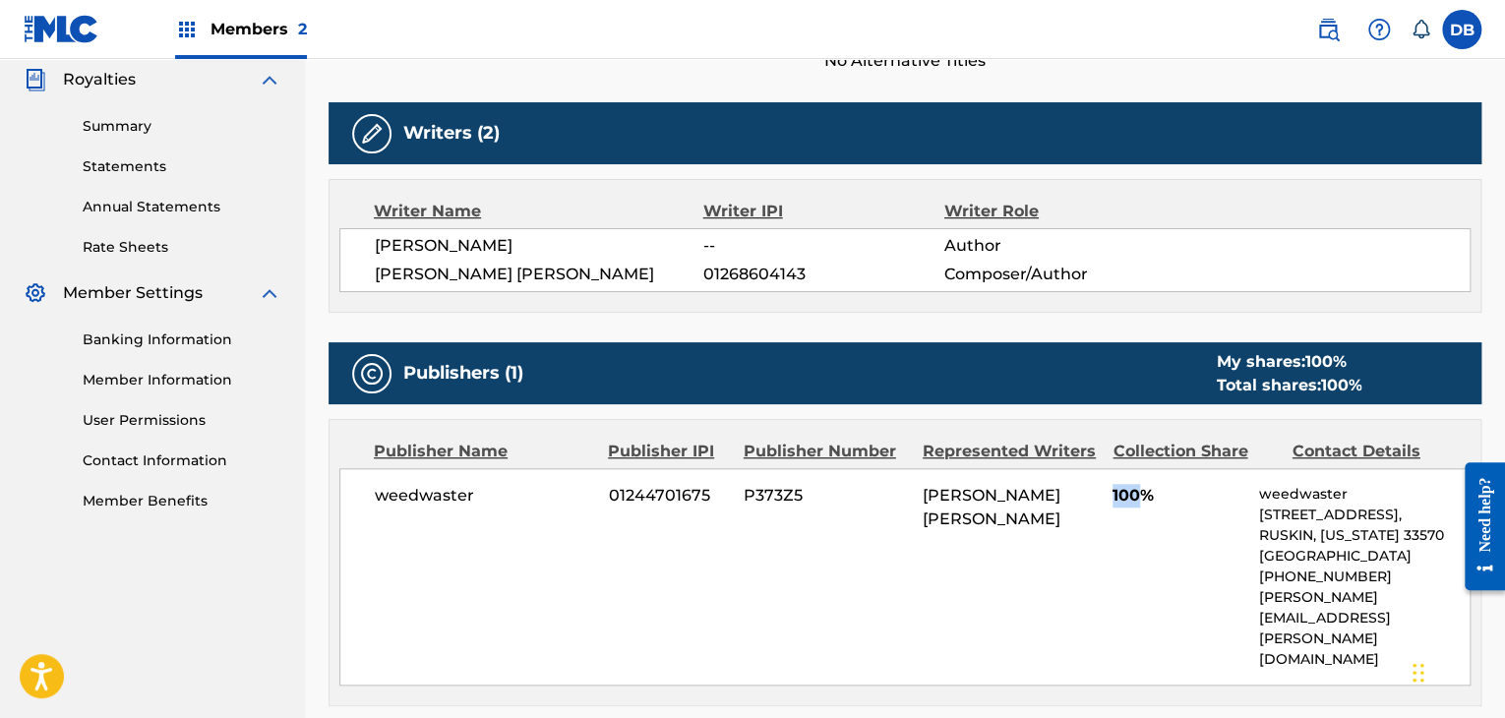
drag, startPoint x: 1075, startPoint y: 498, endPoint x: 1138, endPoint y: 497, distance: 63.0
click at [1138, 497] on div "weedwaster 01244701675 P373Z5 LENNON [PERSON_NAME] 100% weedwaster [STREET_ADDR…" at bounding box center [904, 576] width 1131 height 217
click at [1152, 501] on span "100%" at bounding box center [1178, 496] width 132 height 24
drag, startPoint x: 1153, startPoint y: 502, endPoint x: 1101, endPoint y: 497, distance: 52.4
click at [1103, 497] on div "weedwaster 01244701675 P373Z5 LENNON [PERSON_NAME] 100% weedwaster [STREET_ADDR…" at bounding box center [904, 576] width 1131 height 217
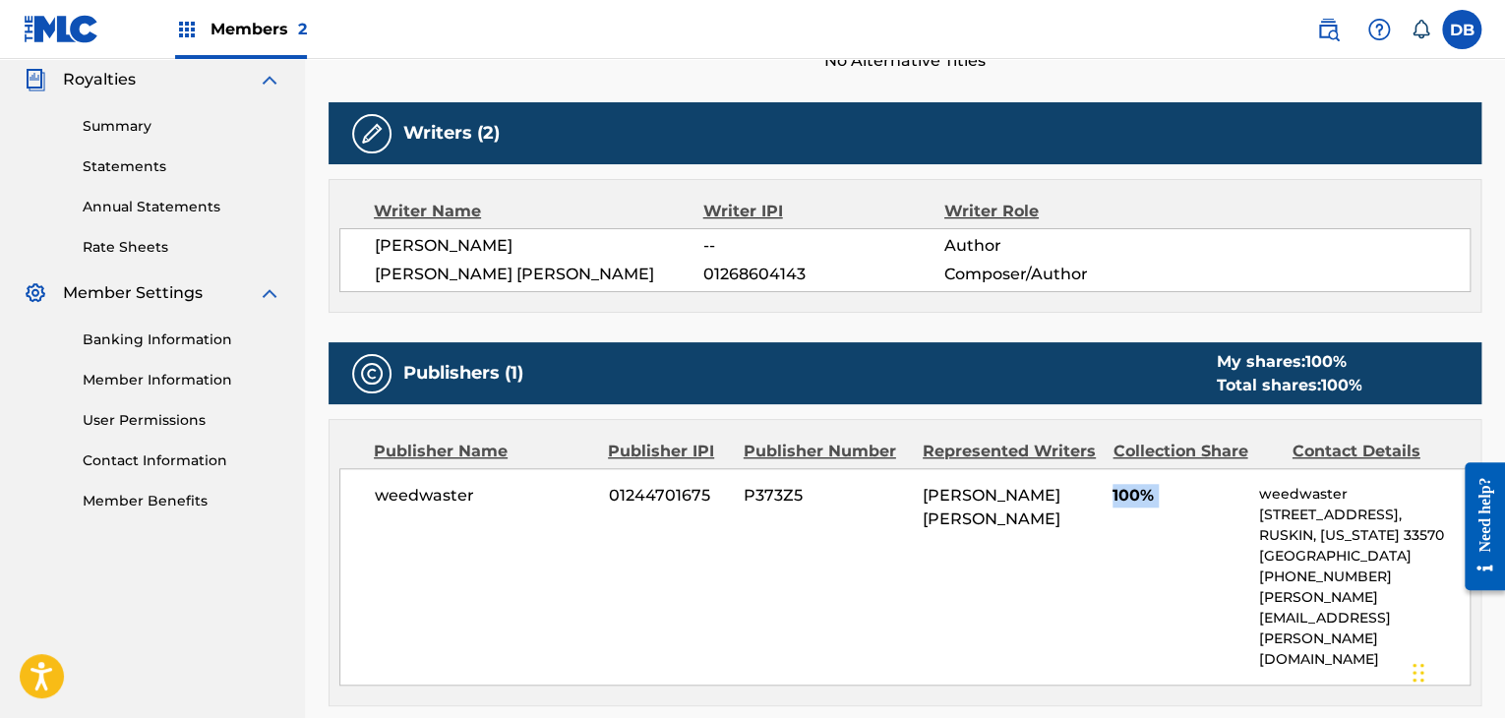
click at [1089, 506] on div "weedwaster 01244701675 P373Z5 LENNON [PERSON_NAME] 100% weedwaster [STREET_ADDR…" at bounding box center [904, 576] width 1131 height 217
click at [1142, 512] on div "weedwaster 01244701675 P373Z5 LENNON [PERSON_NAME] 100% weedwaster [STREET_ADDR…" at bounding box center [904, 576] width 1131 height 217
drag, startPoint x: 1160, startPoint y: 505, endPoint x: 1096, endPoint y: 497, distance: 64.4
click at [1096, 497] on div "weedwaster 01244701675 P373Z5 LENNON [PERSON_NAME] 100% weedwaster [STREET_ADDR…" at bounding box center [904, 576] width 1131 height 217
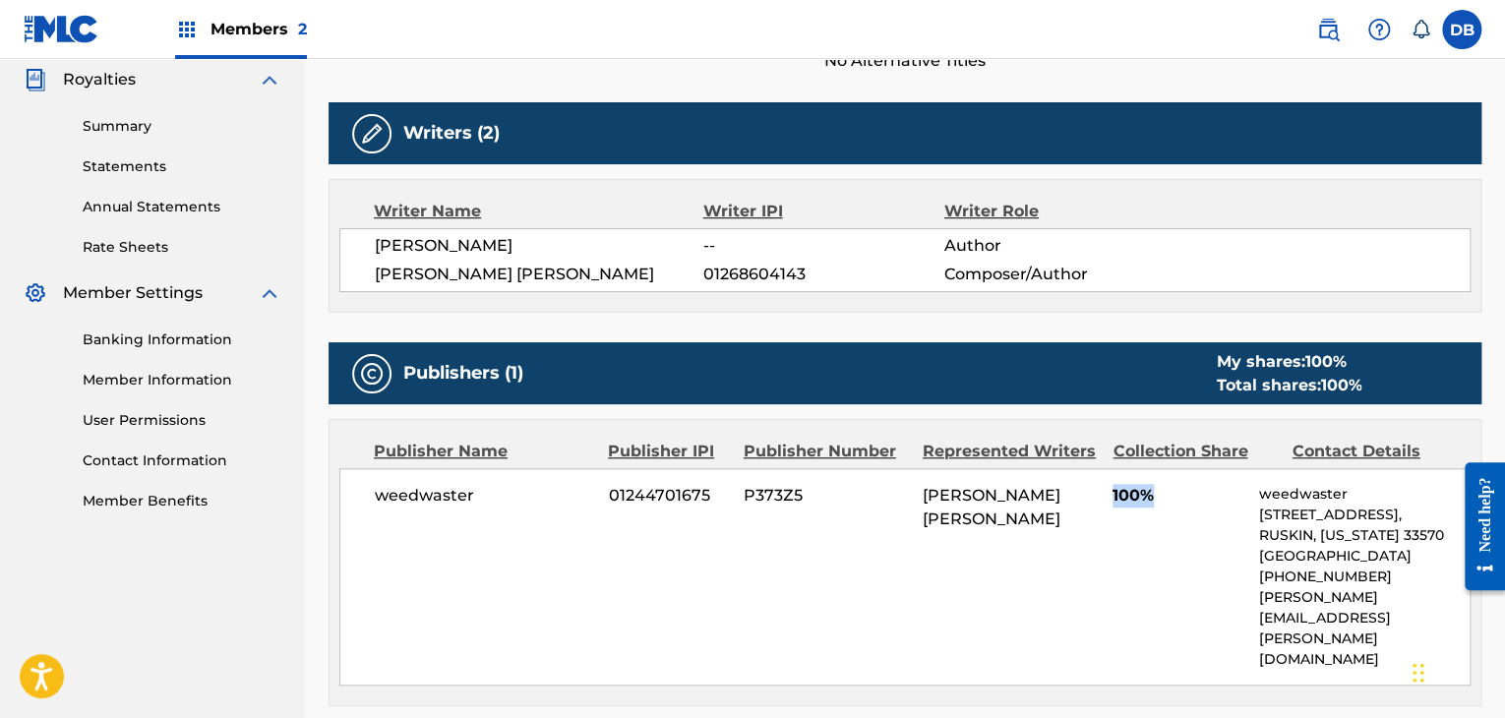
click at [1085, 516] on div "weedwaster 01244701675 P373Z5 LENNON [PERSON_NAME] 100% weedwaster [STREET_ADDR…" at bounding box center [904, 576] width 1131 height 217
click at [1212, 554] on div "weedwaster 01244701675 P373Z5 LENNON [PERSON_NAME] 100% weedwaster [STREET_ADDR…" at bounding box center [904, 576] width 1131 height 217
drag, startPoint x: 1172, startPoint y: 509, endPoint x: 1080, endPoint y: 521, distance: 93.3
click at [1080, 521] on div "weedwaster 01244701675 P373Z5 LENNON [PERSON_NAME] 100% weedwaster [STREET_ADDR…" at bounding box center [904, 576] width 1131 height 217
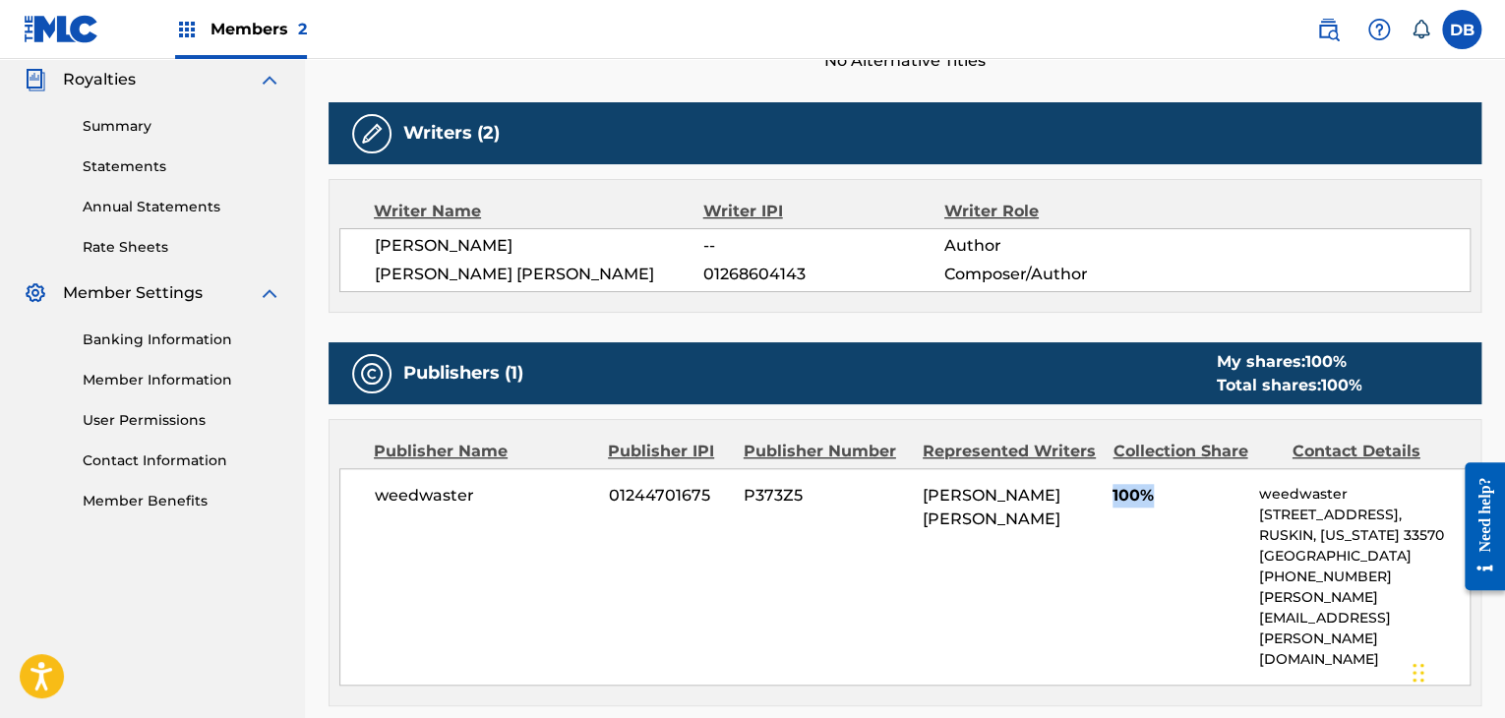
click at [1078, 523] on div "weedwaster 01244701675 P373Z5 LENNON [PERSON_NAME] 100% weedwaster [STREET_ADDR…" at bounding box center [904, 576] width 1131 height 217
click at [197, 20] on img at bounding box center [187, 30] width 24 height 24
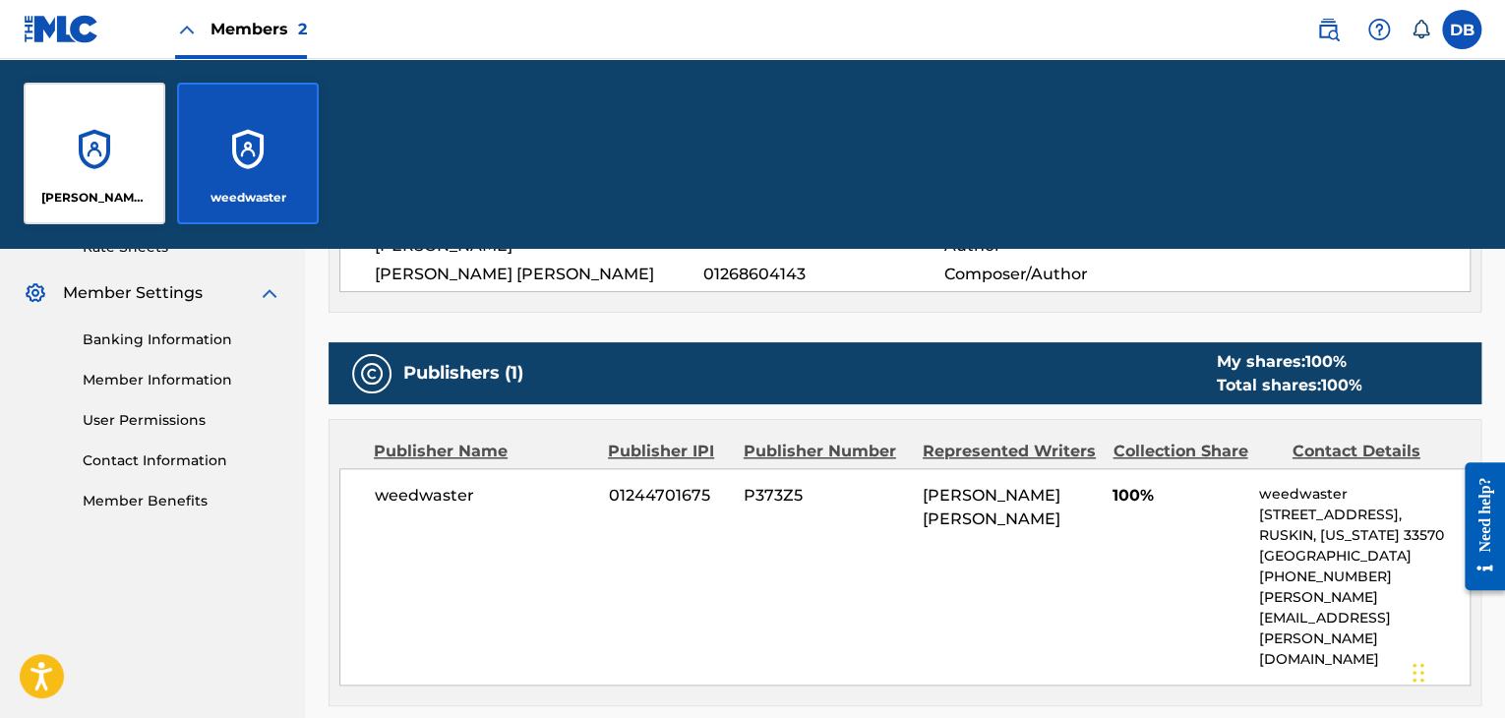
click at [100, 157] on div "[PERSON_NAME] [PERSON_NAME]" at bounding box center [95, 154] width 142 height 142
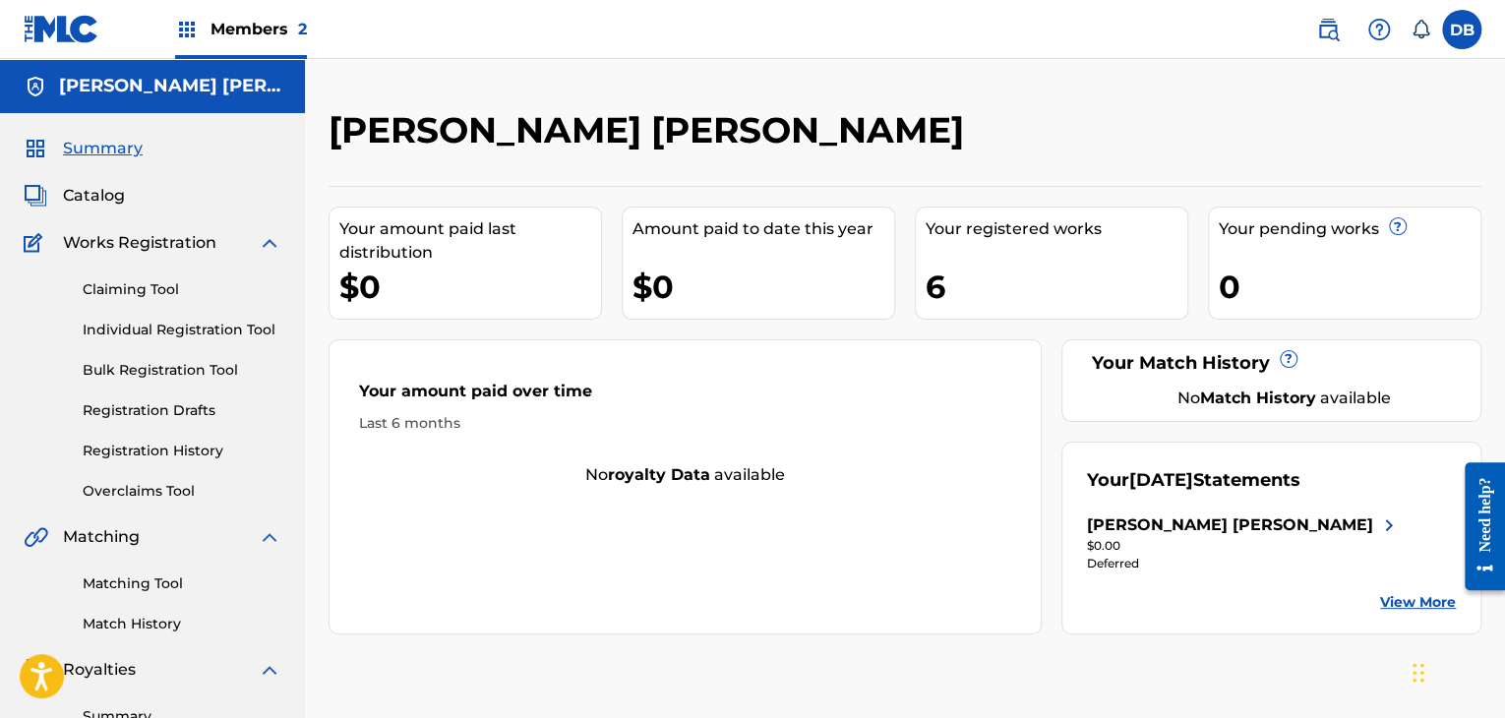
click at [932, 274] on div "6" at bounding box center [1057, 287] width 262 height 44
click at [107, 198] on span "Catalog" at bounding box center [94, 196] width 62 height 24
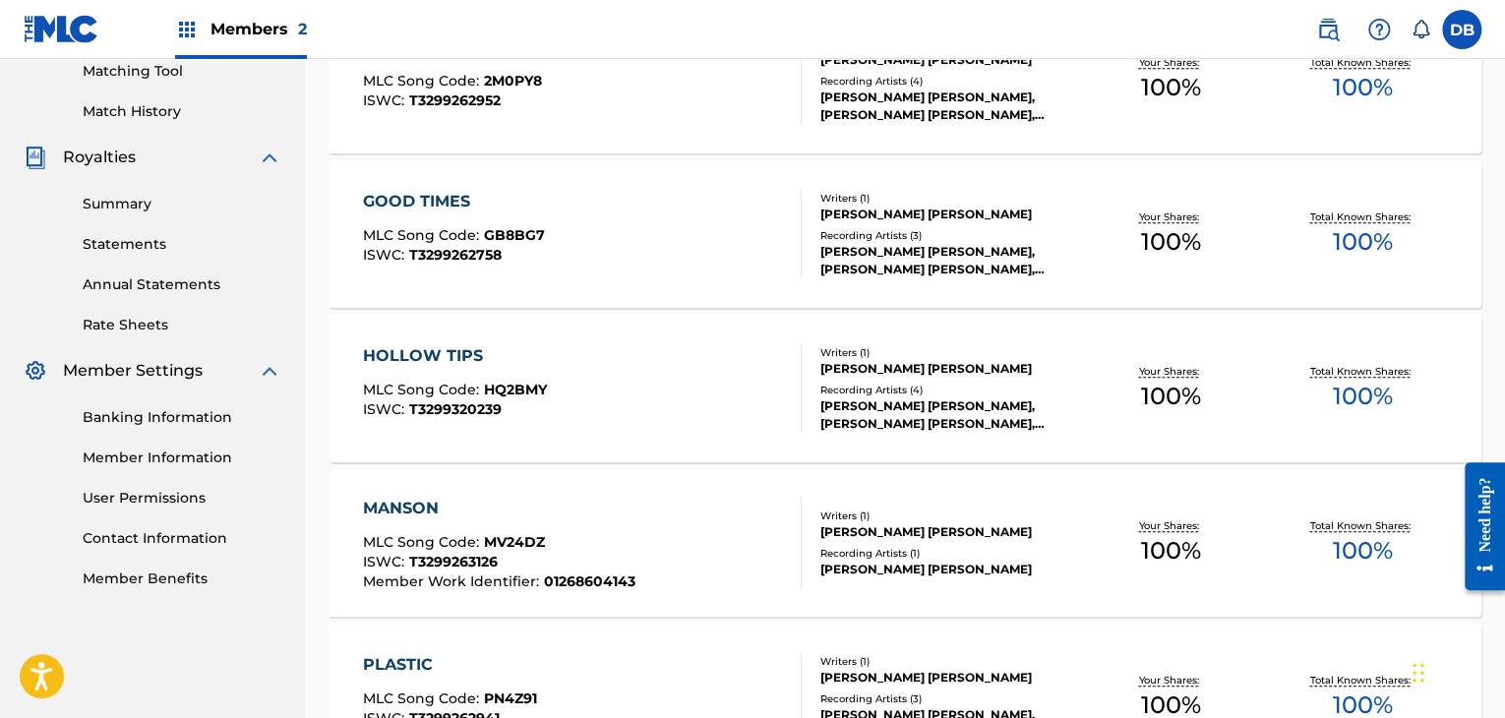
scroll to position [316, 0]
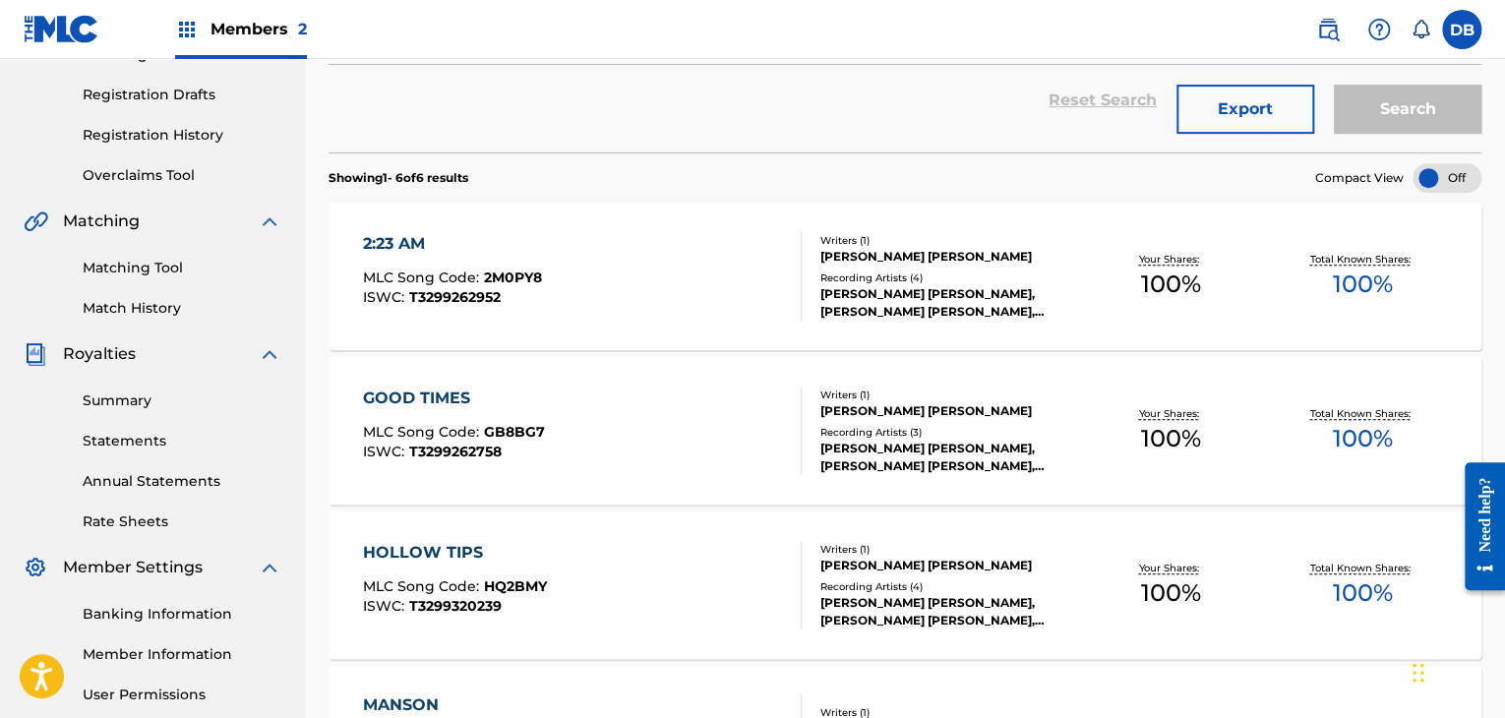
click at [443, 246] on div "2:23 AM" at bounding box center [452, 244] width 179 height 24
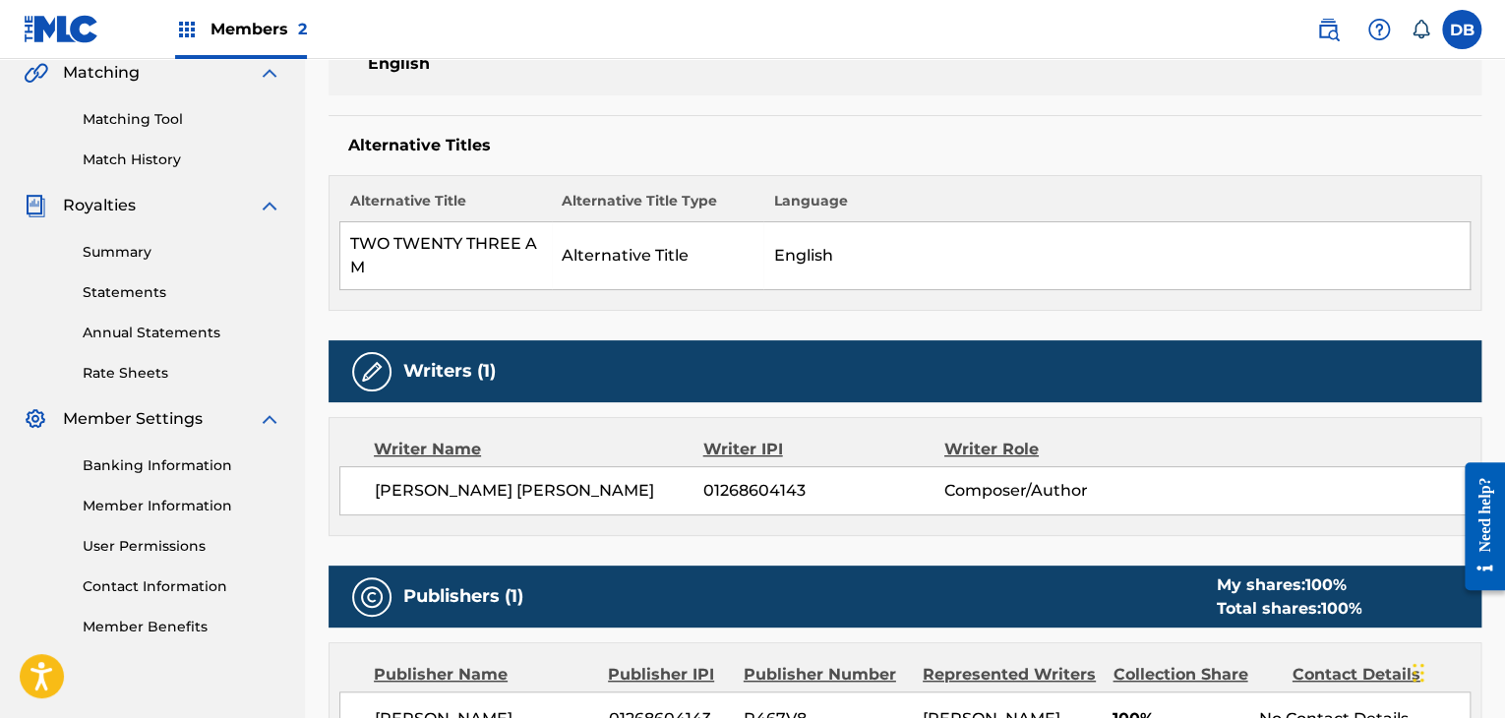
scroll to position [492, 0]
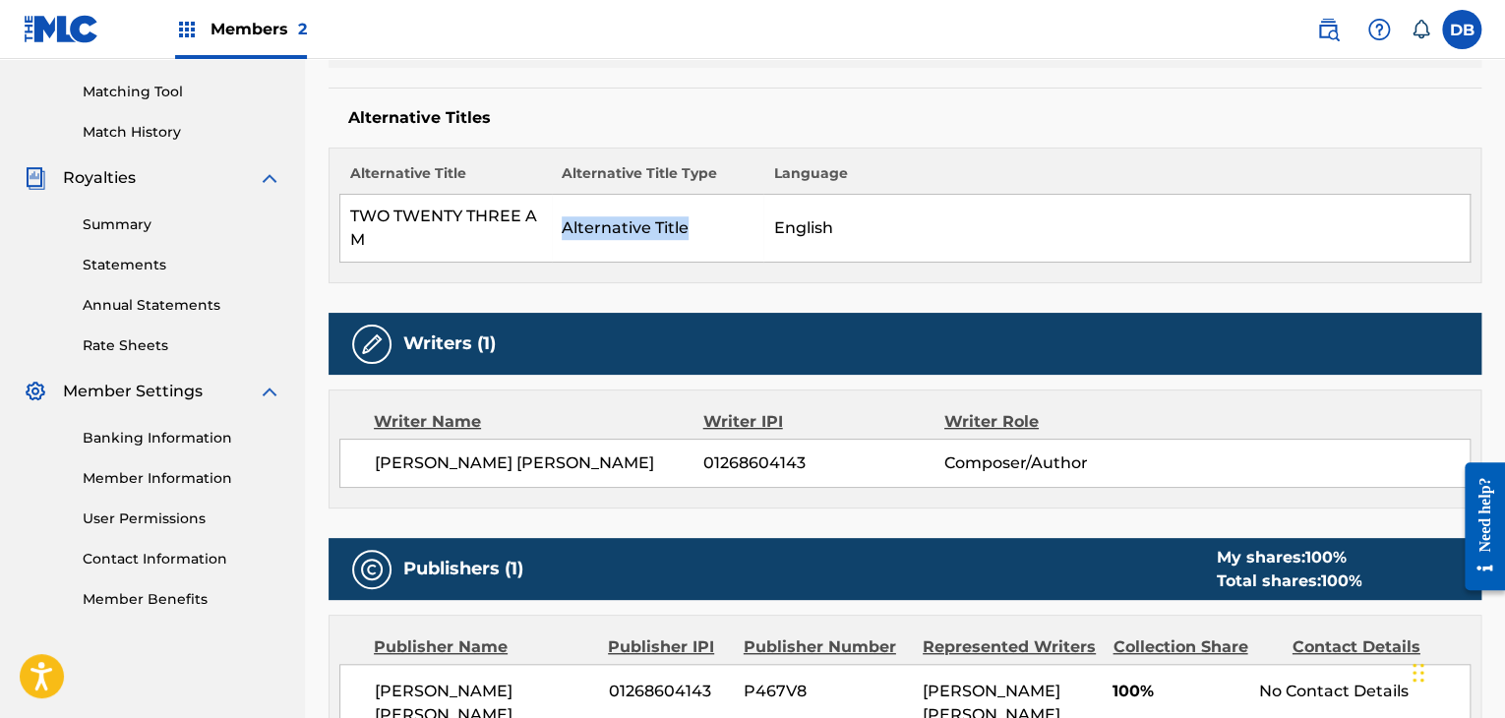
drag, startPoint x: 563, startPoint y: 225, endPoint x: 744, endPoint y: 225, distance: 181.0
click at [729, 224] on td "Alternative Title" at bounding box center [657, 229] width 211 height 68
drag, startPoint x: 858, startPoint y: 312, endPoint x: 822, endPoint y: 329, distance: 39.2
click at [856, 314] on div "Writers (1)" at bounding box center [905, 344] width 1153 height 62
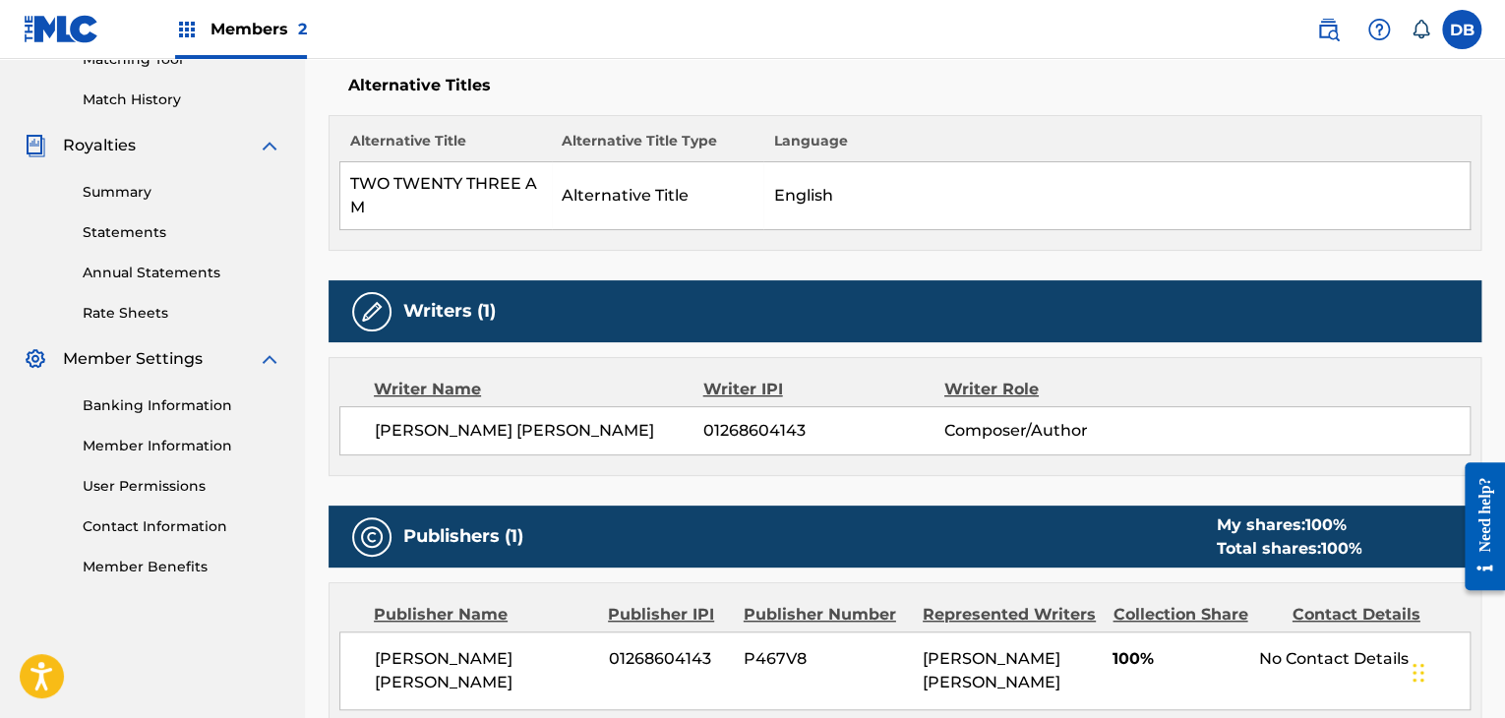
scroll to position [590, 0]
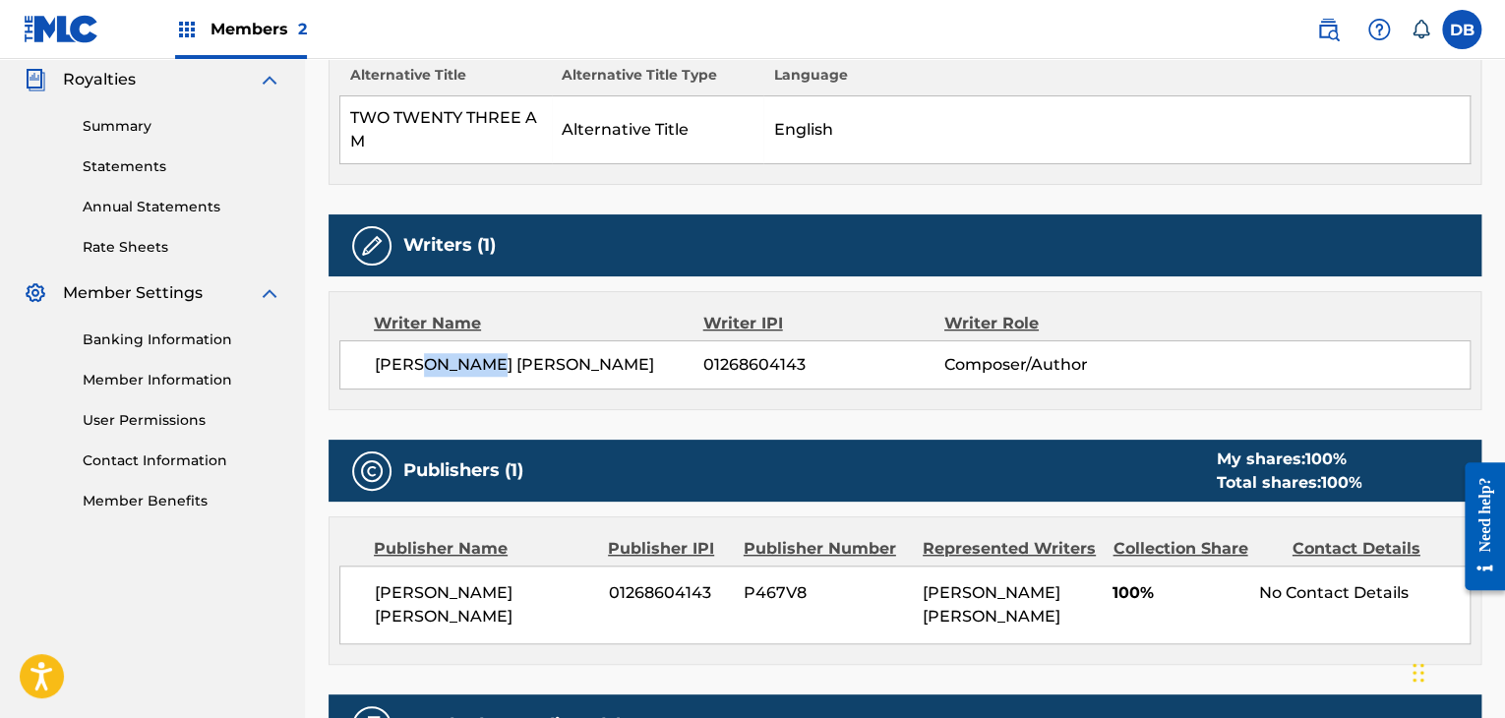
drag, startPoint x: 572, startPoint y: 376, endPoint x: 429, endPoint y: 375, distance: 143.6
click at [429, 375] on div "[PERSON_NAME] [PERSON_NAME] 01268604143 Composer/Author" at bounding box center [904, 364] width 1131 height 49
click at [933, 385] on div "[PERSON_NAME] [PERSON_NAME] 01268604143 Composer/Author" at bounding box center [904, 364] width 1131 height 49
drag, startPoint x: 678, startPoint y: 364, endPoint x: 945, endPoint y: 364, distance: 267.5
click at [945, 364] on div "[PERSON_NAME] [PERSON_NAME] 01268604143 Composer/Author" at bounding box center [922, 365] width 1095 height 24
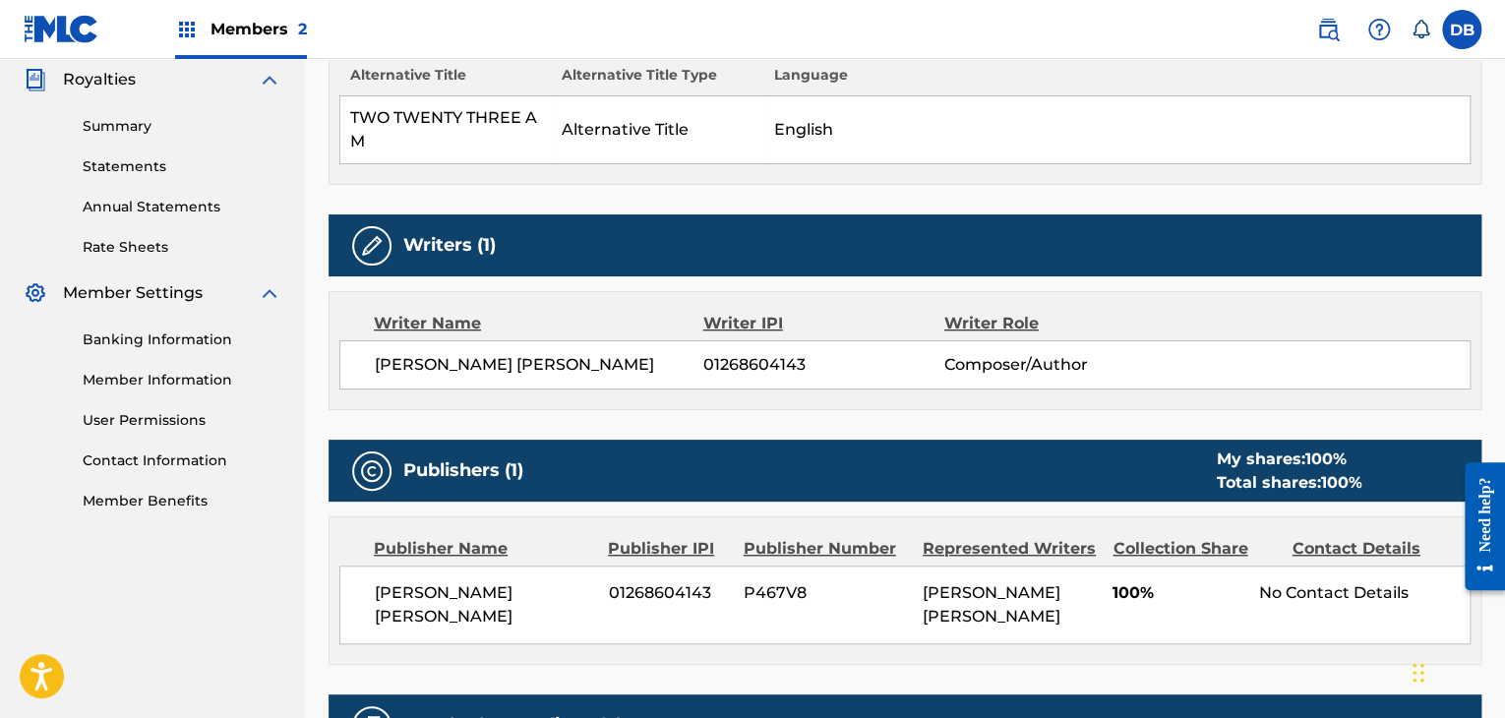
click at [952, 382] on div "[PERSON_NAME] [PERSON_NAME] 01268604143 Composer/Author" at bounding box center [904, 364] width 1131 height 49
drag, startPoint x: 931, startPoint y: 366, endPoint x: 1089, endPoint y: 388, distance: 158.9
click at [1089, 388] on div "Writer Name Writer IPI Writer Role [PERSON_NAME] [PERSON_NAME] 01268604143 Comp…" at bounding box center [905, 350] width 1153 height 119
drag, startPoint x: 1072, startPoint y: 395, endPoint x: 1054, endPoint y: 402, distance: 19.0
click at [1070, 397] on div "Writer Name Writer IPI Writer Role [PERSON_NAME] [PERSON_NAME] 01268604143 Comp…" at bounding box center [905, 350] width 1153 height 119
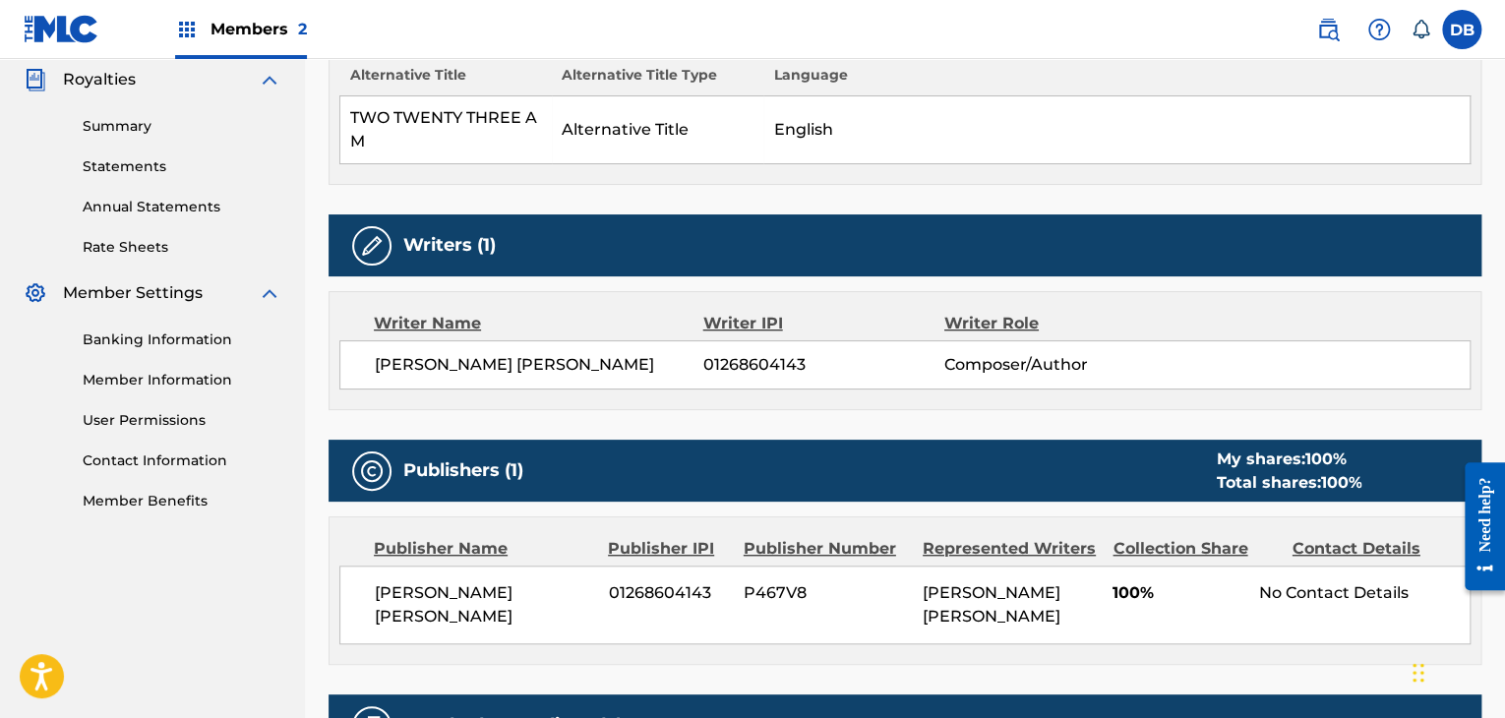
click at [655, 398] on div "Writer Name Writer IPI Writer Role [PERSON_NAME] [PERSON_NAME] 01268604143 Comp…" at bounding box center [905, 350] width 1153 height 119
click at [969, 359] on div "[PERSON_NAME] [PERSON_NAME] 01268604143 Composer/Author" at bounding box center [922, 365] width 1095 height 24
click at [942, 384] on div "[PERSON_NAME] [PERSON_NAME] 01268604143 Composer/Author" at bounding box center [904, 364] width 1131 height 49
click at [842, 420] on div "Work Detail Member Work Identifier -- MLC Song Code 2M0PY8 ISWC T3299262952 Dur…" at bounding box center [905, 396] width 1153 height 1272
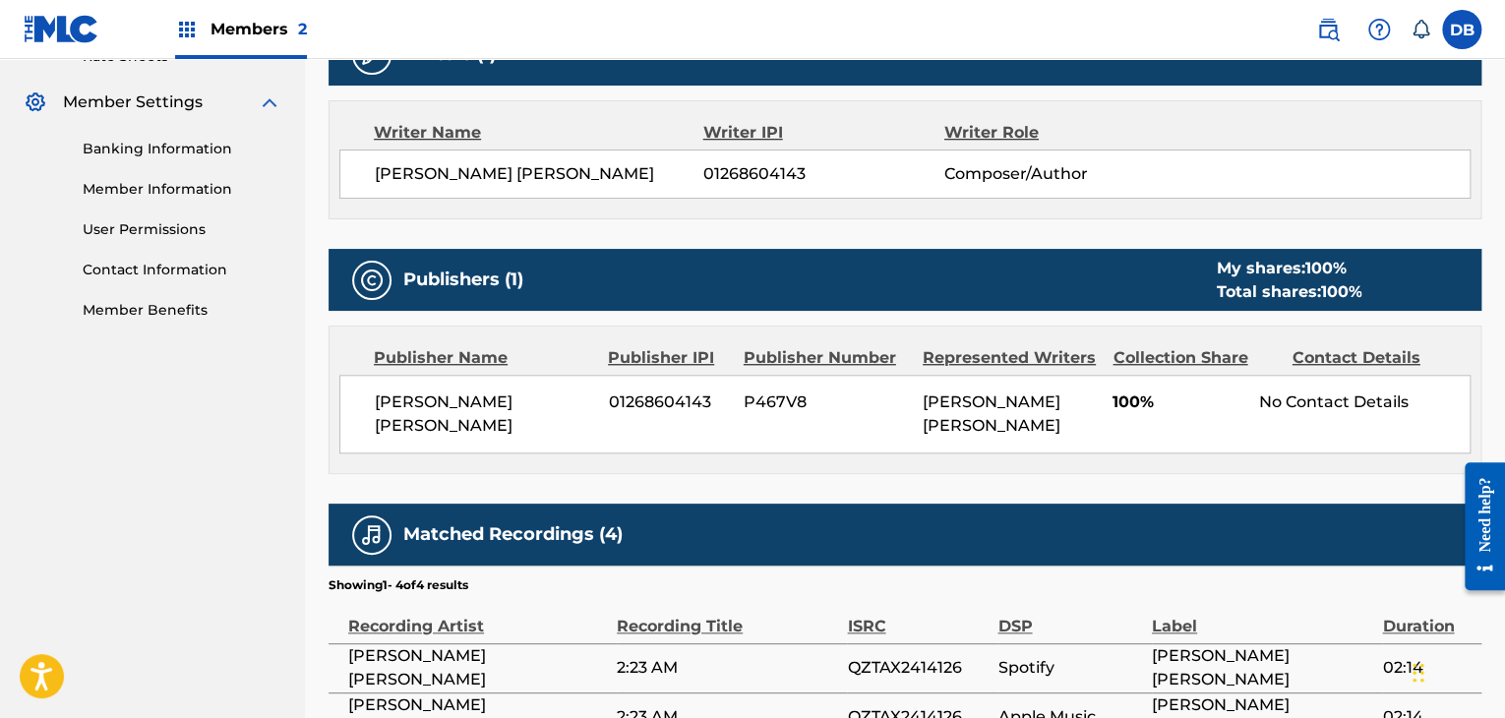
scroll to position [787, 0]
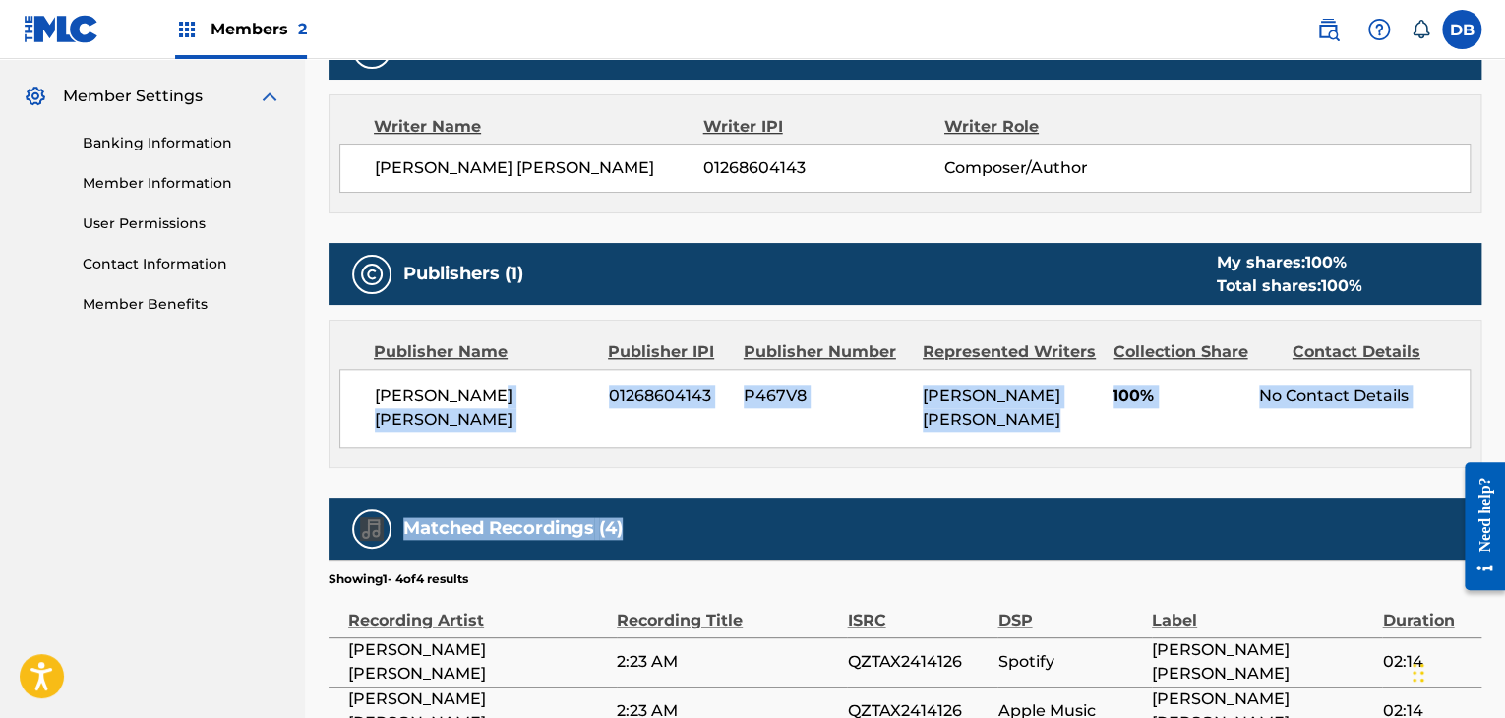
drag, startPoint x: 597, startPoint y: 398, endPoint x: 696, endPoint y: 469, distance: 122.0
click at [694, 469] on div "Work Detail Member Work Identifier -- MLC Song Code 2M0PY8 ISWC T3299262952 Dur…" at bounding box center [905, 199] width 1153 height 1272
click at [731, 410] on div "[PERSON_NAME] [PERSON_NAME] 01268604143 P467V8 [PERSON_NAME] [PERSON_NAME] 100%…" at bounding box center [904, 408] width 1131 height 79
click at [771, 457] on div "Work Detail Member Work Identifier -- MLC Song Code 2M0PY8 ISWC T3299262952 Dur…" at bounding box center [905, 199] width 1153 height 1272
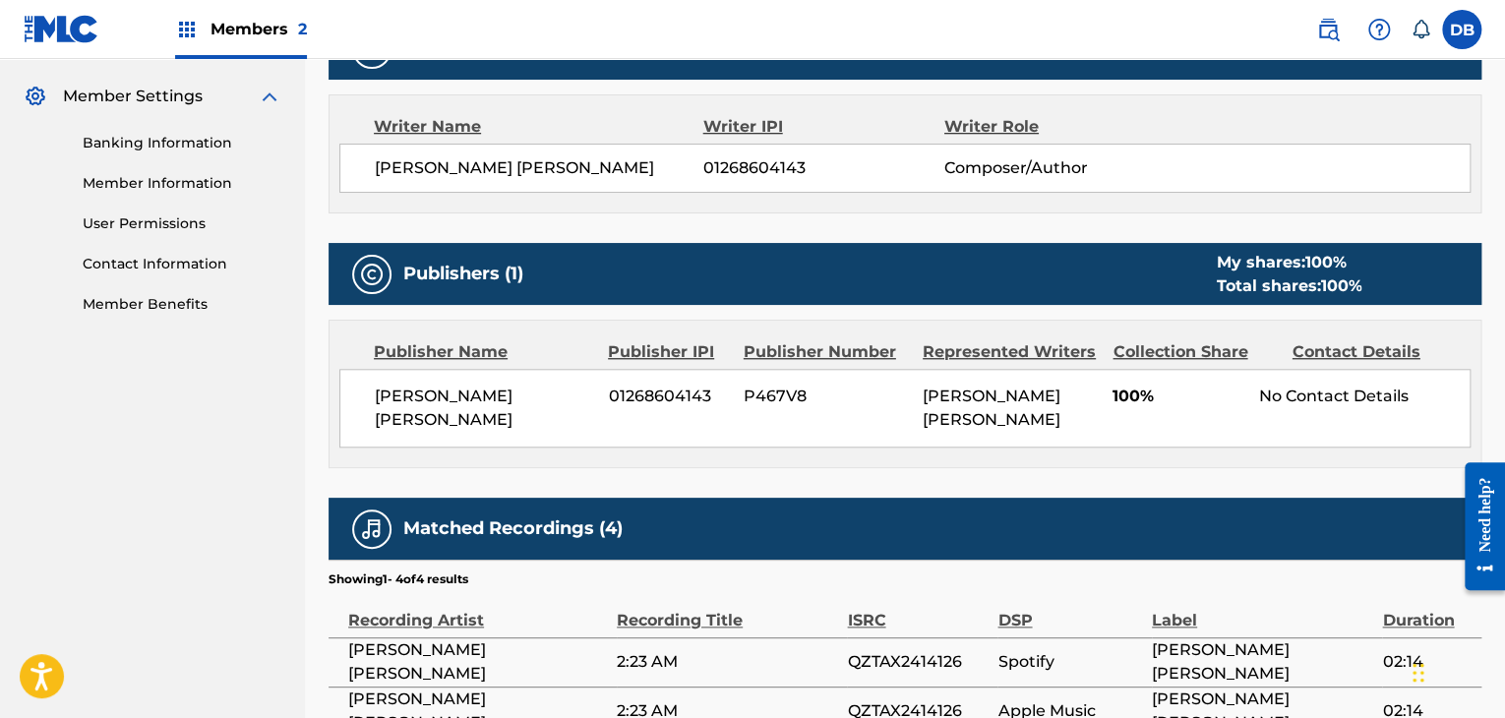
drag, startPoint x: 825, startPoint y: 402, endPoint x: 848, endPoint y: 402, distance: 22.6
click at [825, 402] on span "P467V8" at bounding box center [826, 397] width 164 height 24
click at [1330, 348] on div "Contact Details" at bounding box center [1374, 352] width 164 height 24
drag, startPoint x: 1270, startPoint y: 388, endPoint x: 1308, endPoint y: 392, distance: 38.7
click at [1304, 392] on div "No Contact Details" at bounding box center [1364, 397] width 210 height 24
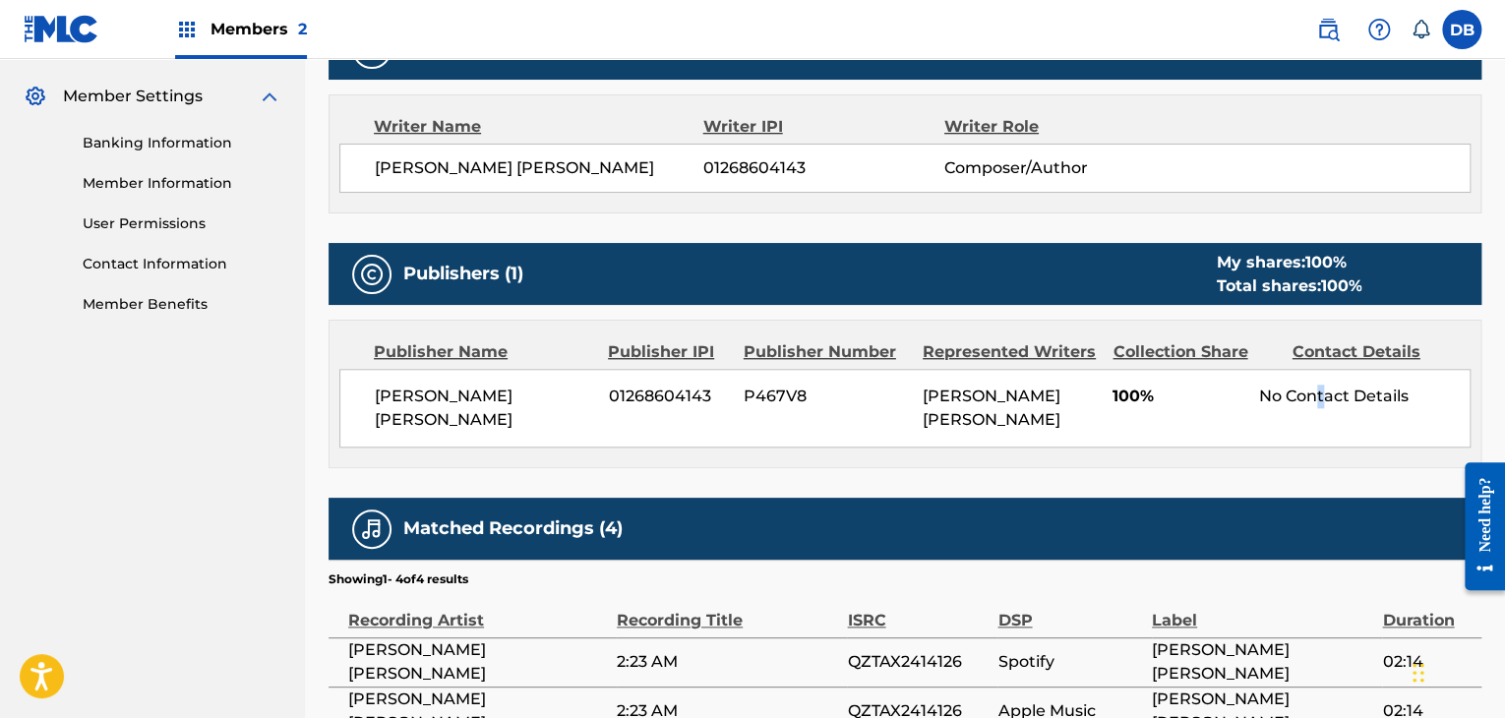
click at [1319, 428] on div "Publisher Name Publisher IPI Publisher Number Represented Writers Collection Sh…" at bounding box center [905, 394] width 1151 height 147
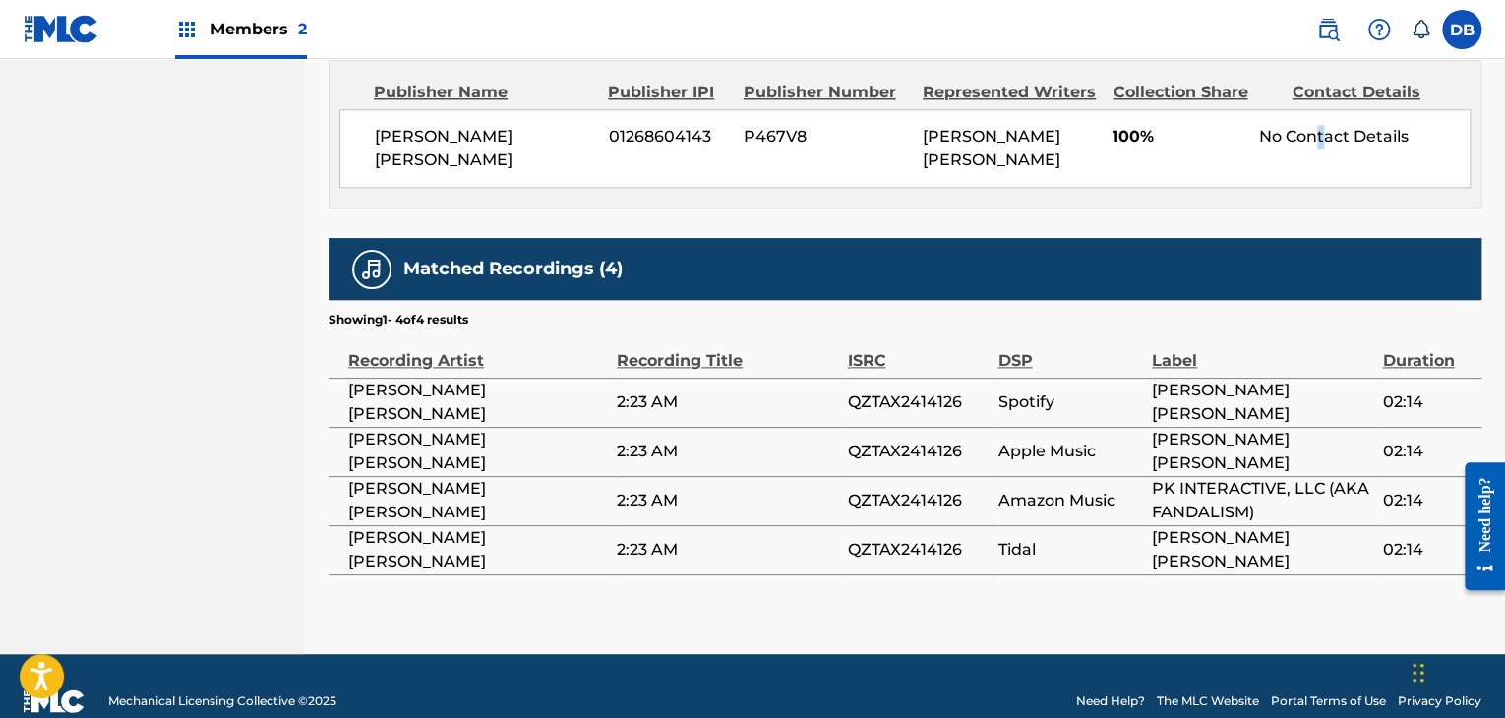
scroll to position [1051, 0]
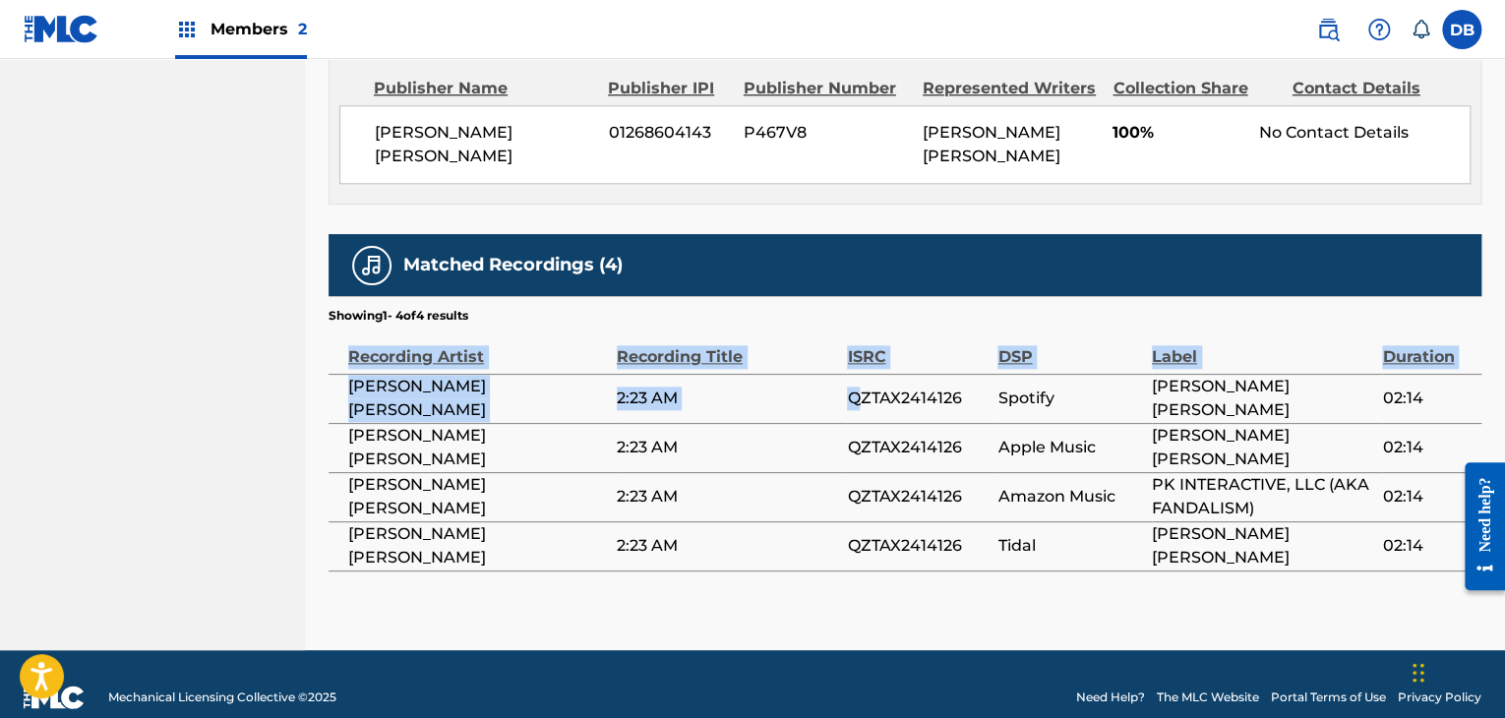
drag, startPoint x: 864, startPoint y: 385, endPoint x: 1121, endPoint y: 549, distance: 305.6
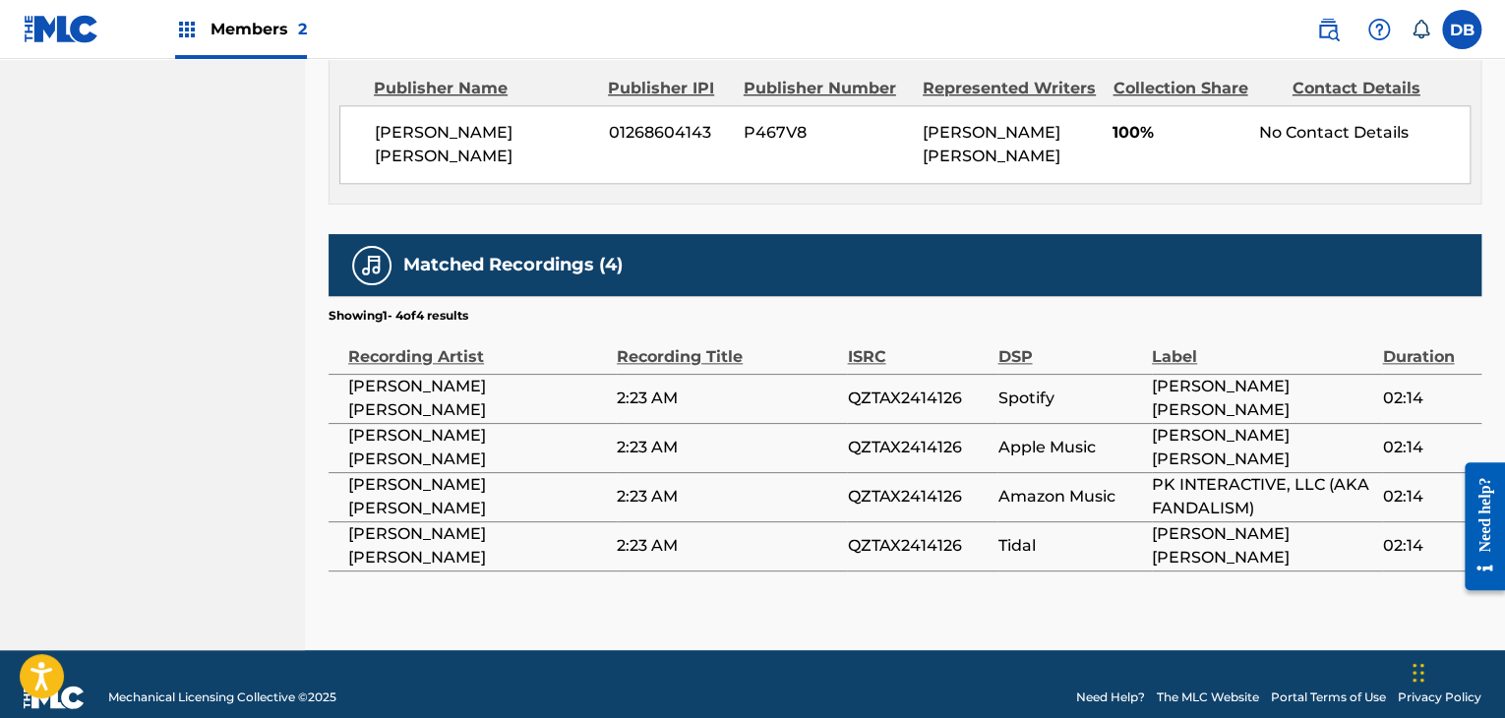
drag, startPoint x: 1085, startPoint y: 468, endPoint x: 1110, endPoint y: 481, distance: 27.7
click at [1084, 485] on span "Amazon Music" at bounding box center [1069, 497] width 145 height 24
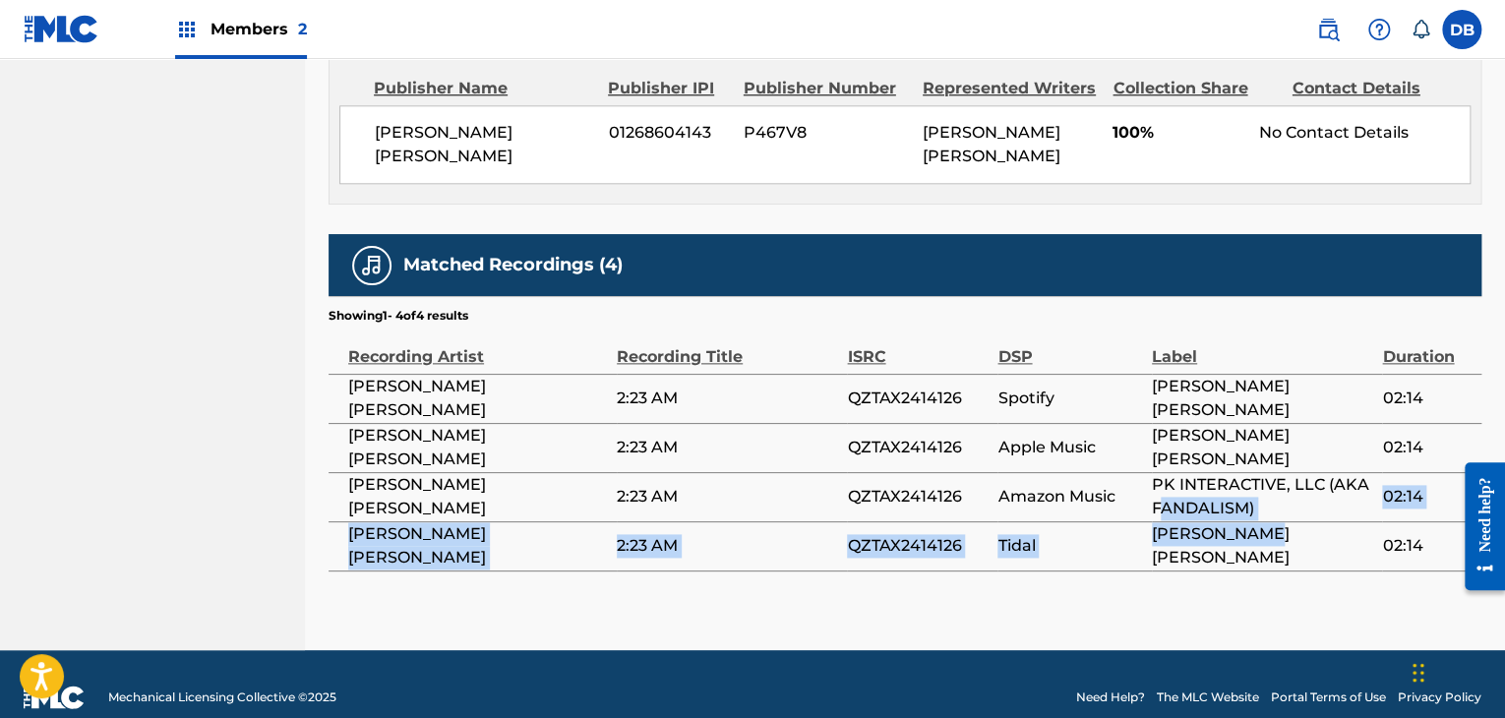
drag, startPoint x: 1162, startPoint y: 472, endPoint x: 1277, endPoint y: 501, distance: 118.6
click at [1277, 501] on tbody "[PERSON_NAME] [PERSON_NAME] 2:23 AM QZTAX2414126 Spotify [PERSON_NAME] [PERSON_…" at bounding box center [905, 472] width 1153 height 197
click at [1296, 522] on span "[PERSON_NAME] [PERSON_NAME]" at bounding box center [1262, 545] width 220 height 47
click at [1294, 526] on span "[PERSON_NAME] [PERSON_NAME]" at bounding box center [1262, 545] width 220 height 47
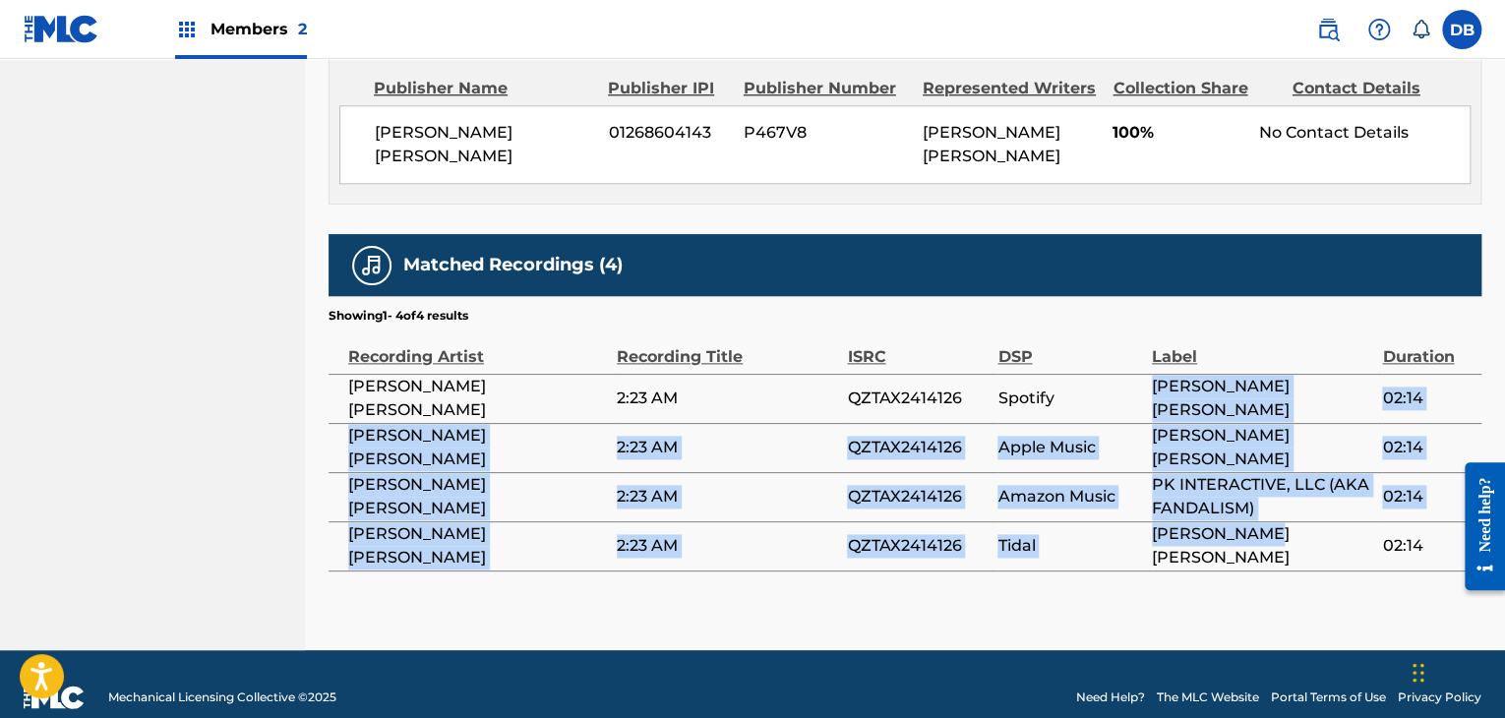
drag, startPoint x: 1294, startPoint y: 528, endPoint x: 1131, endPoint y: 394, distance: 211.1
click at [1131, 394] on tbody "[PERSON_NAME] [PERSON_NAME] 2:23 AM QZTAX2414126 Spotify [PERSON_NAME] [PERSON_…" at bounding box center [905, 472] width 1153 height 197
click at [1111, 534] on span "Tidal" at bounding box center [1069, 546] width 145 height 24
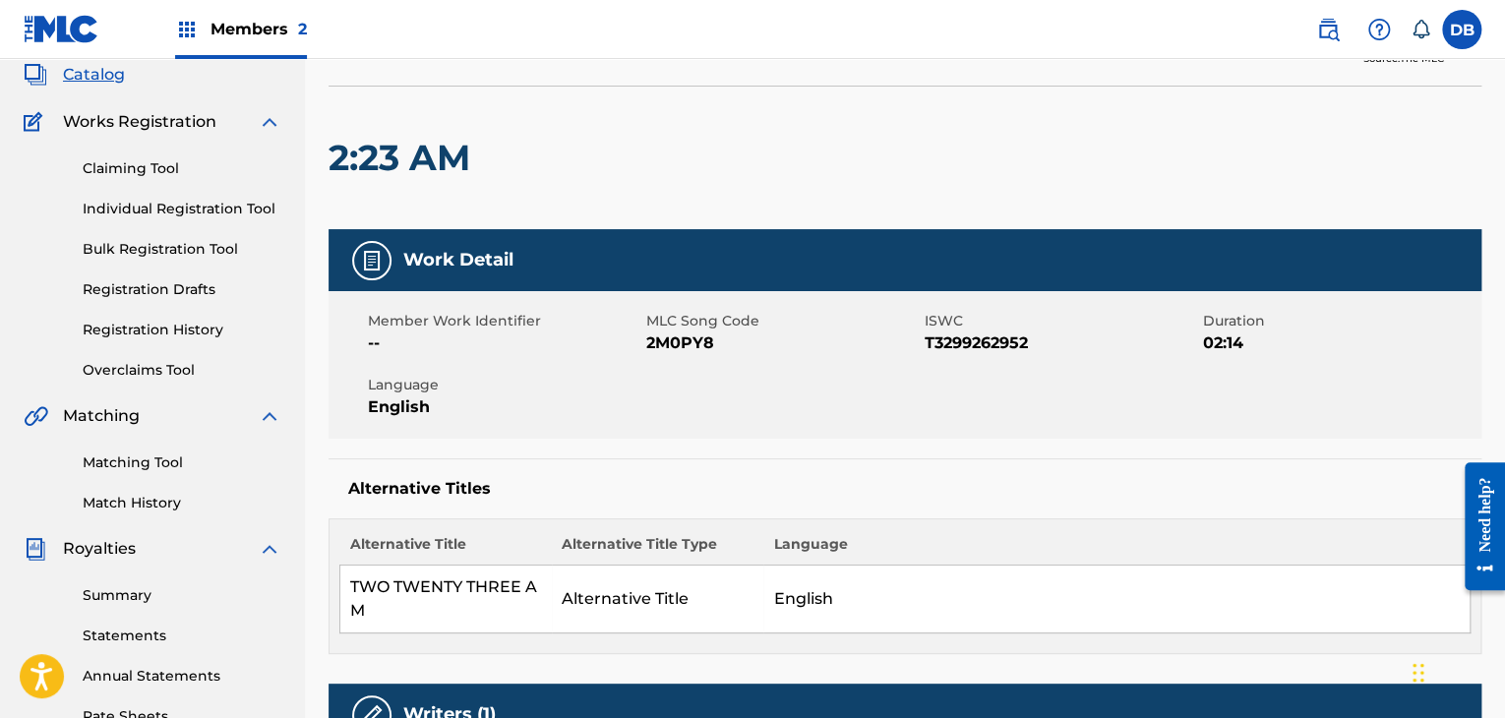
scroll to position [0, 0]
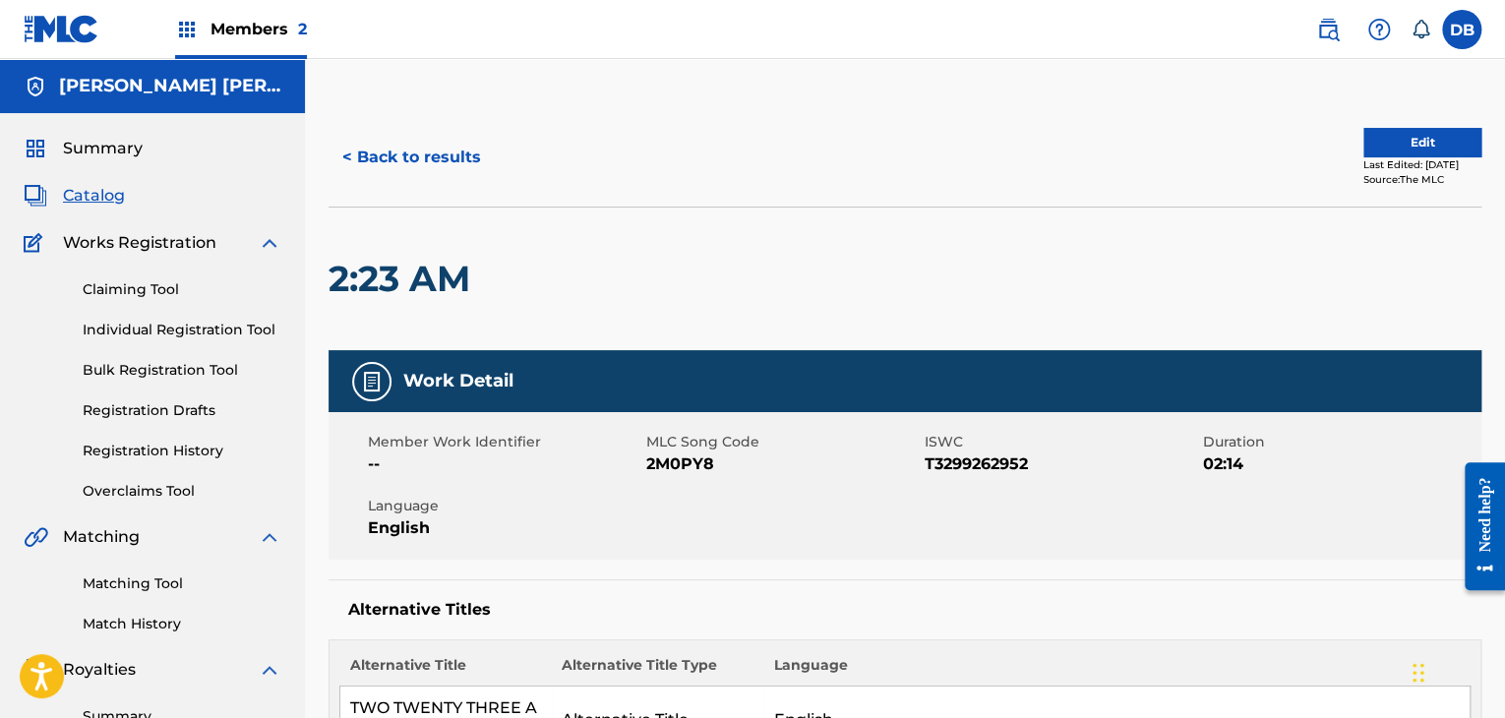
click at [261, 39] on span "Members 2" at bounding box center [258, 29] width 96 height 23
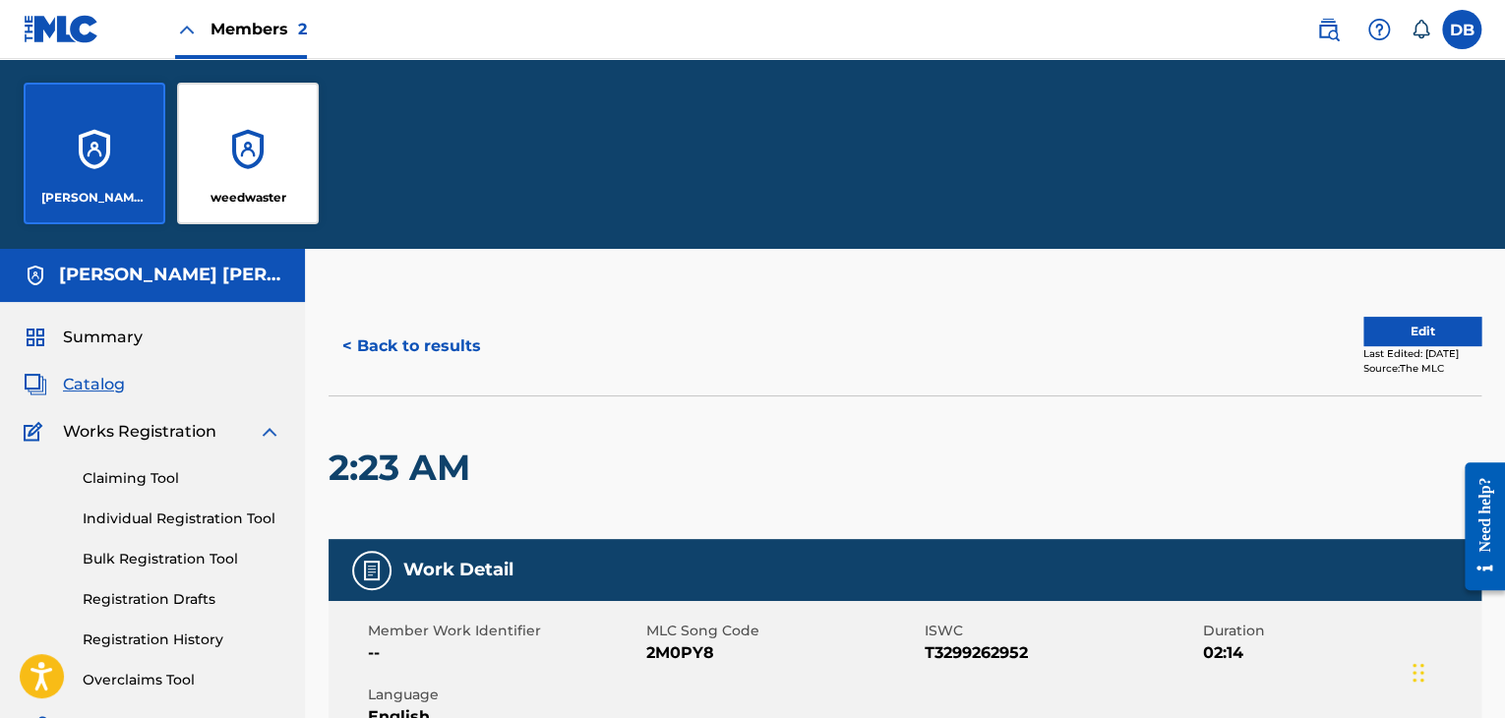
click at [265, 146] on div "weedwaster" at bounding box center [248, 154] width 142 height 142
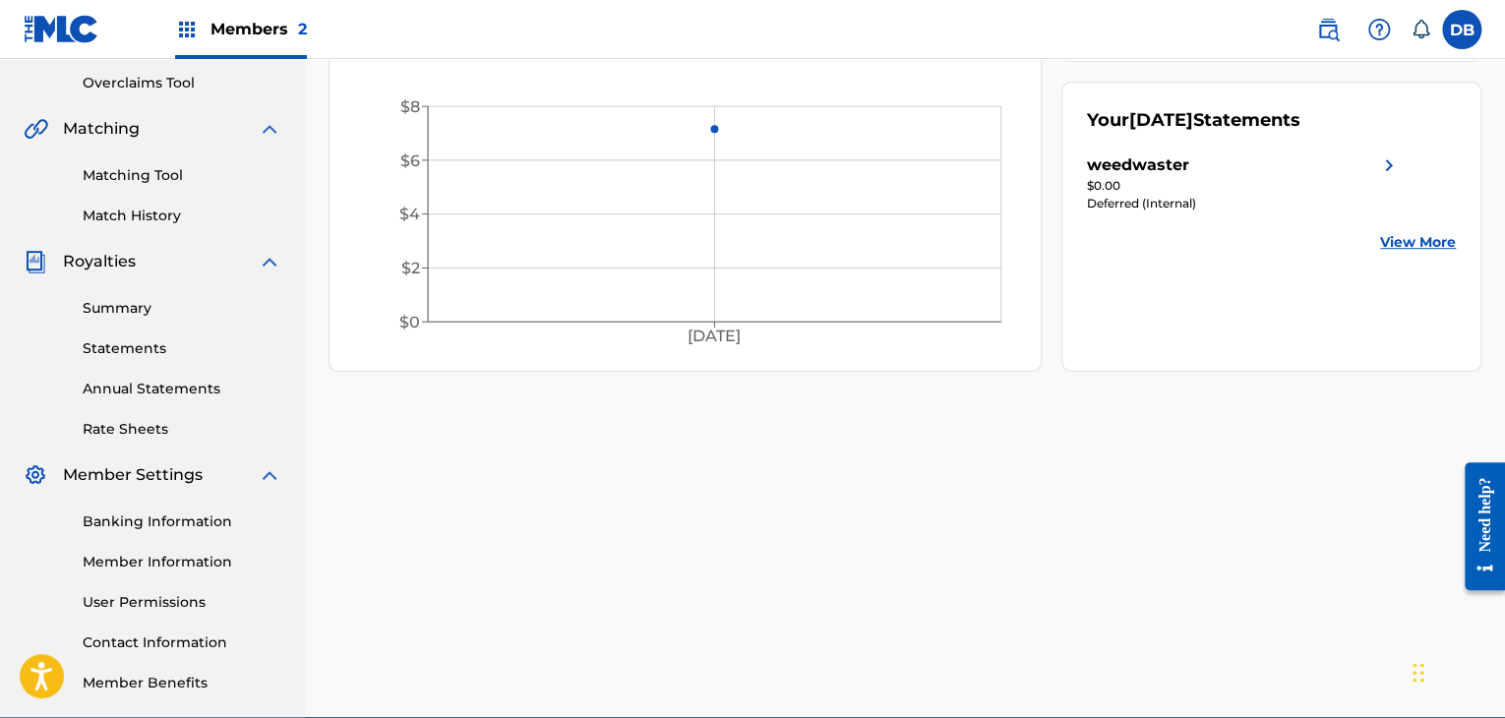
scroll to position [502, 0]
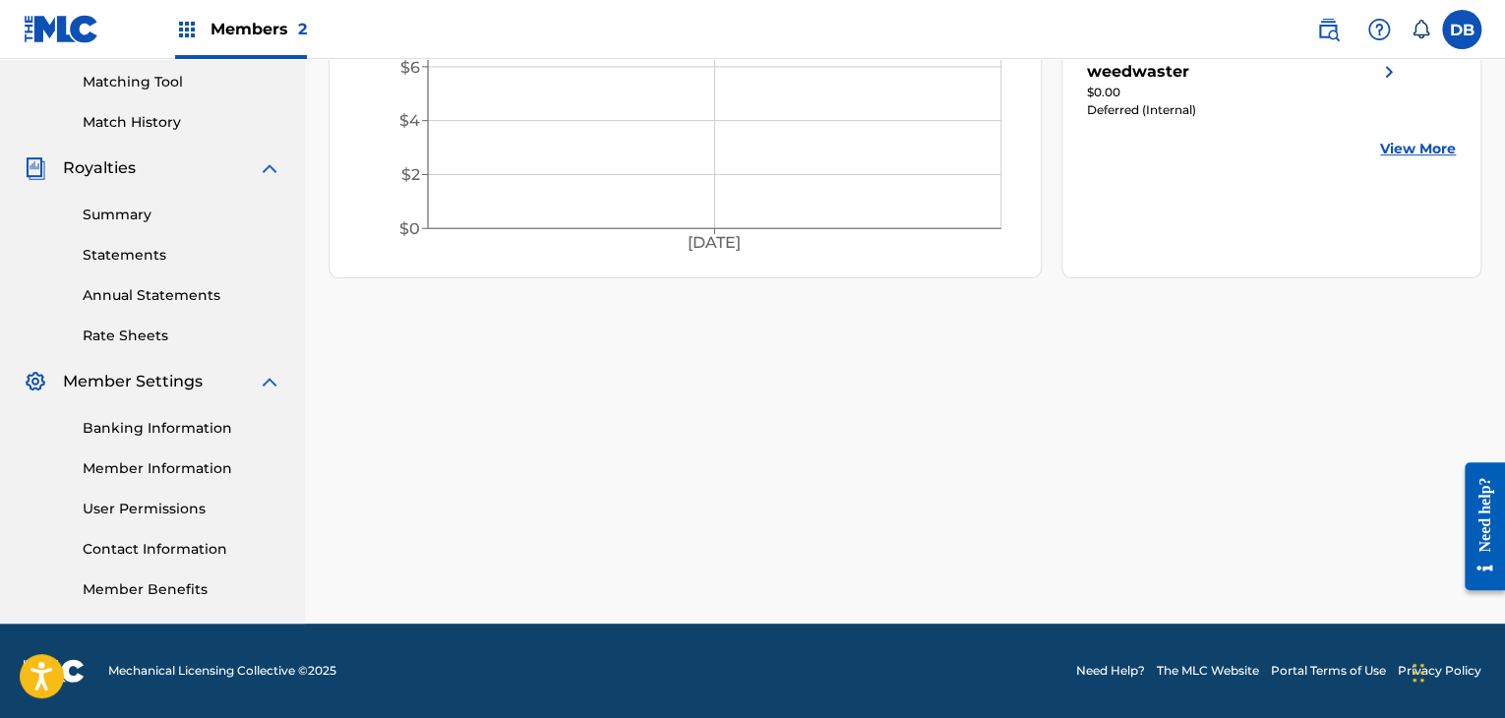
click at [150, 437] on link "Banking Information" at bounding box center [182, 428] width 199 height 21
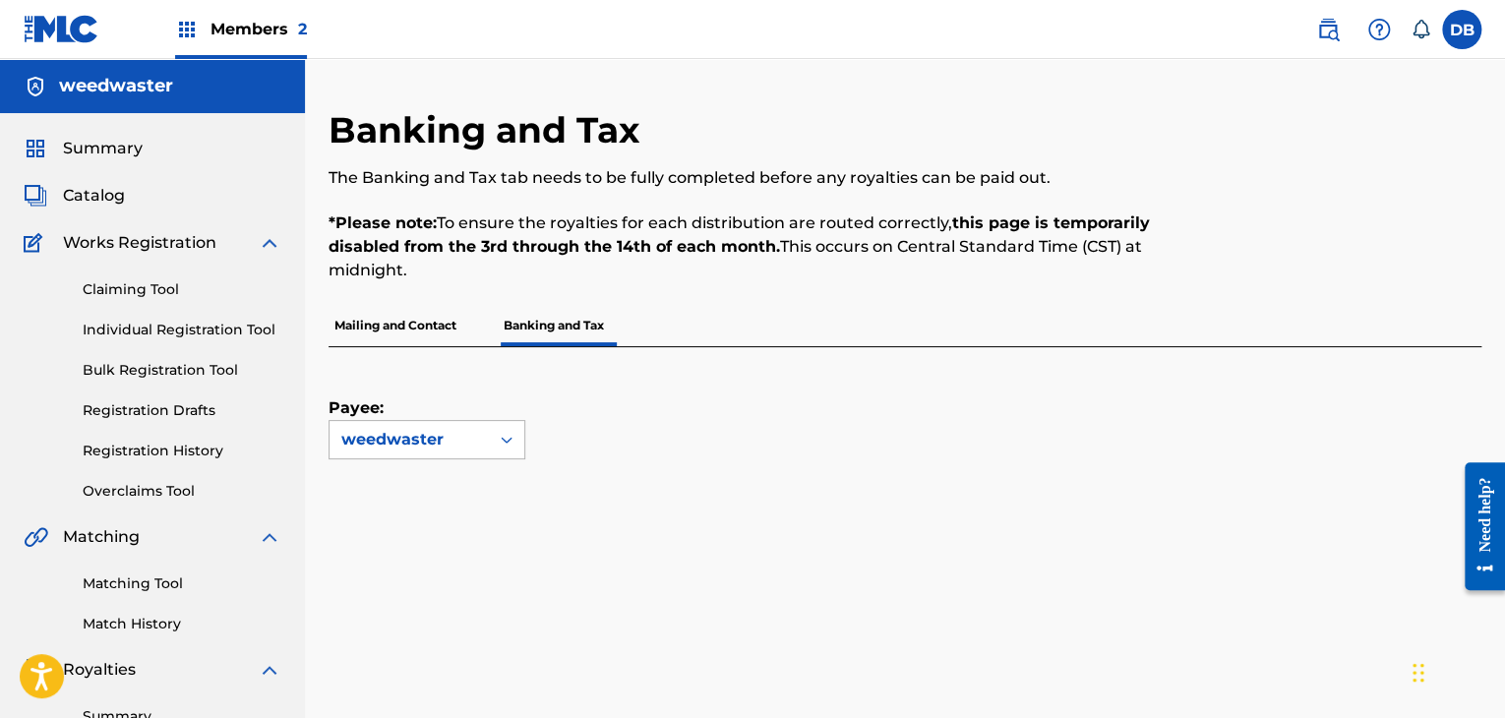
click at [390, 434] on div "weedwaster" at bounding box center [409, 440] width 136 height 24
click at [441, 378] on div "Payee: 1 result available. Use Up and Down to choose options, press Enter to se…" at bounding box center [427, 403] width 197 height 112
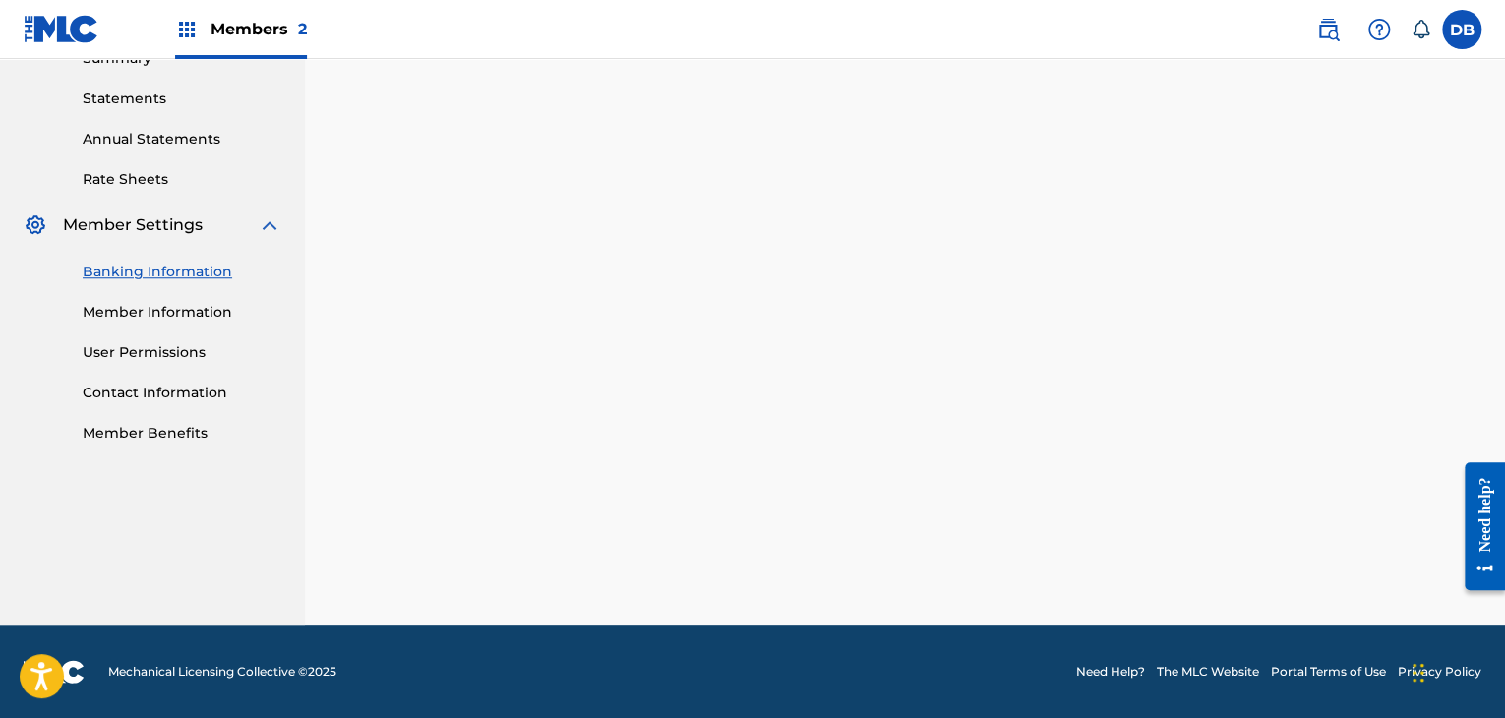
scroll to position [1122, 0]
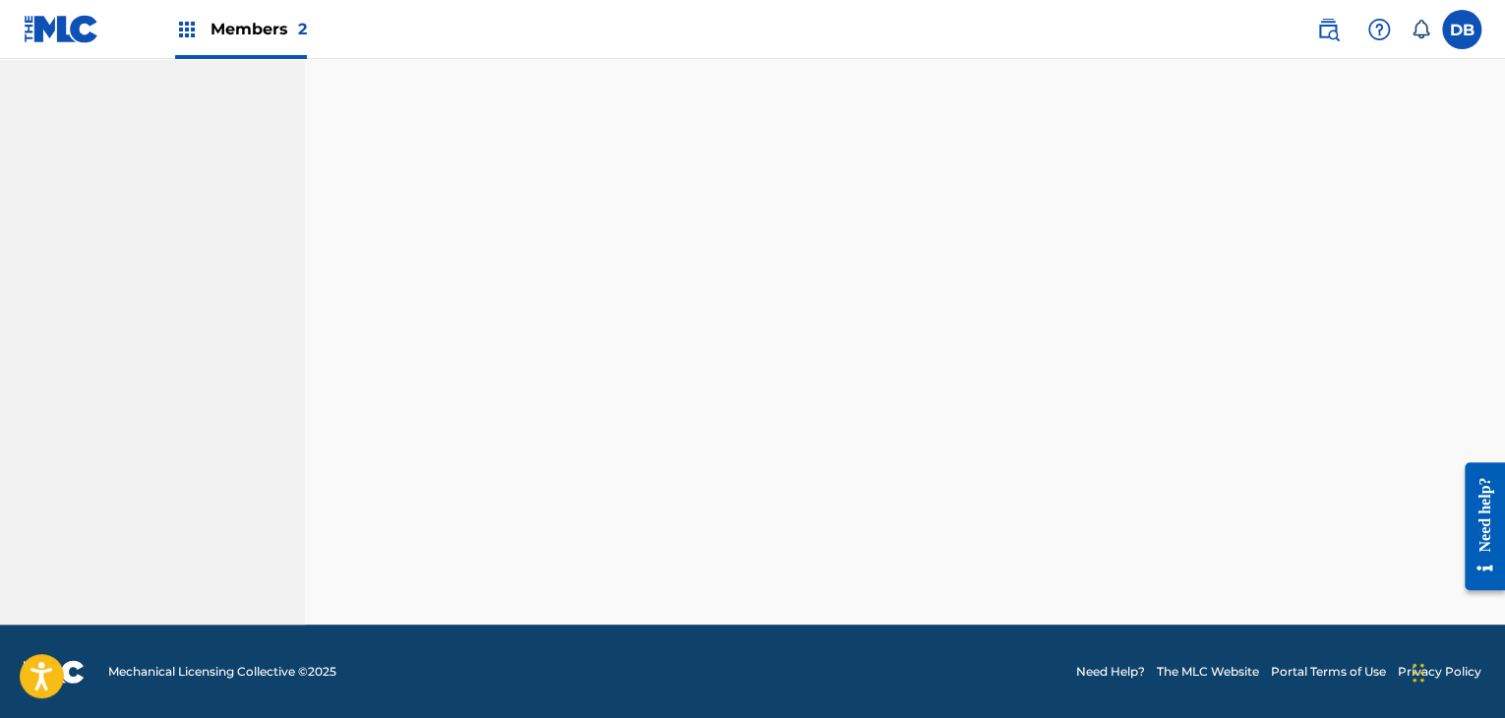
click at [201, 21] on div "Members 2" at bounding box center [241, 29] width 132 height 58
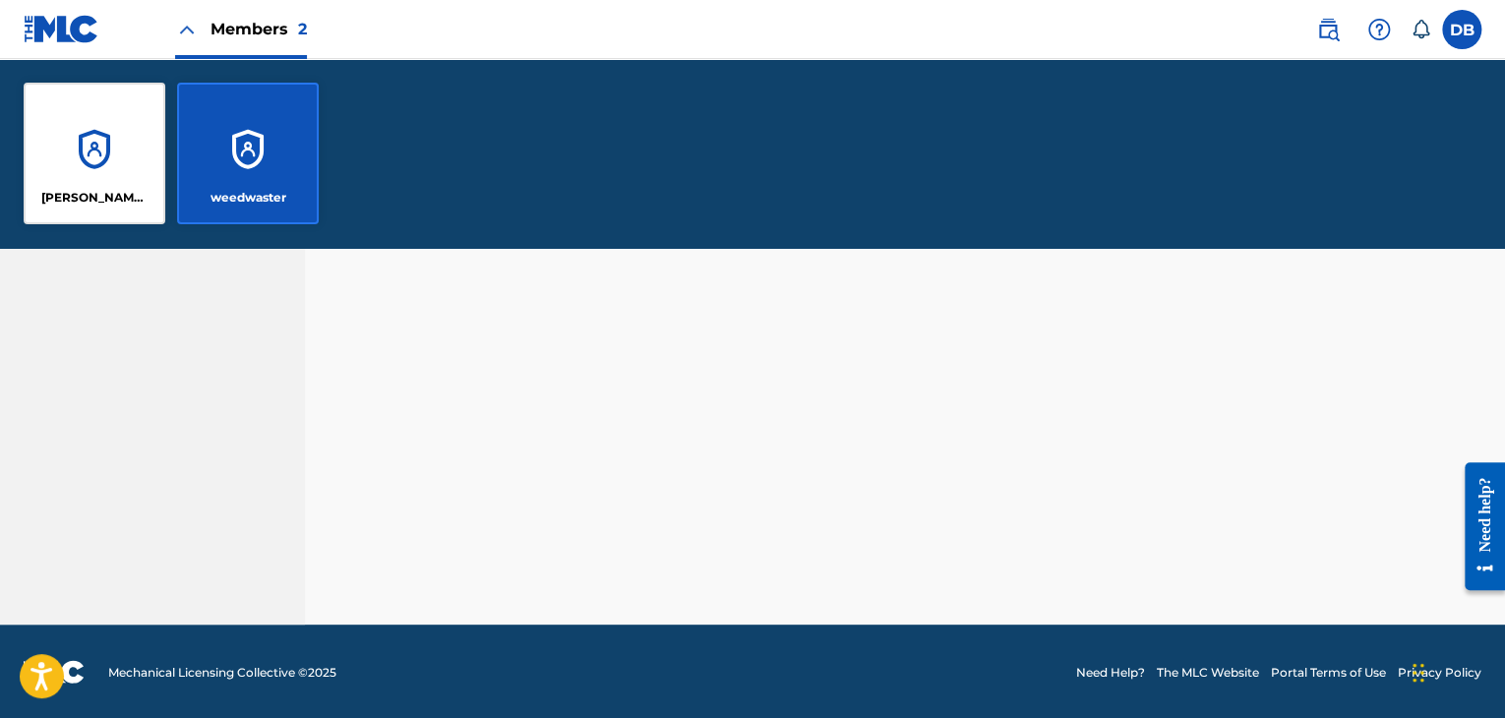
click at [208, 154] on div "weedwaster" at bounding box center [248, 154] width 142 height 142
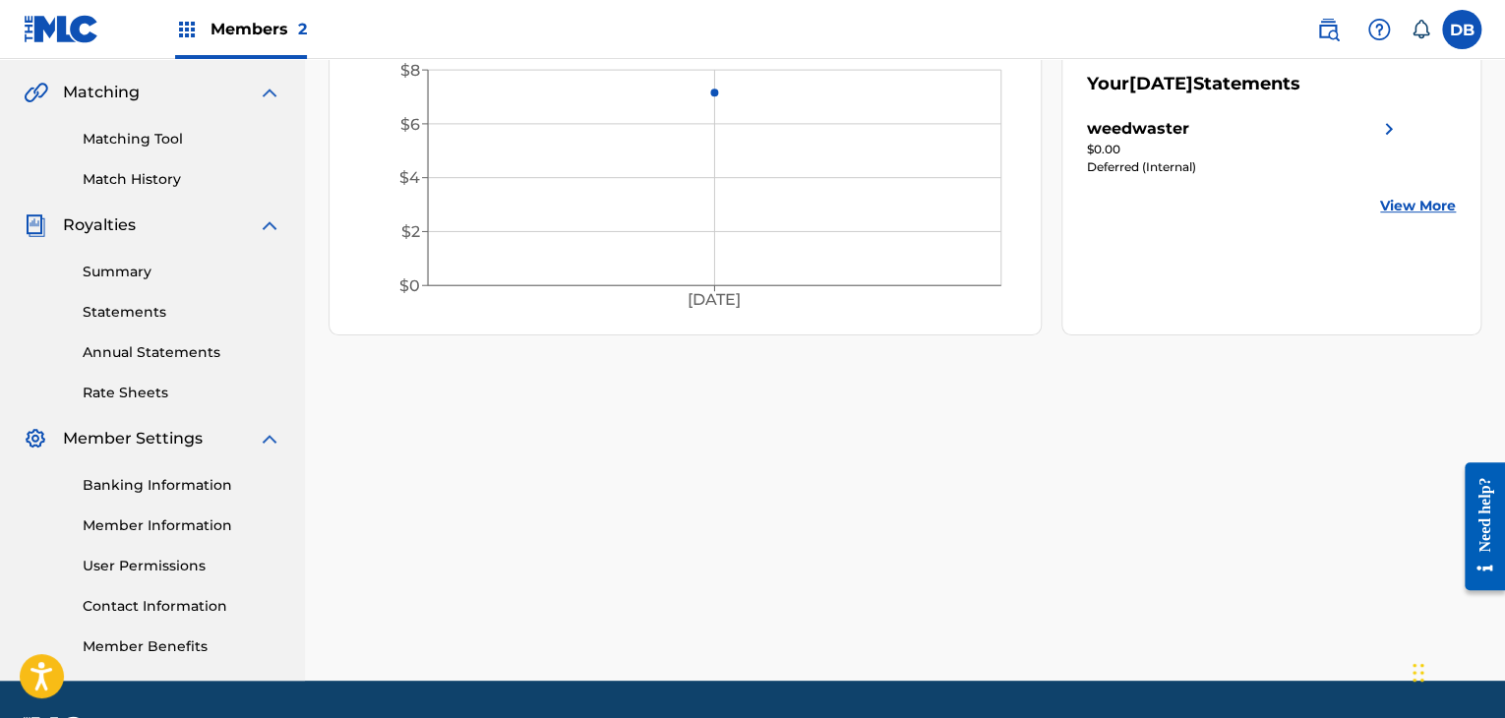
scroll to position [492, 0]
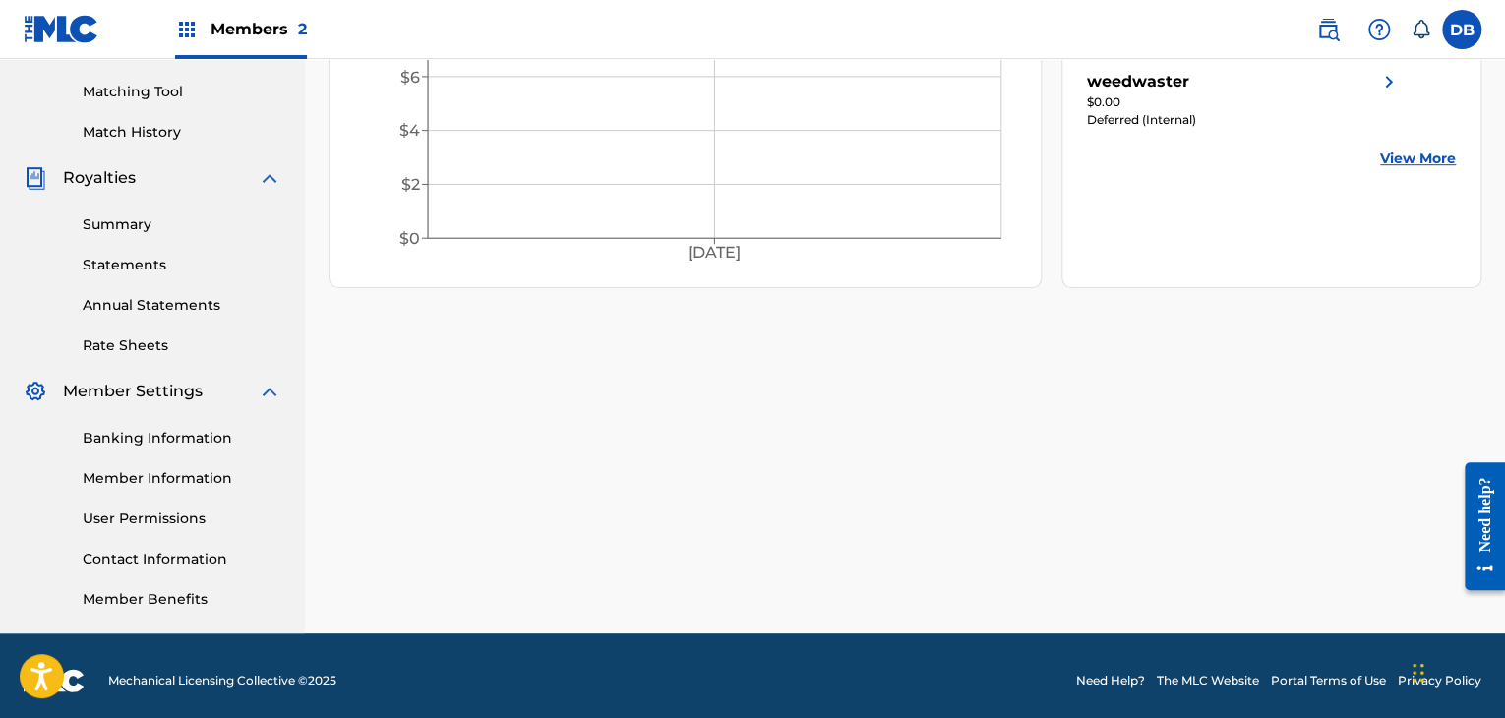
click at [140, 558] on link "Contact Information" at bounding box center [182, 559] width 199 height 21
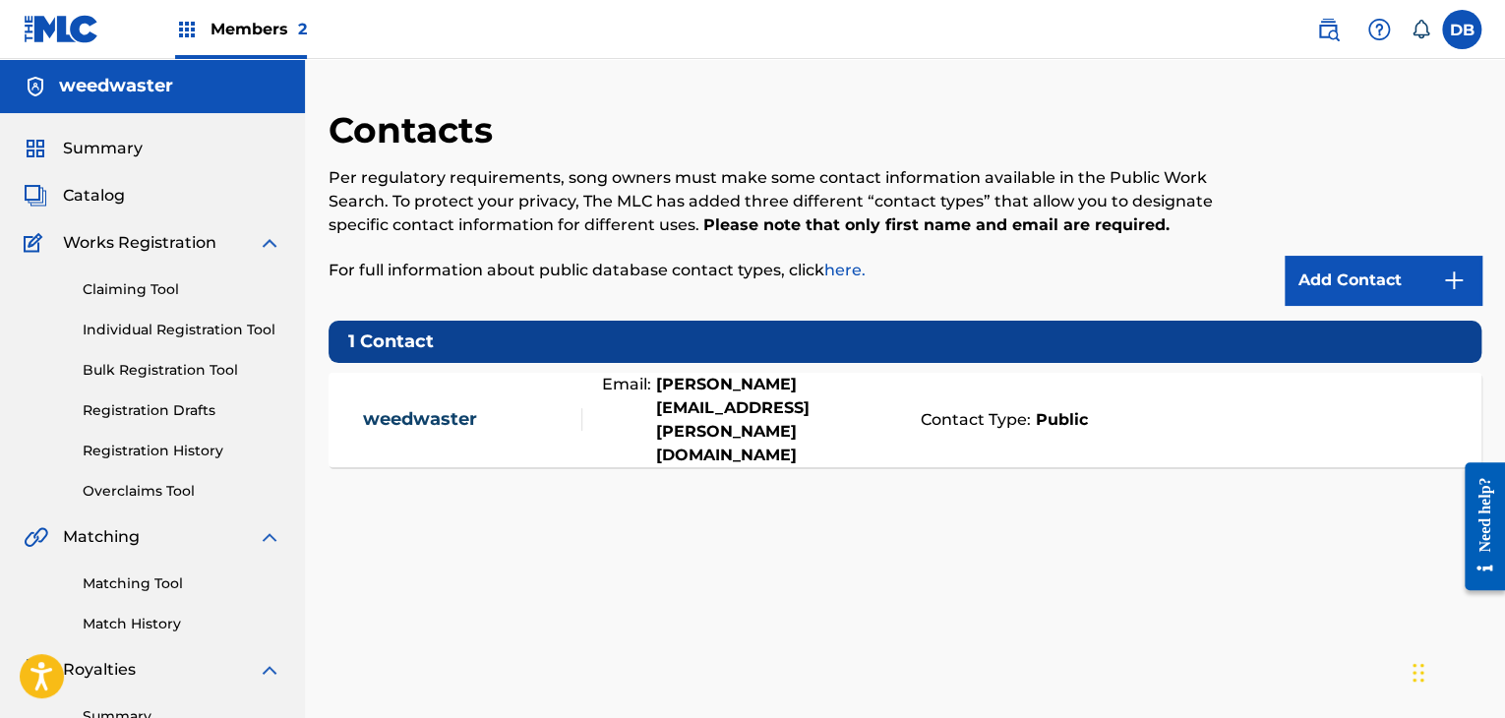
click at [1010, 408] on div "Contact Type: Public" at bounding box center [1185, 420] width 548 height 24
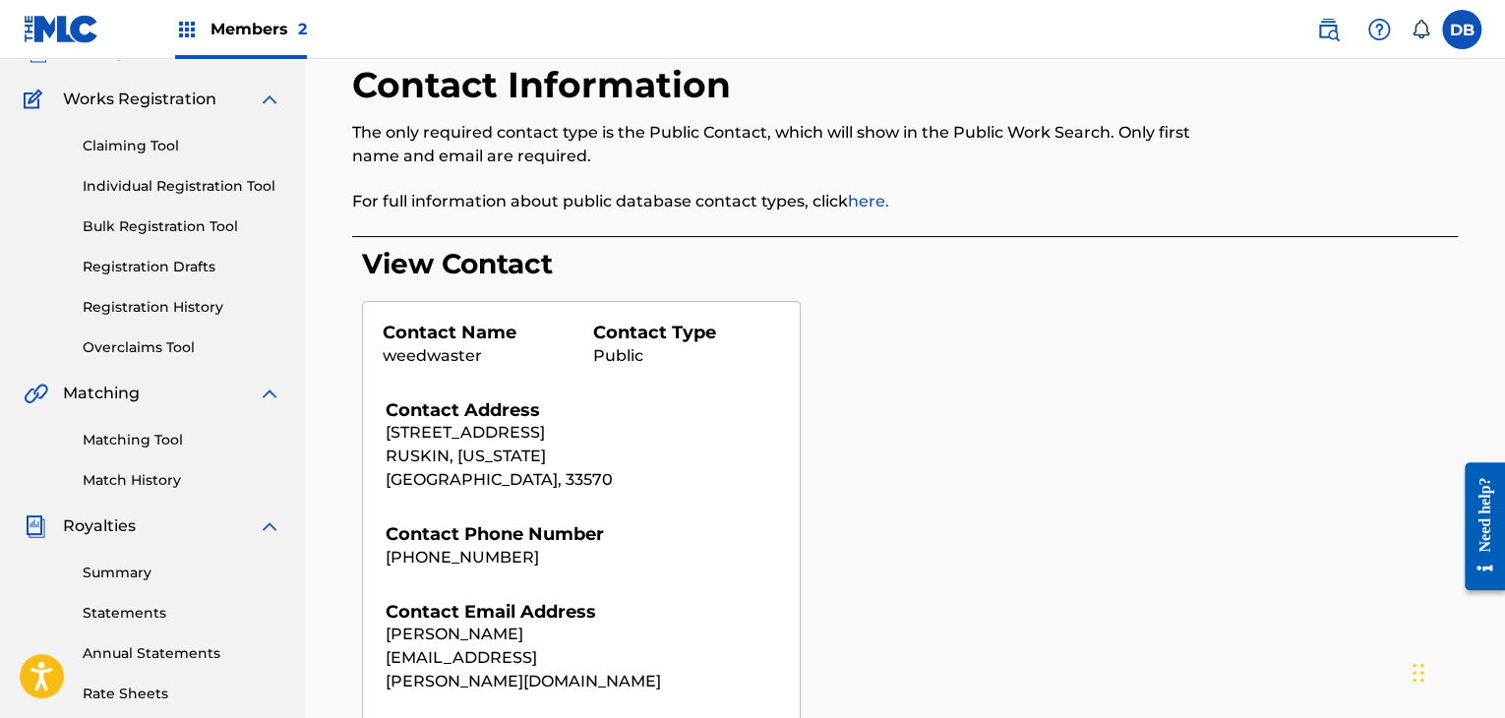
scroll to position [295, 0]
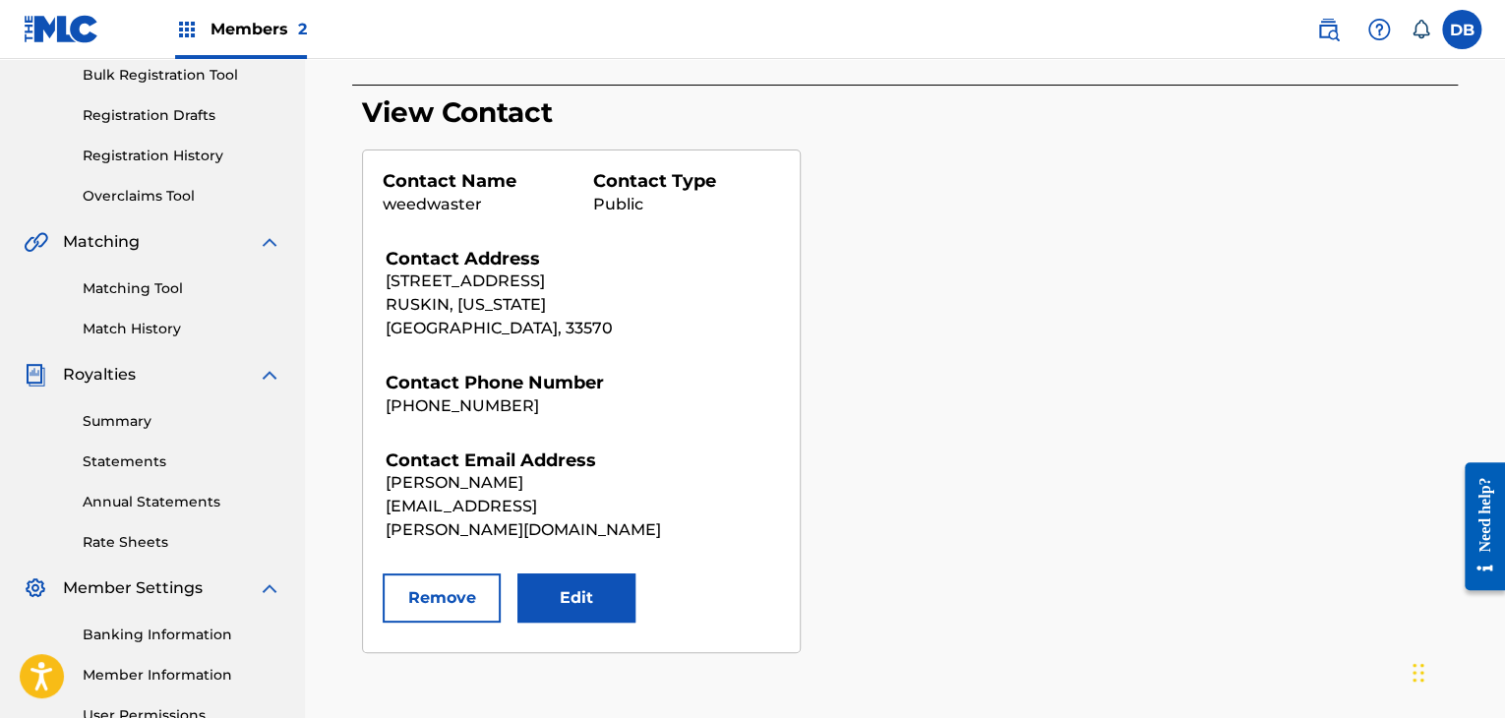
click at [556, 573] on button "Edit" at bounding box center [576, 597] width 118 height 49
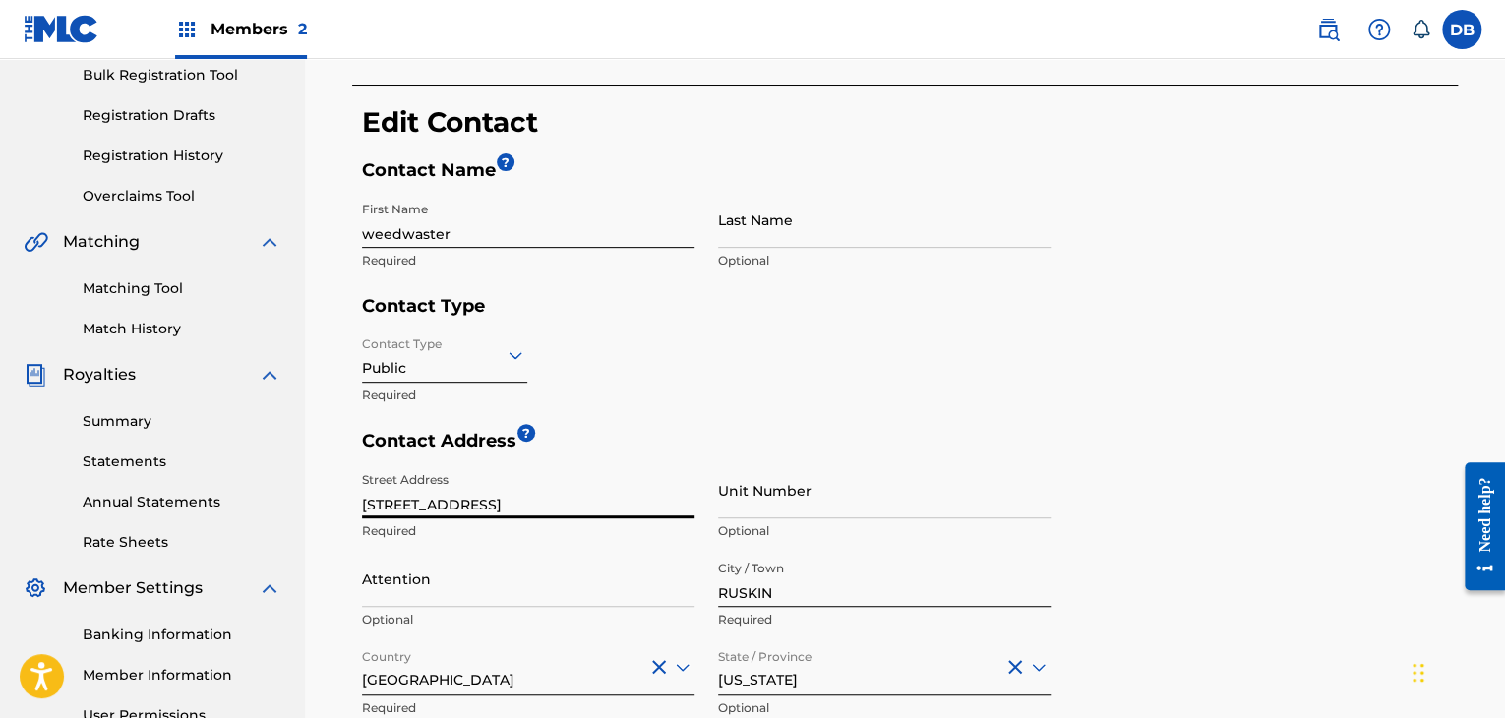
drag, startPoint x: 475, startPoint y: 504, endPoint x: 266, endPoint y: 501, distance: 209.5
click at [268, 501] on main "weedwaster Summary Catalog Works Registration Claiming Tool Individual Registra…" at bounding box center [752, 478] width 1505 height 1428
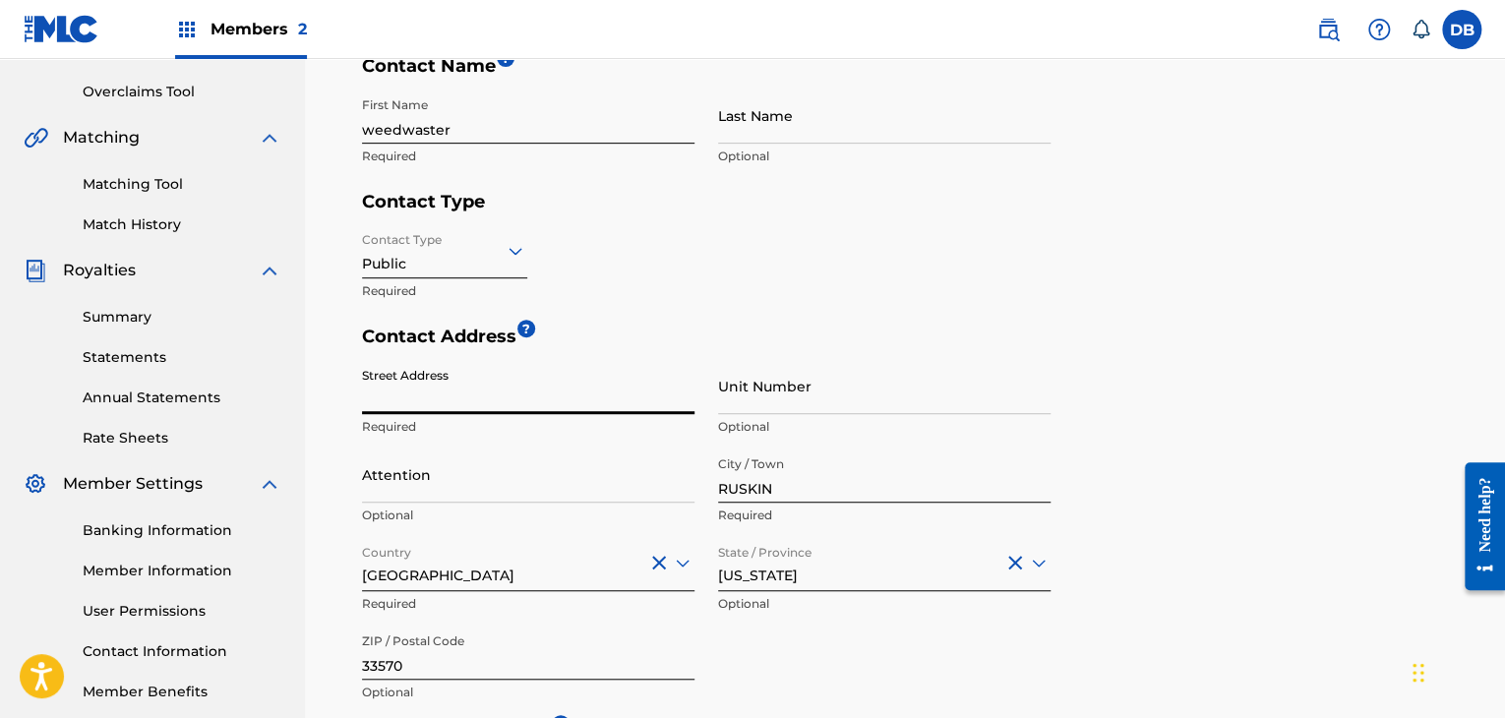
scroll to position [492, 0]
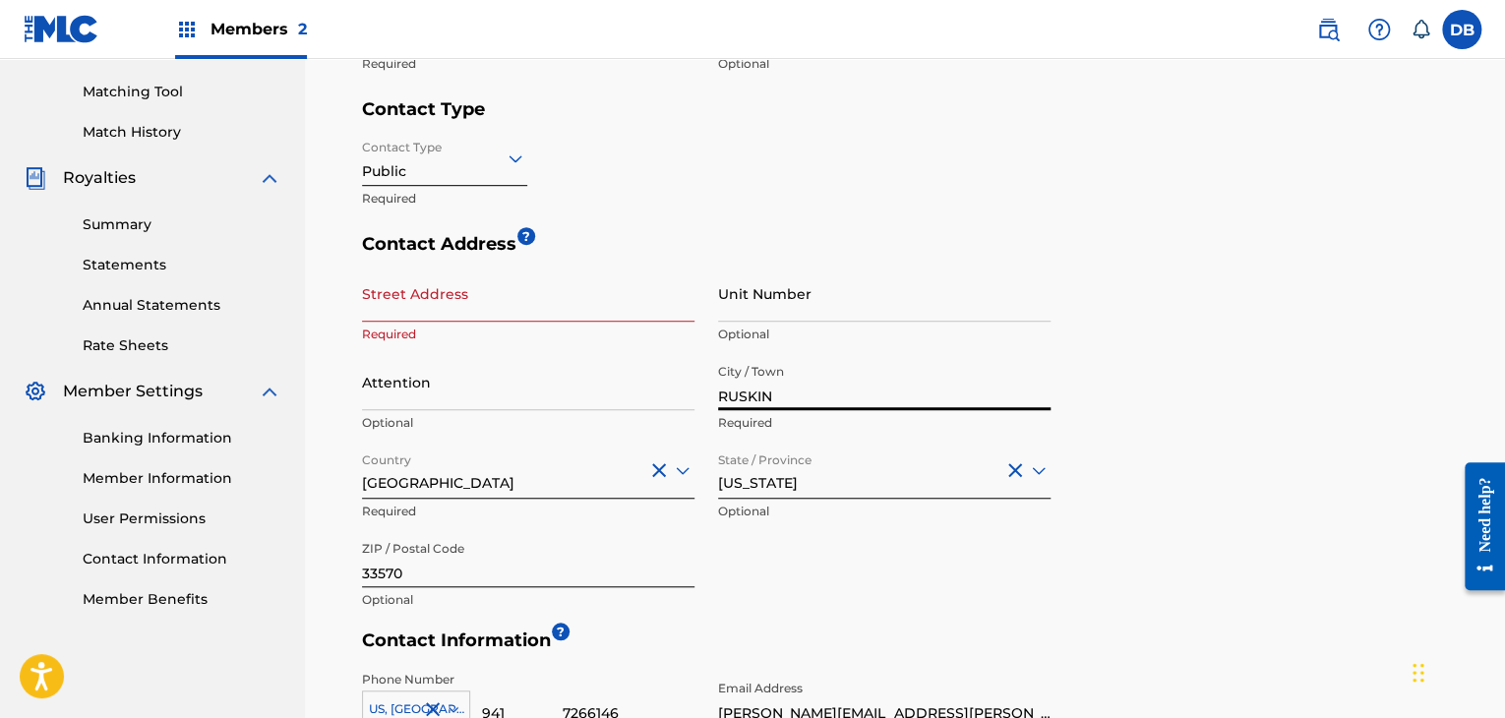
drag, startPoint x: 747, startPoint y: 407, endPoint x: 597, endPoint y: 407, distance: 149.5
click at [606, 407] on div "Street Address Required Unit Number Optional Attention Optional City / Town RUS…" at bounding box center [706, 443] width 689 height 354
click at [779, 486] on div "[US_STATE]" at bounding box center [884, 471] width 332 height 56
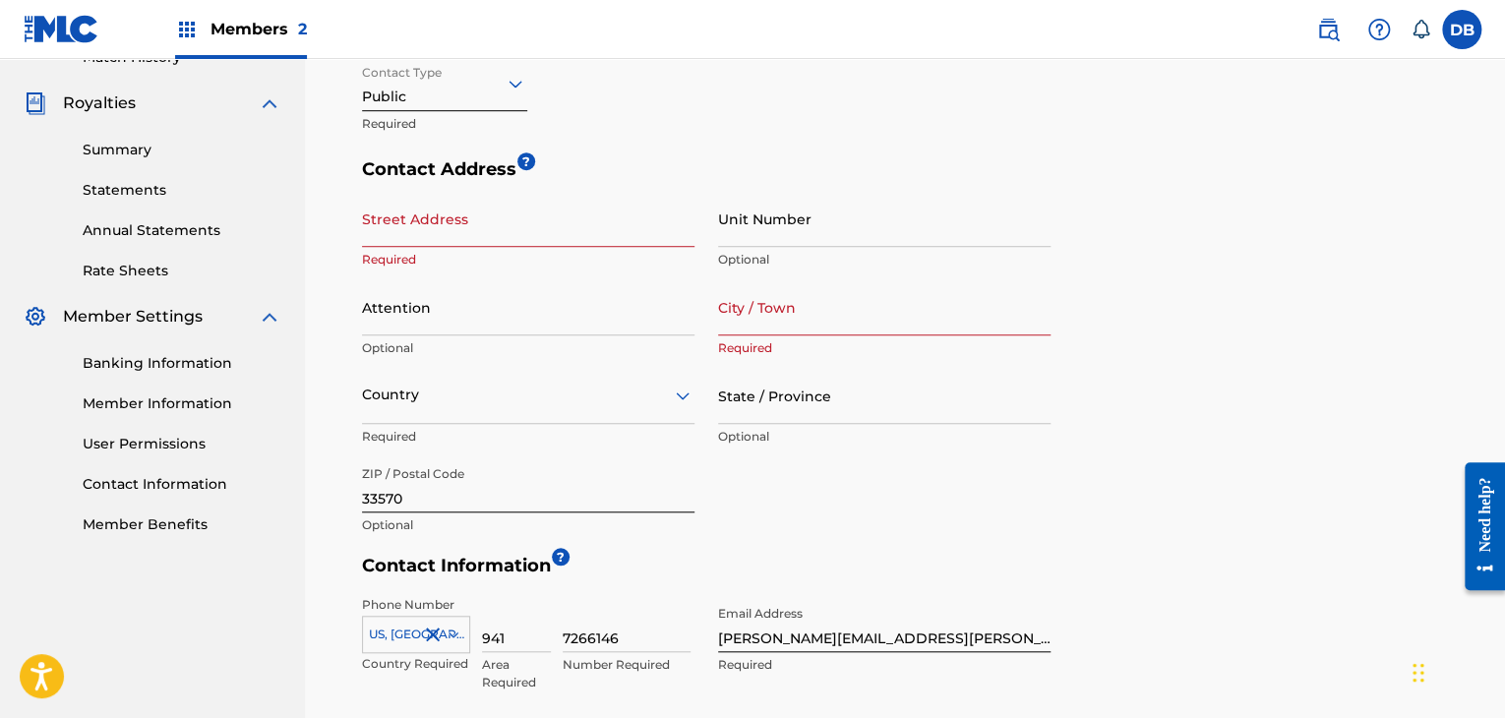
scroll to position [665, 0]
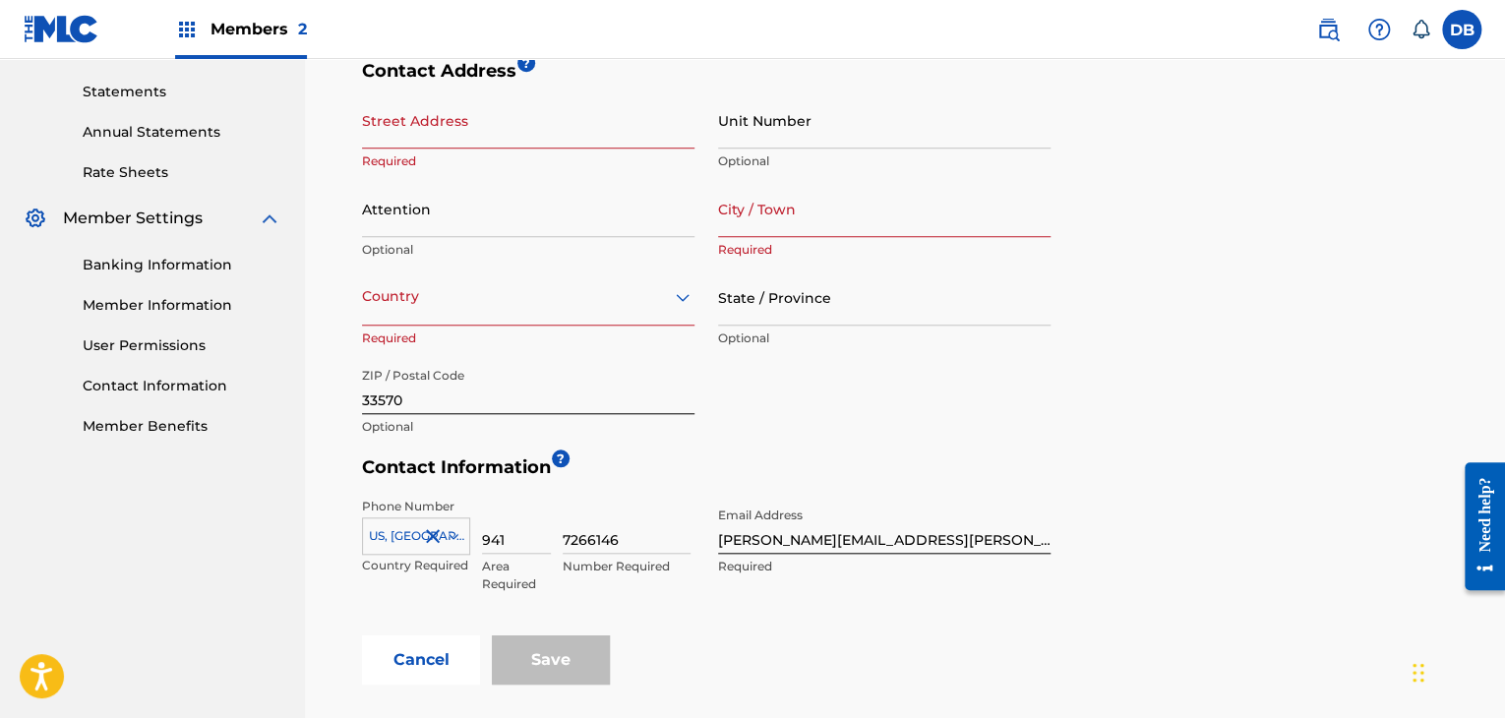
click at [662, 398] on input "33570" at bounding box center [528, 386] width 332 height 56
type input "3"
click at [425, 663] on button "Cancel" at bounding box center [421, 659] width 118 height 49
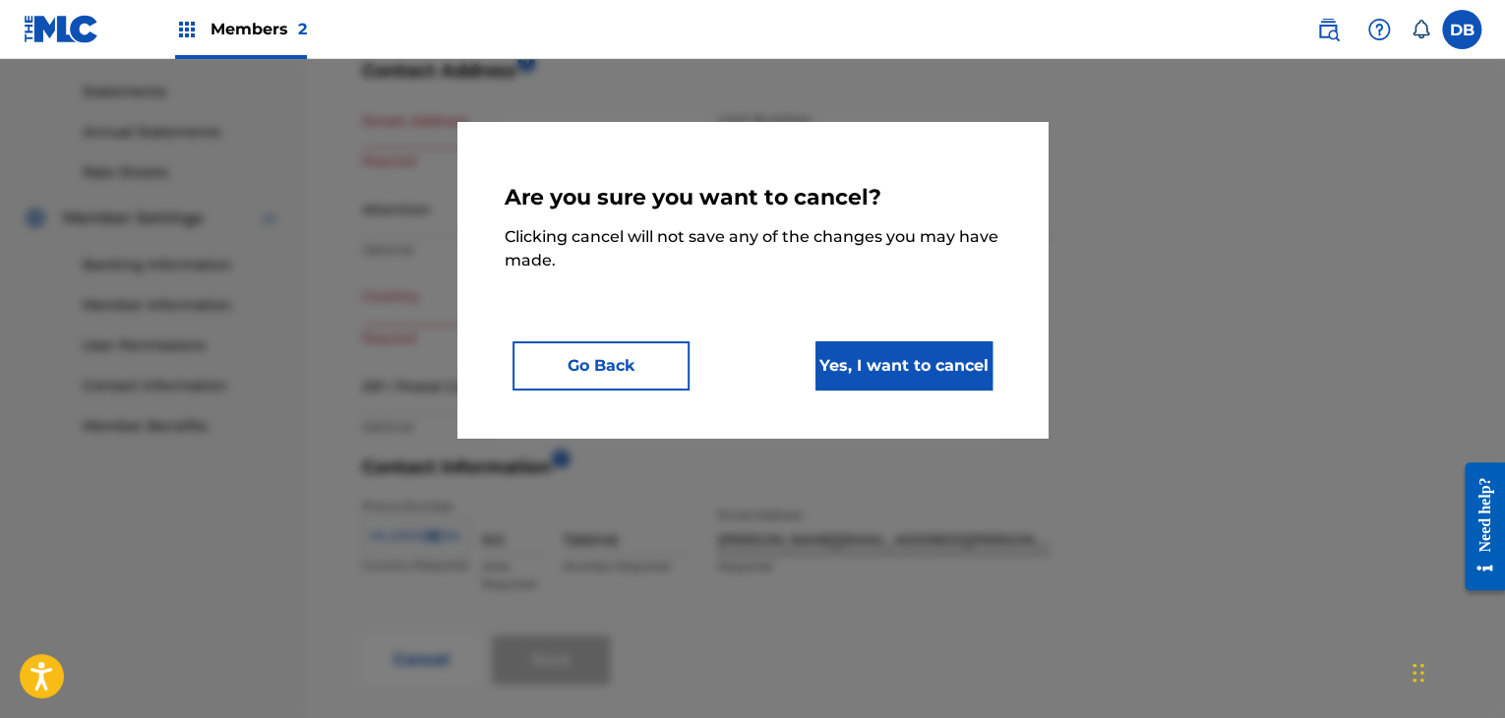
click at [855, 371] on button "Yes, I want to cancel" at bounding box center [903, 365] width 177 height 49
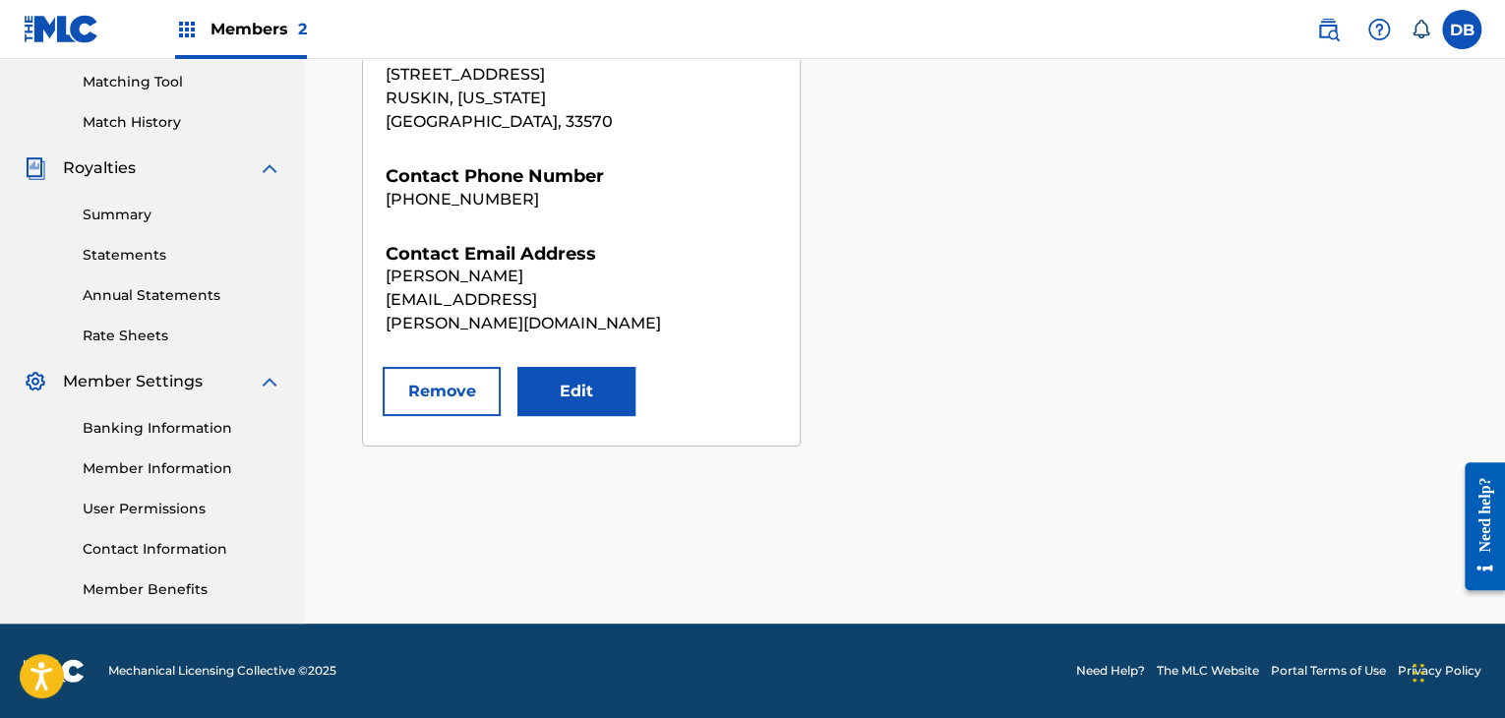
click at [453, 367] on button "Remove" at bounding box center [442, 391] width 118 height 49
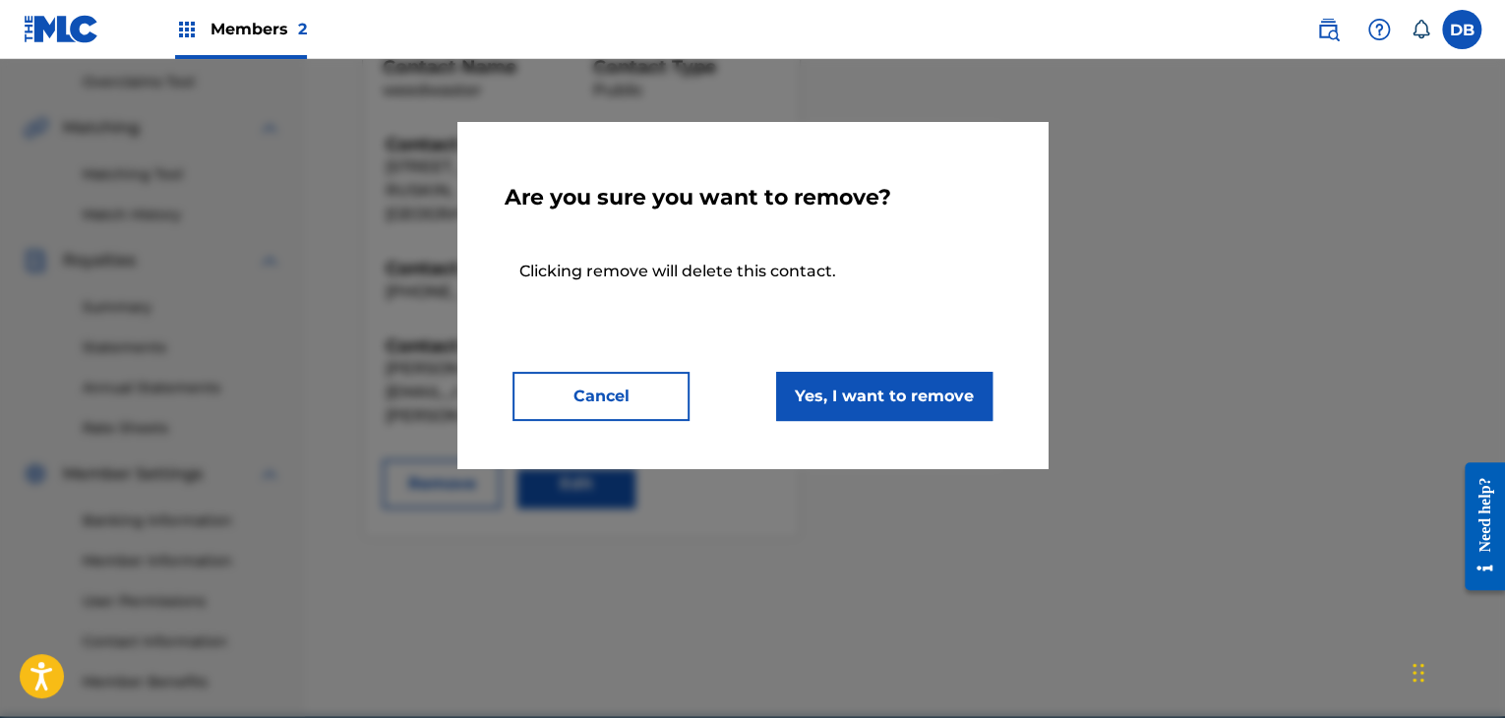
scroll to position [108, 0]
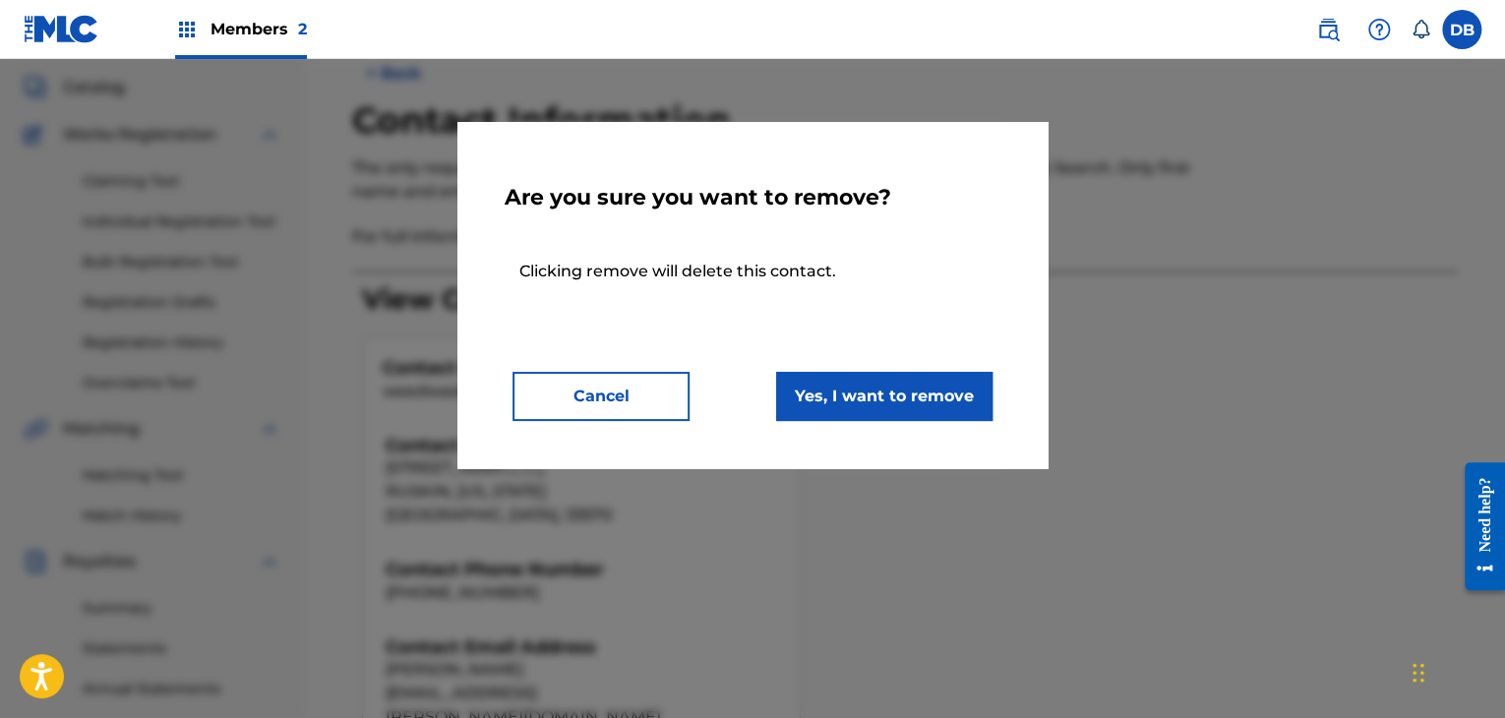
click at [866, 402] on button "Yes, I want to remove" at bounding box center [884, 396] width 216 height 49
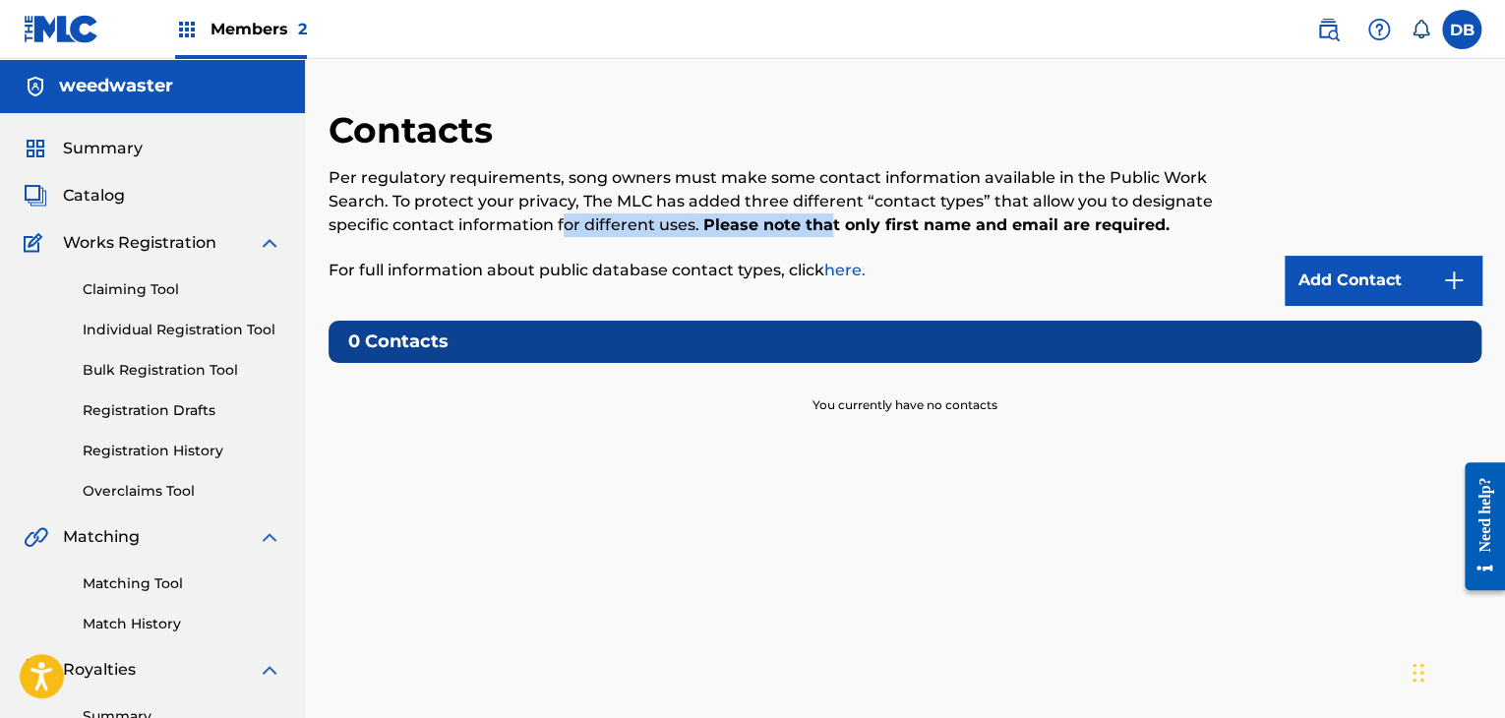
drag, startPoint x: 563, startPoint y: 231, endPoint x: 820, endPoint y: 225, distance: 257.8
click at [820, 225] on p "Per regulatory requirements, song owners must make some contact information ava…" at bounding box center [772, 201] width 887 height 71
click at [1027, 272] on p "For full information about public database contact types, click here." at bounding box center [772, 271] width 887 height 24
click at [1350, 270] on link "Add Contact" at bounding box center [1383, 280] width 197 height 49
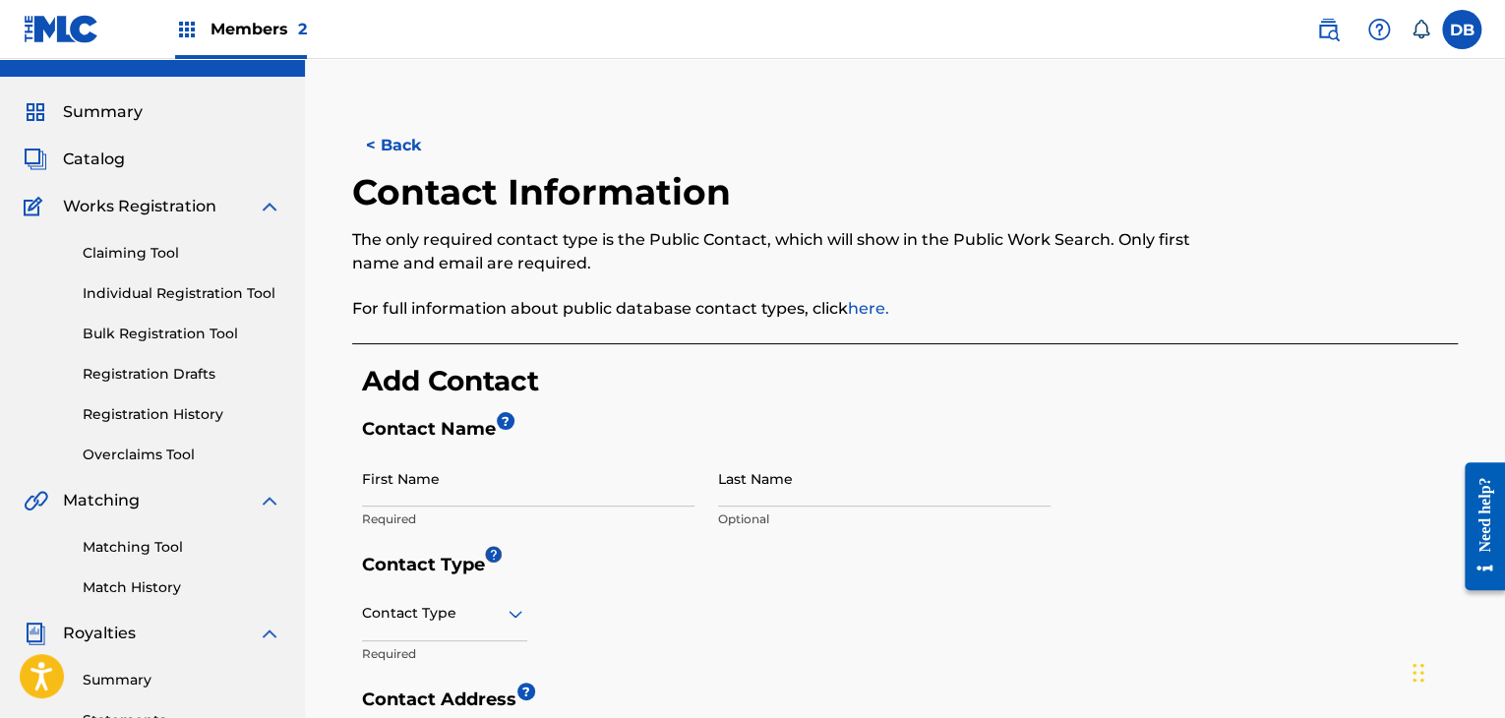
scroll to position [197, 0]
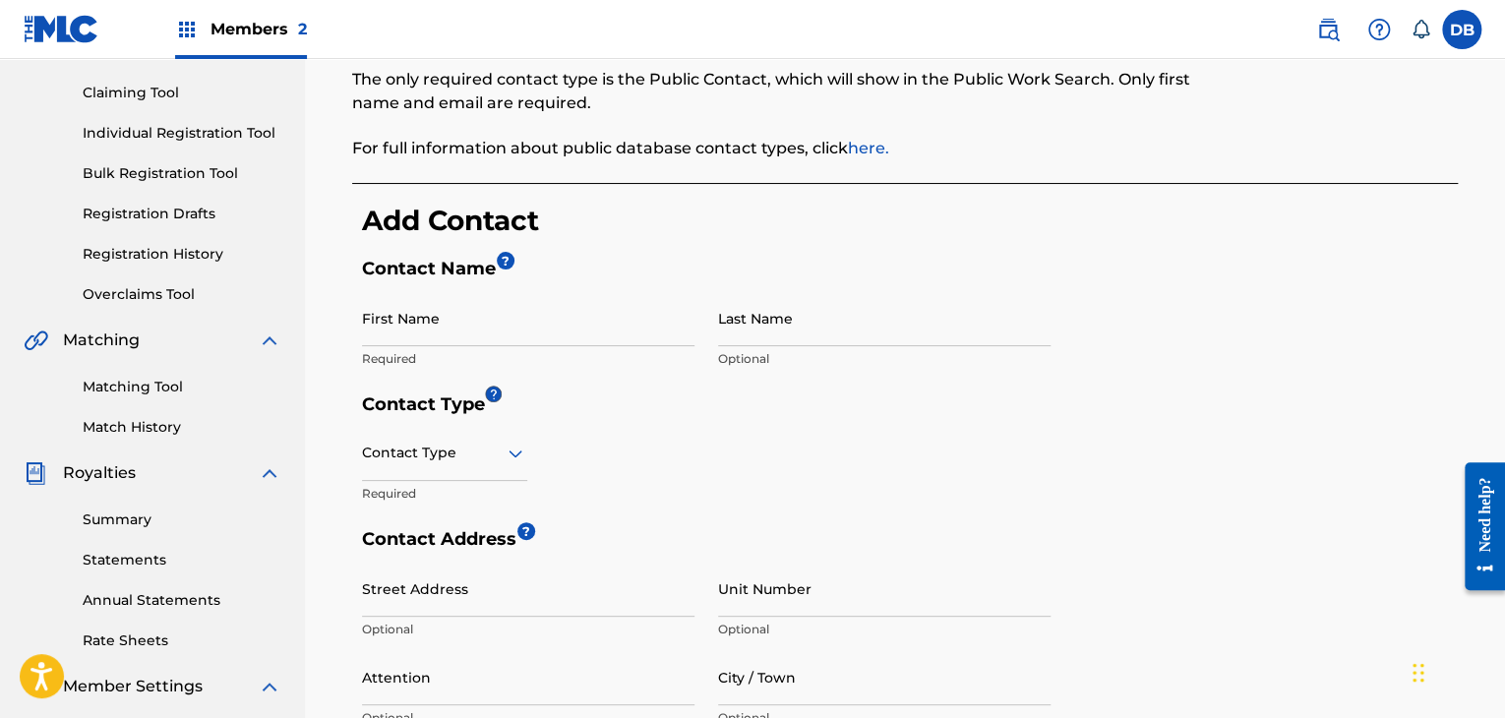
click at [508, 308] on input "First Name" at bounding box center [528, 318] width 332 height 56
click at [633, 304] on input "First Name" at bounding box center [528, 318] width 332 height 56
click at [460, 328] on input "First Name" at bounding box center [528, 318] width 332 height 56
type input "d"
type input "[PERSON_NAME]"
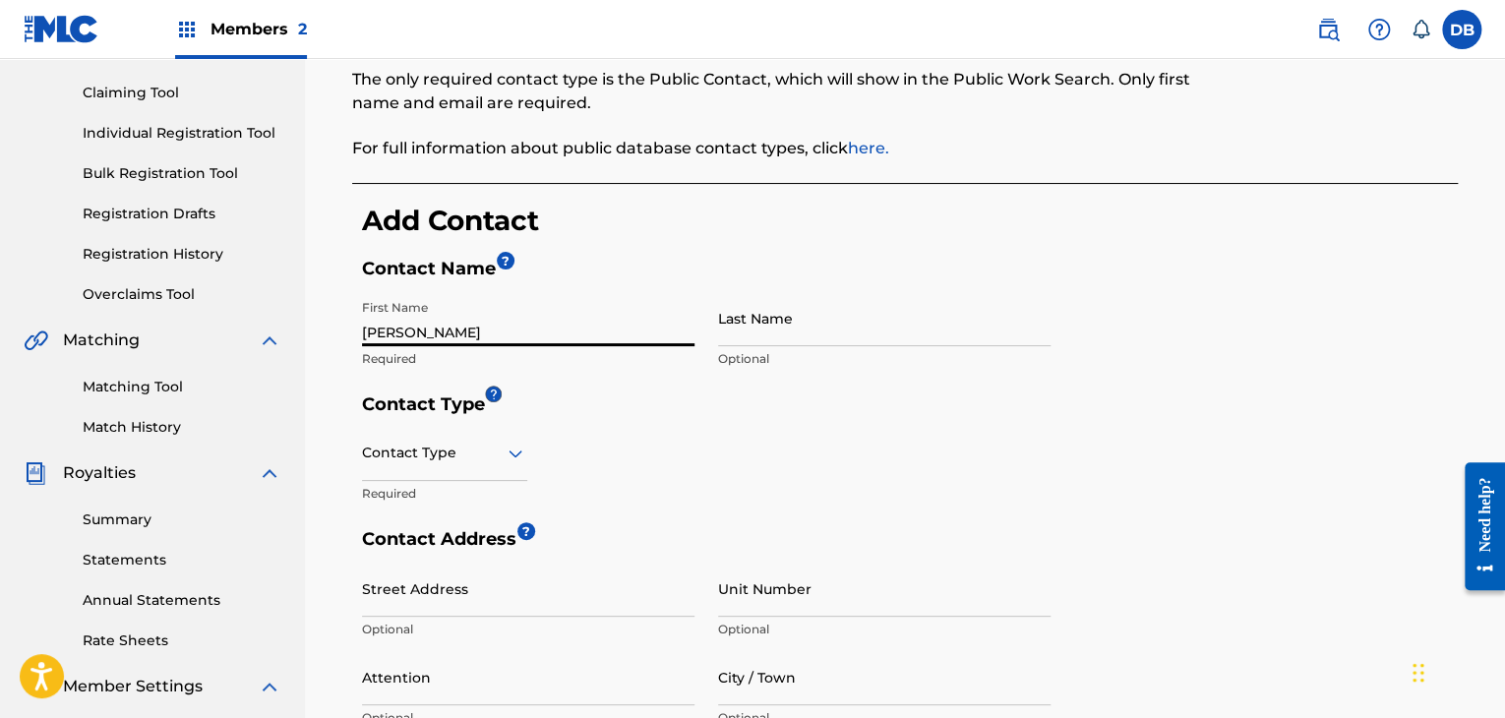
click at [780, 330] on input "Last Name" at bounding box center [884, 318] width 332 height 56
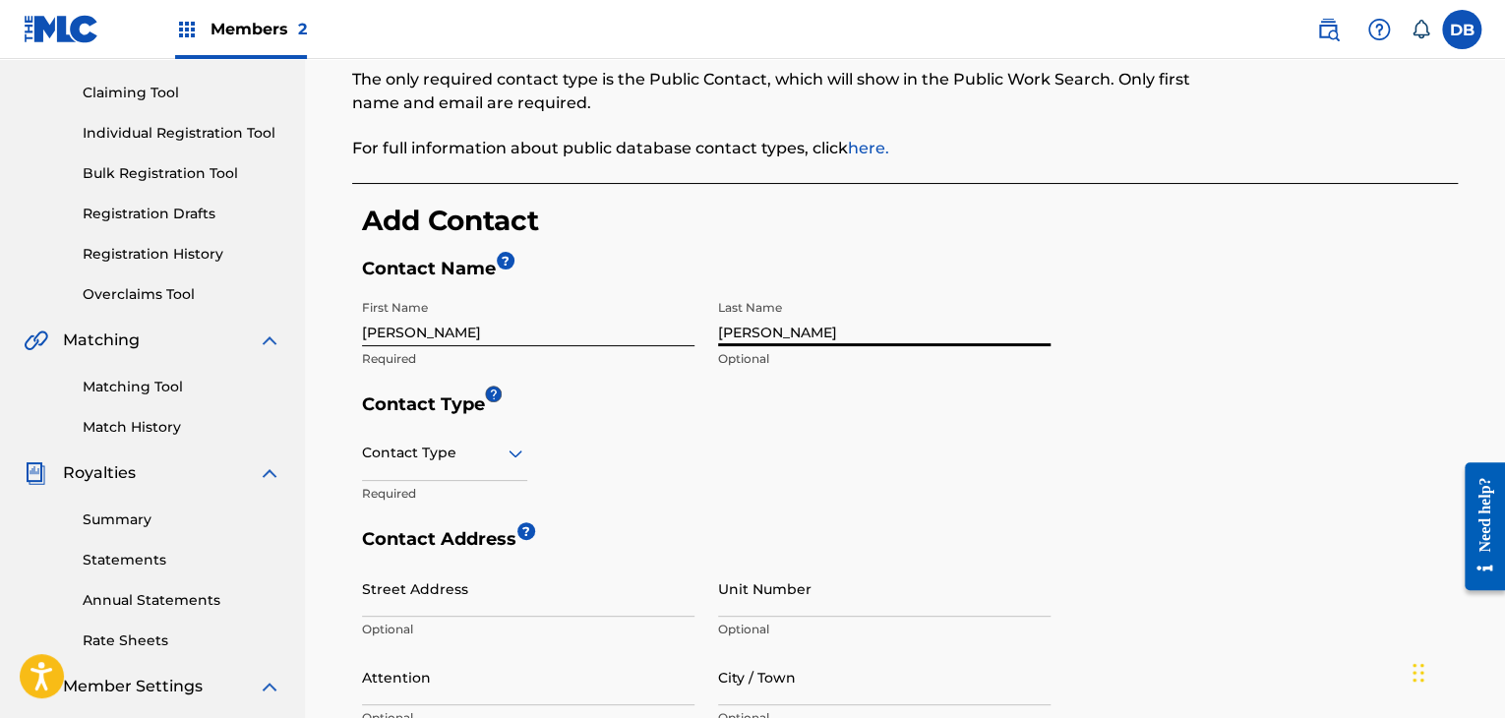
type input "[PERSON_NAME]"
click at [453, 456] on div at bounding box center [444, 453] width 165 height 25
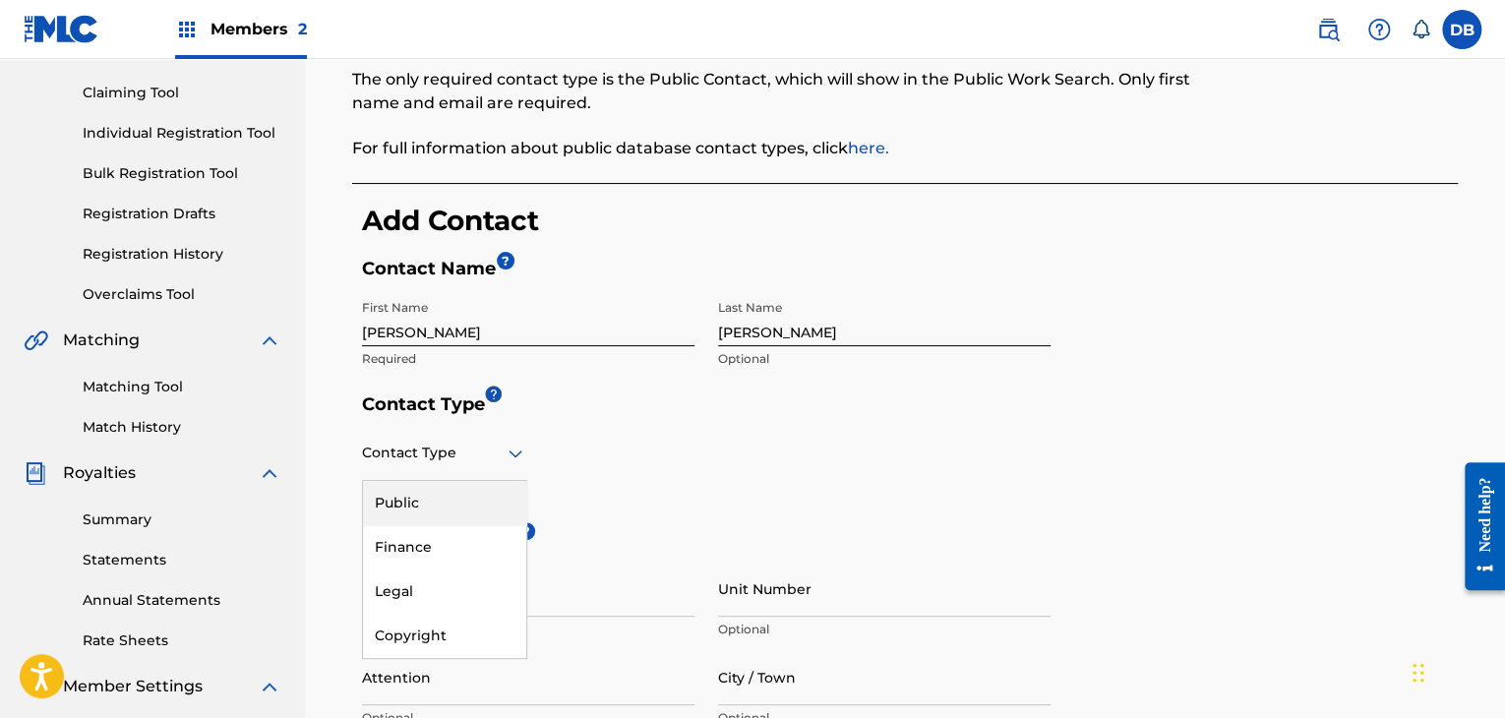
click at [418, 511] on div "Public" at bounding box center [444, 503] width 163 height 44
click at [409, 461] on div at bounding box center [444, 453] width 165 height 25
click at [409, 628] on div "Copyright" at bounding box center [444, 636] width 163 height 44
click at [435, 471] on div "Copyright" at bounding box center [444, 453] width 165 height 48
click at [410, 505] on div "Public" at bounding box center [444, 503] width 163 height 44
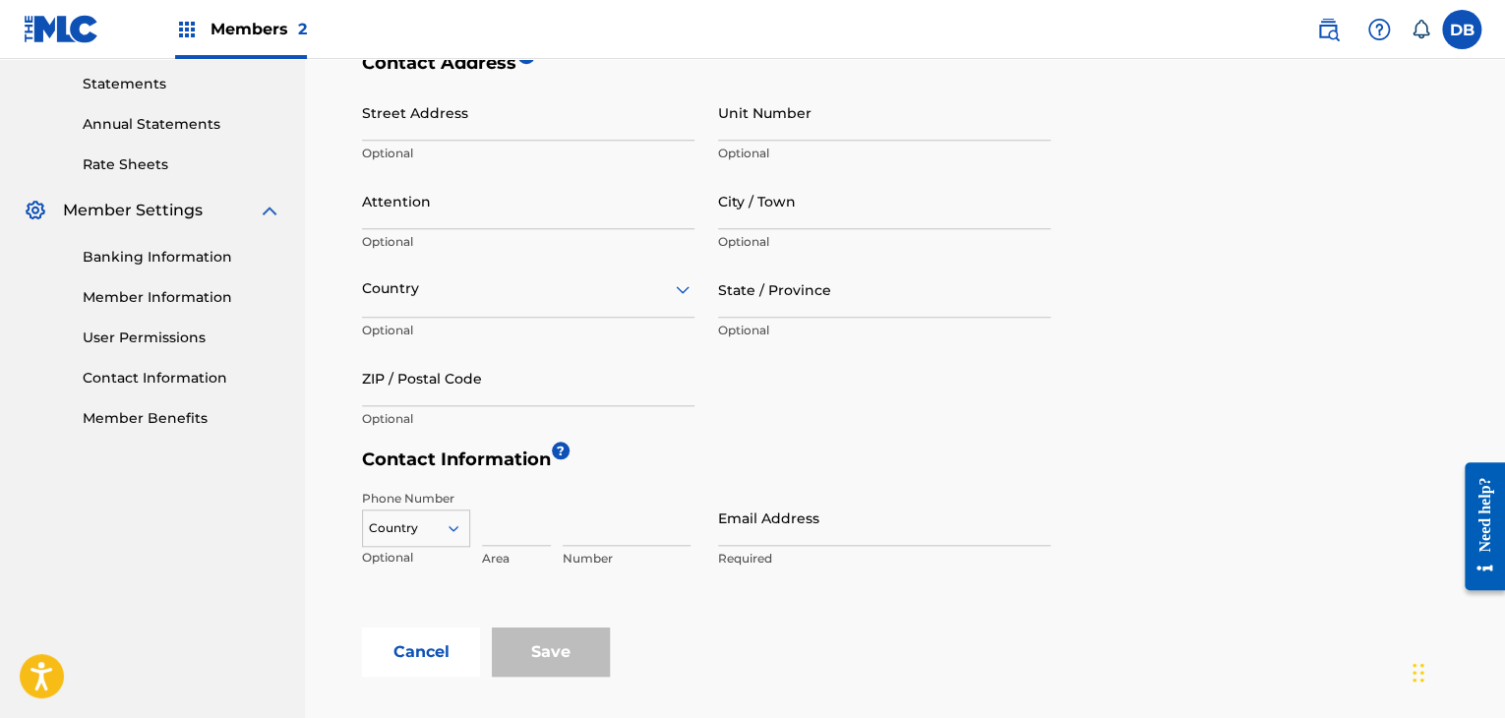
scroll to position [689, 0]
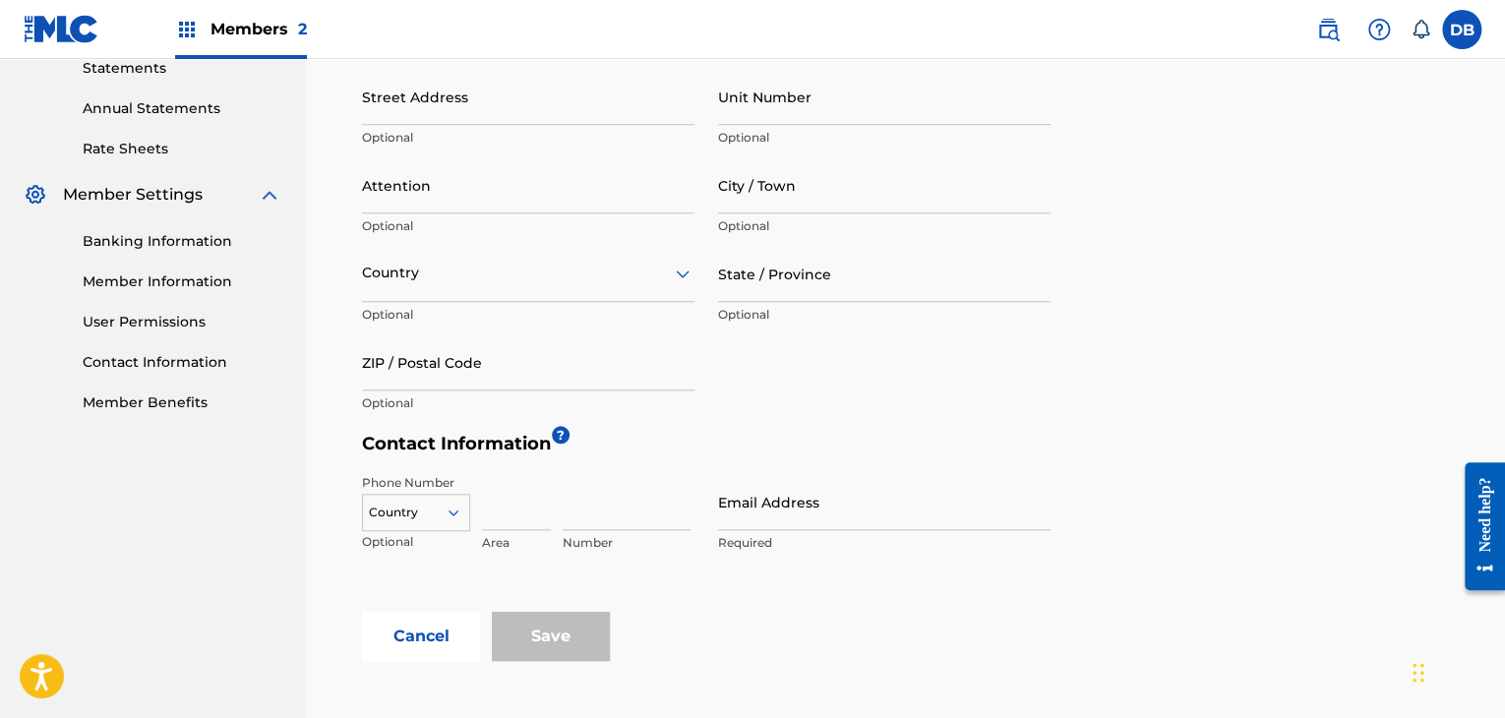
click at [767, 519] on input "Email Address" at bounding box center [884, 502] width 332 height 56
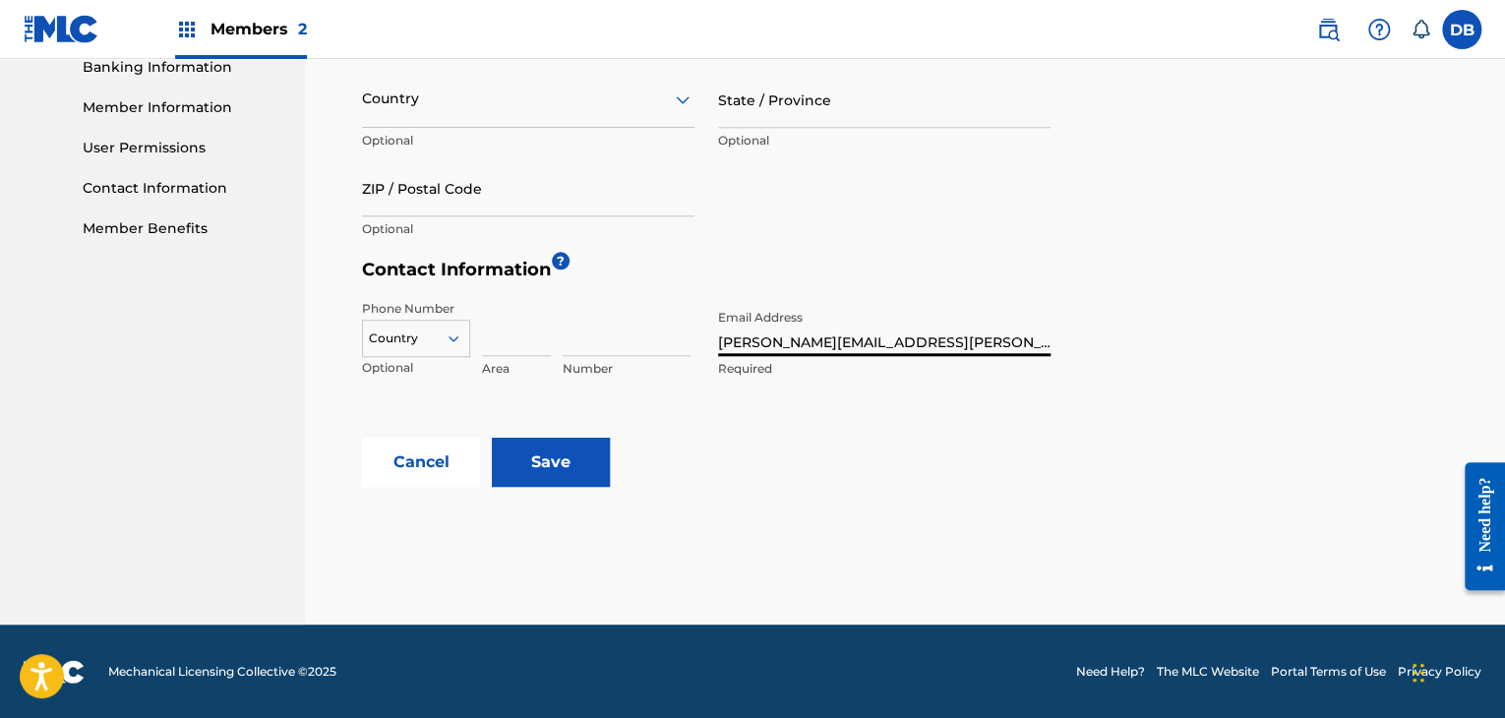
scroll to position [864, 0]
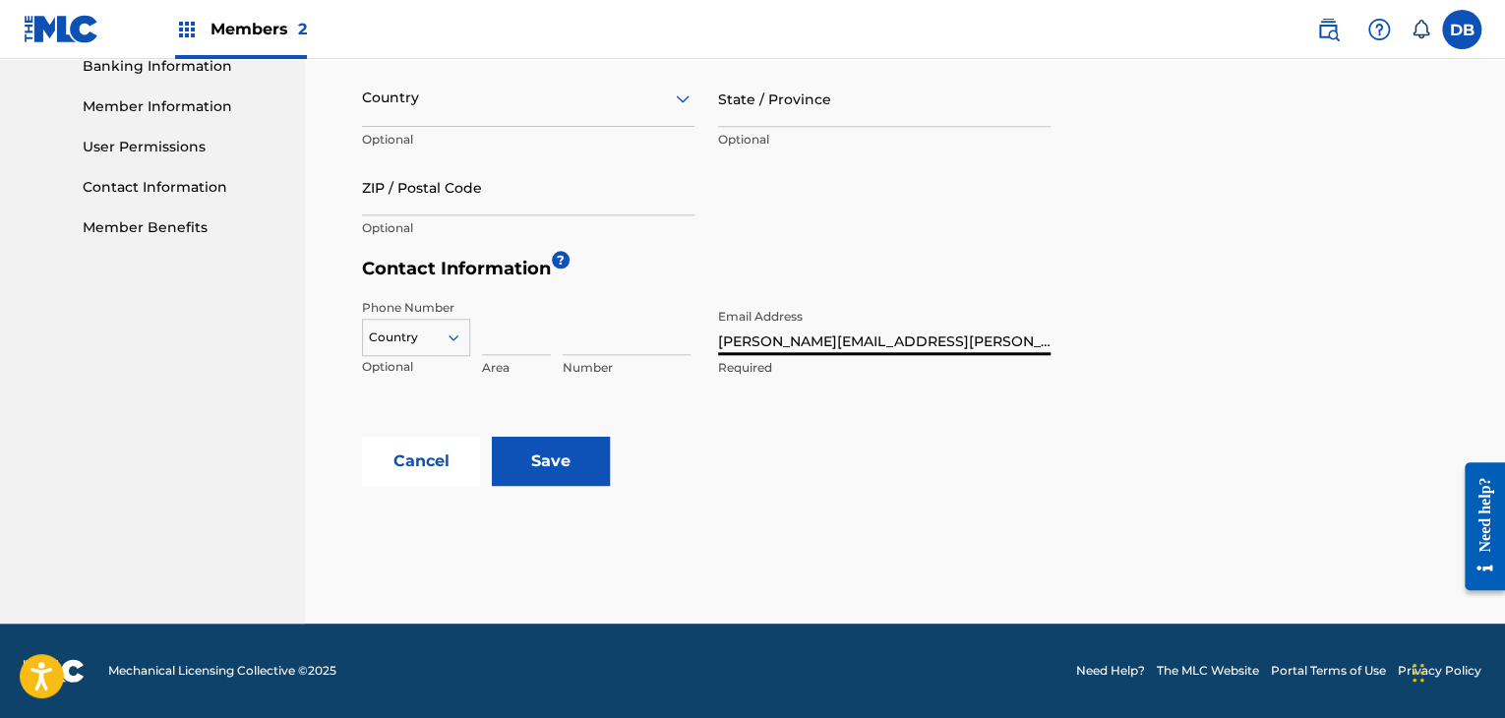
type input "[PERSON_NAME][EMAIL_ADDRESS][PERSON_NAME][DOMAIN_NAME]"
click at [563, 453] on input "Save" at bounding box center [551, 461] width 118 height 49
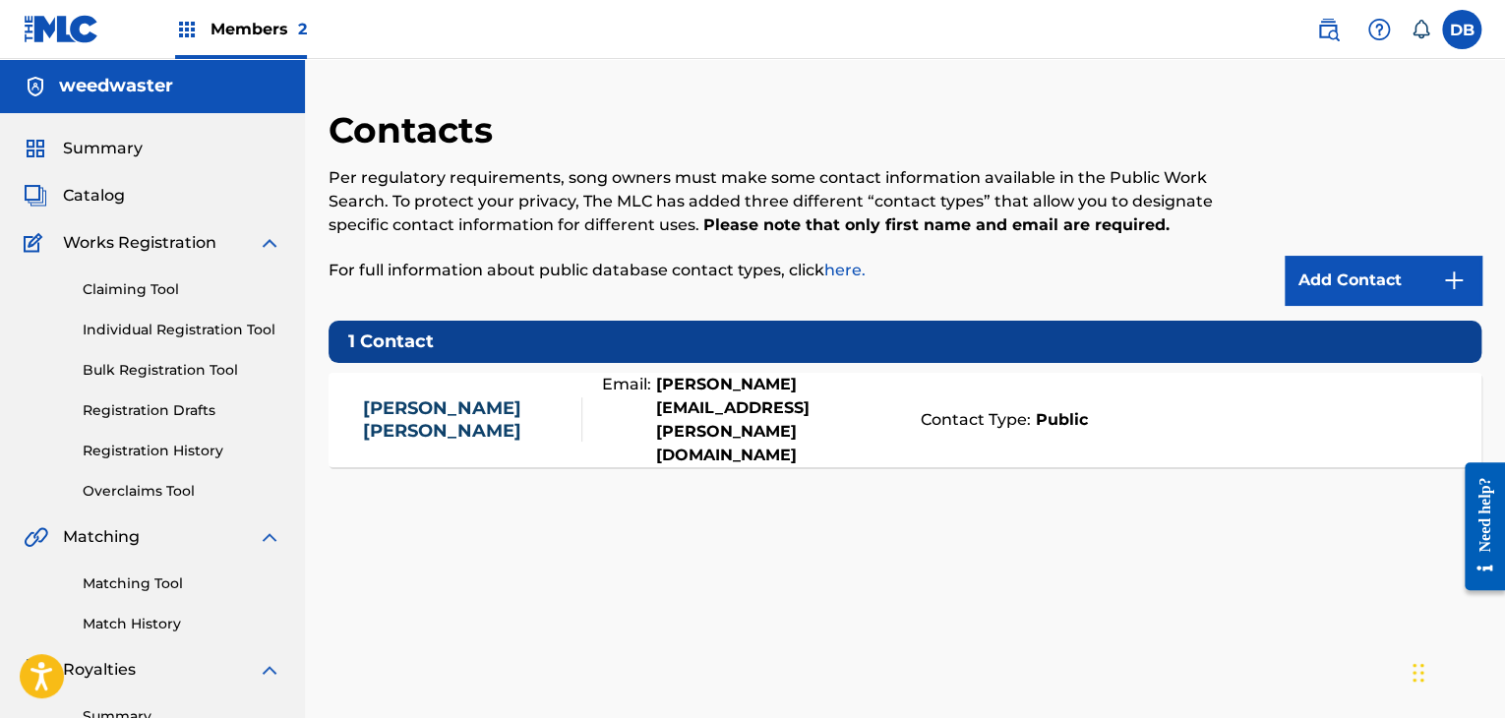
click at [99, 195] on span "Catalog" at bounding box center [94, 196] width 62 height 24
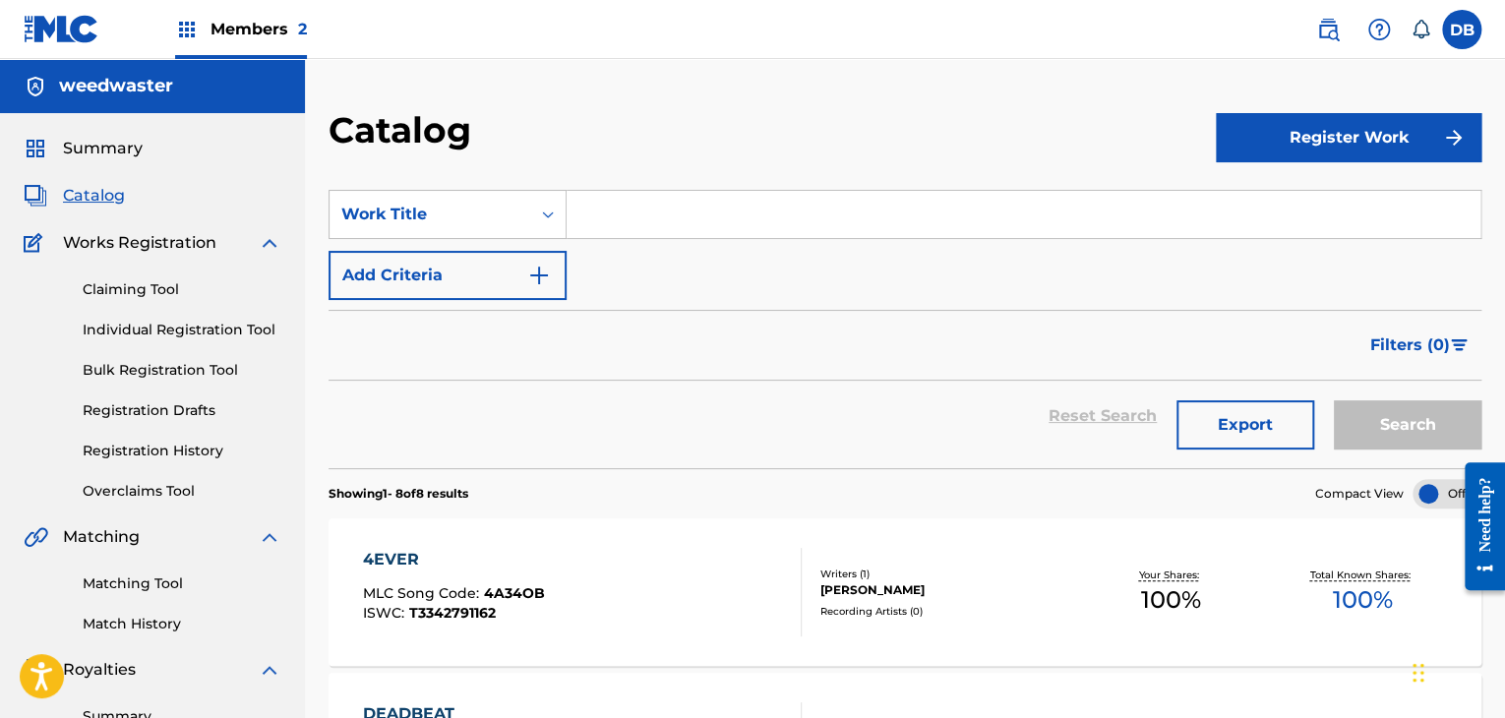
click at [223, 30] on span "Members 2" at bounding box center [258, 29] width 96 height 23
